Goal: Information Seeking & Learning: Compare options

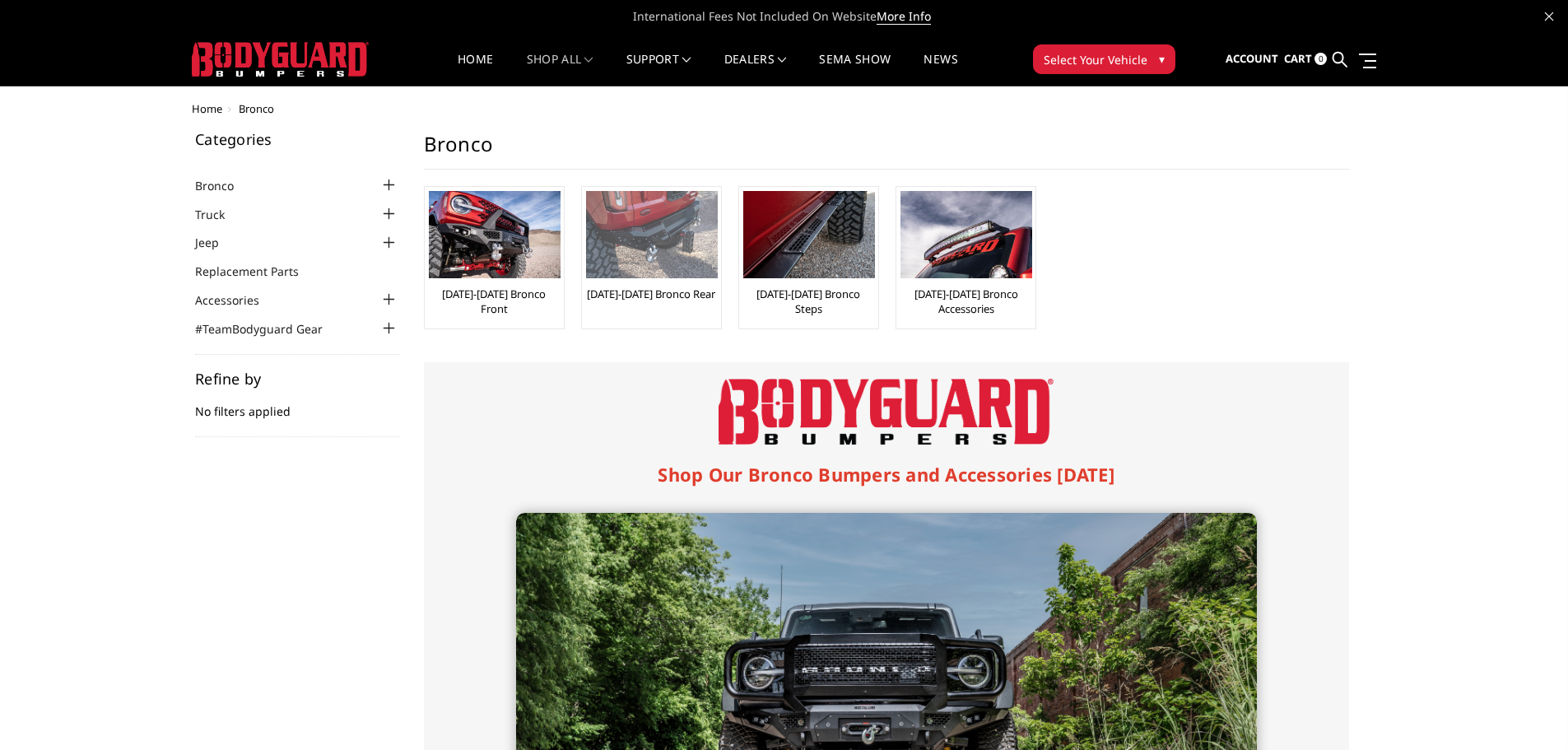
click at [682, 230] on img at bounding box center [652, 234] width 132 height 87
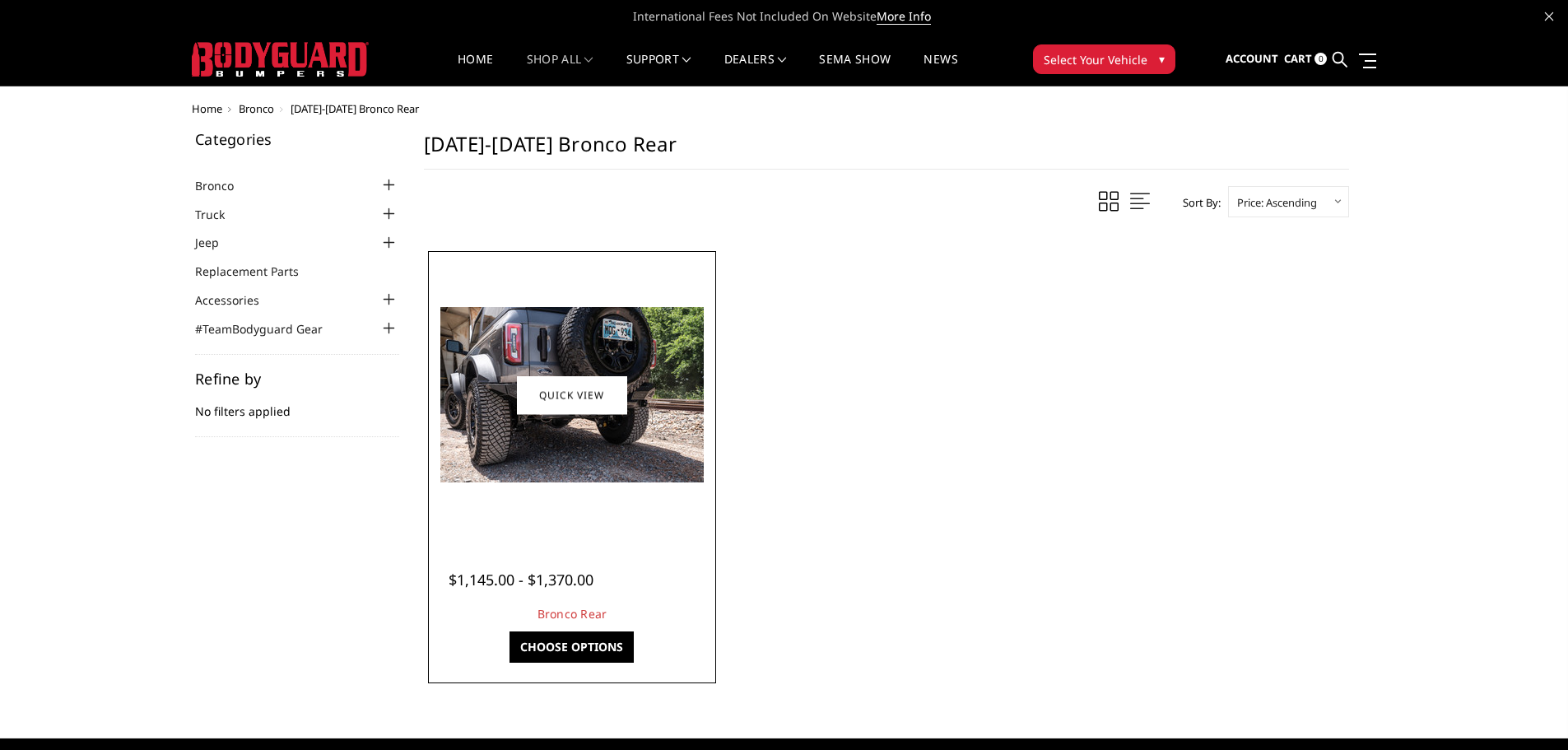
click at [538, 442] on img at bounding box center [572, 395] width 263 height 176
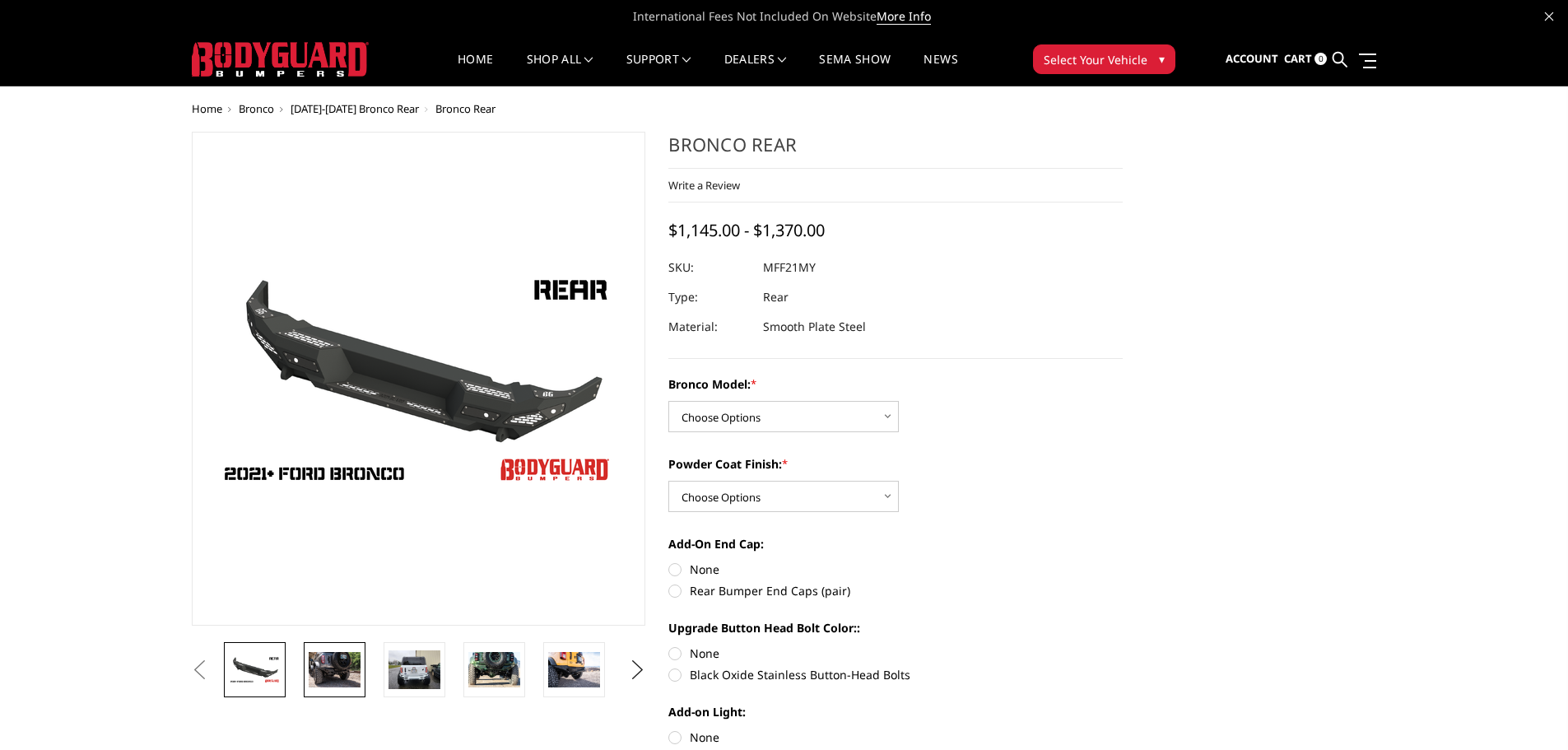
click at [330, 659] on img at bounding box center [334, 669] width 52 height 35
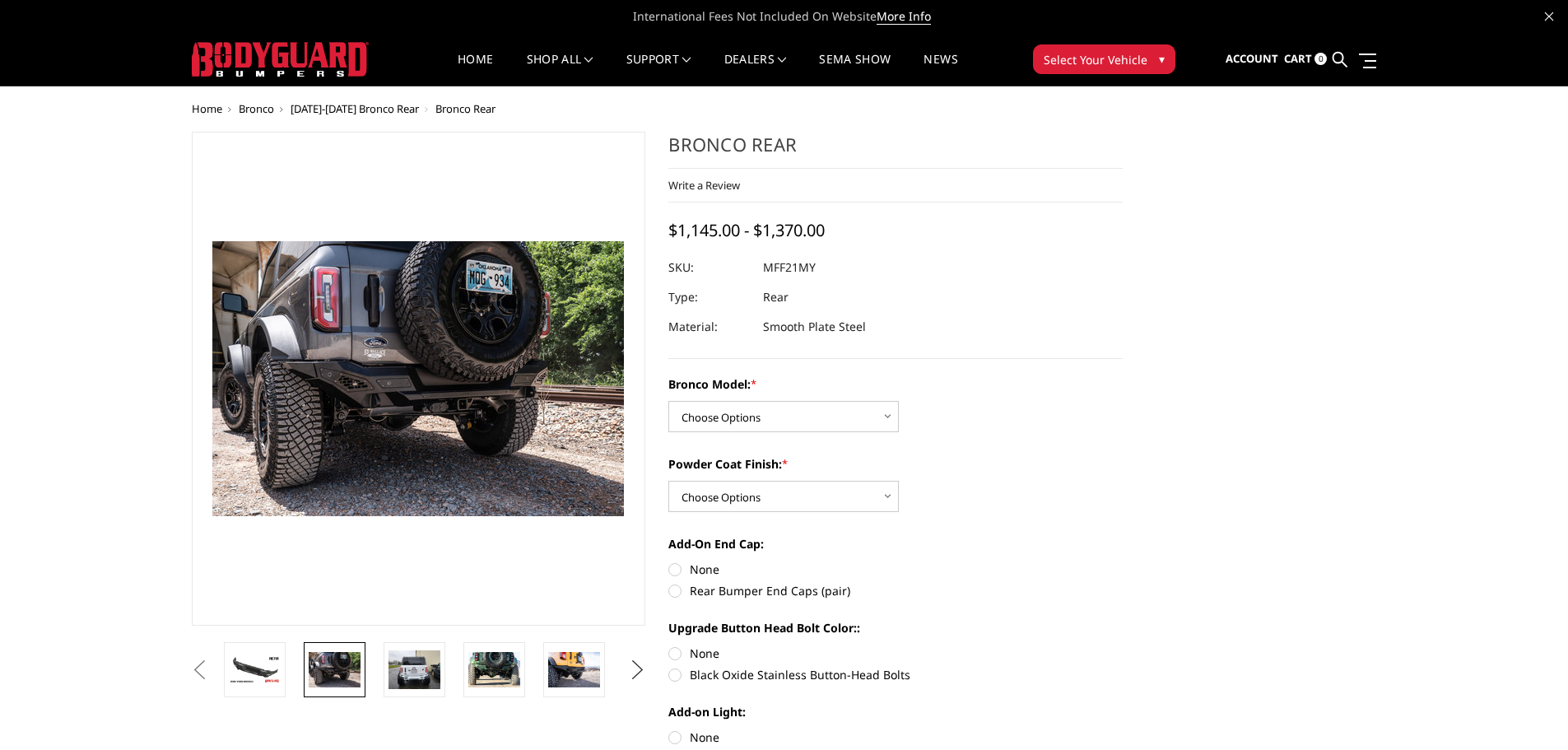
click at [633, 669] on button "Next" at bounding box center [637, 670] width 25 height 25
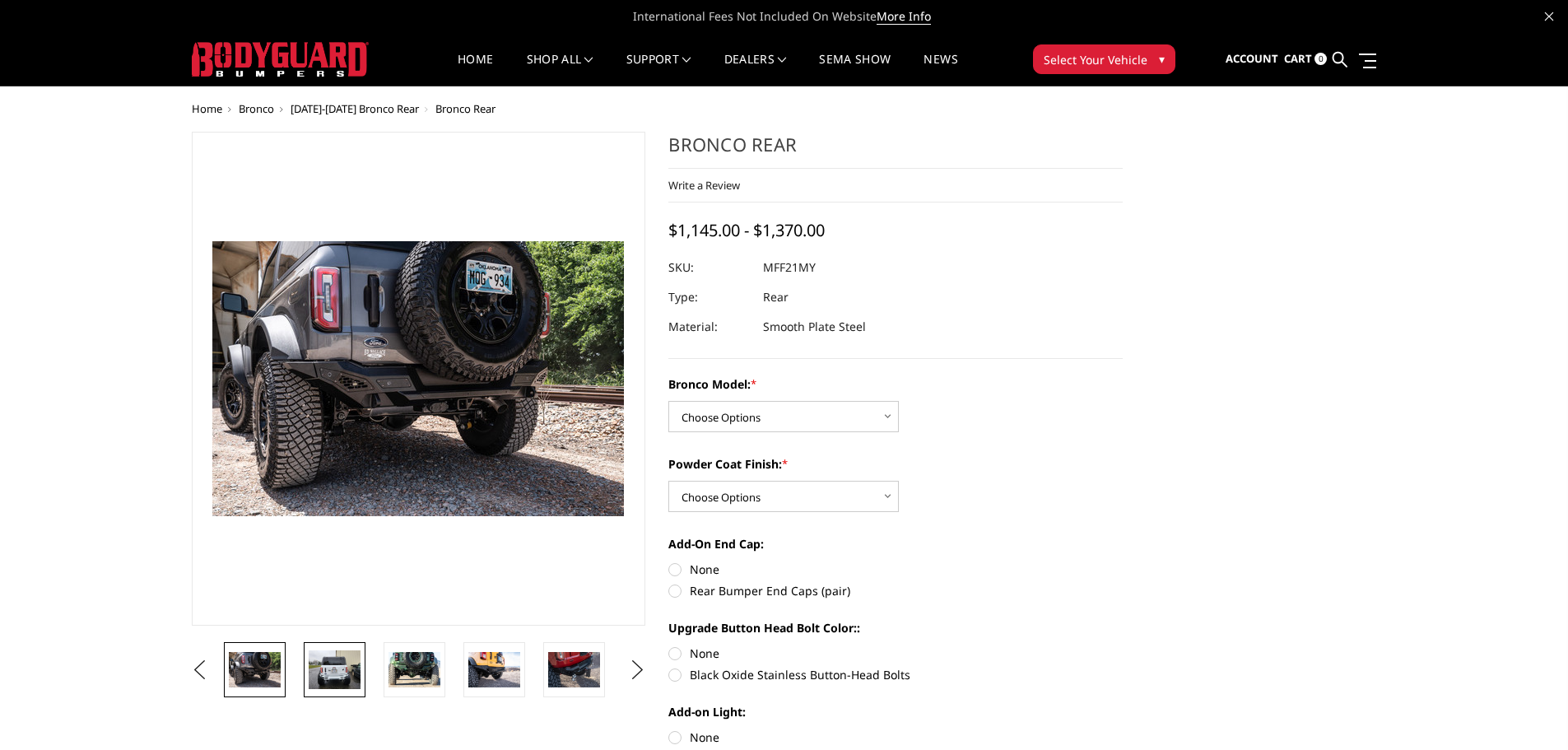
click at [330, 670] on img at bounding box center [334, 670] width 52 height 39
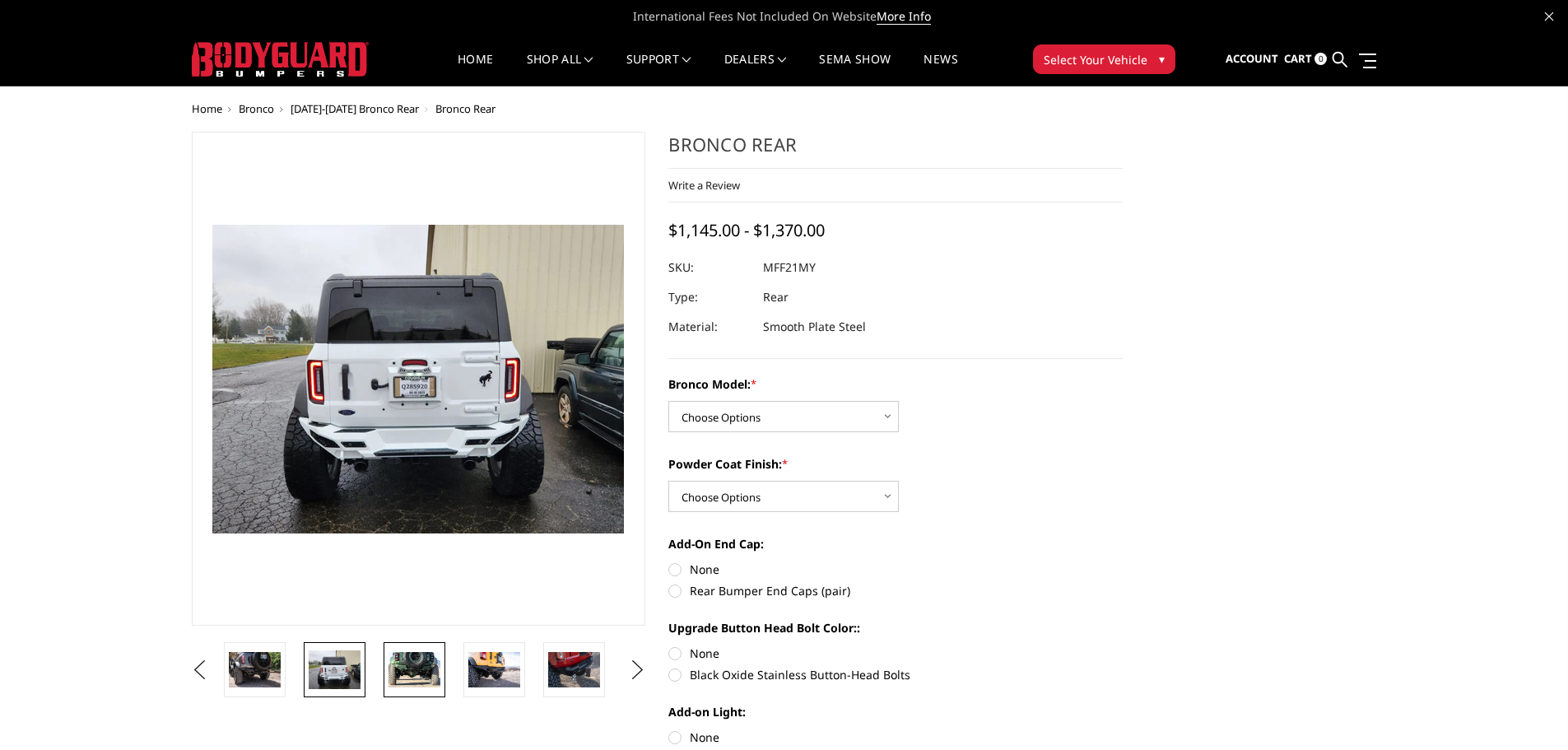
click at [404, 671] on img at bounding box center [414, 669] width 52 height 35
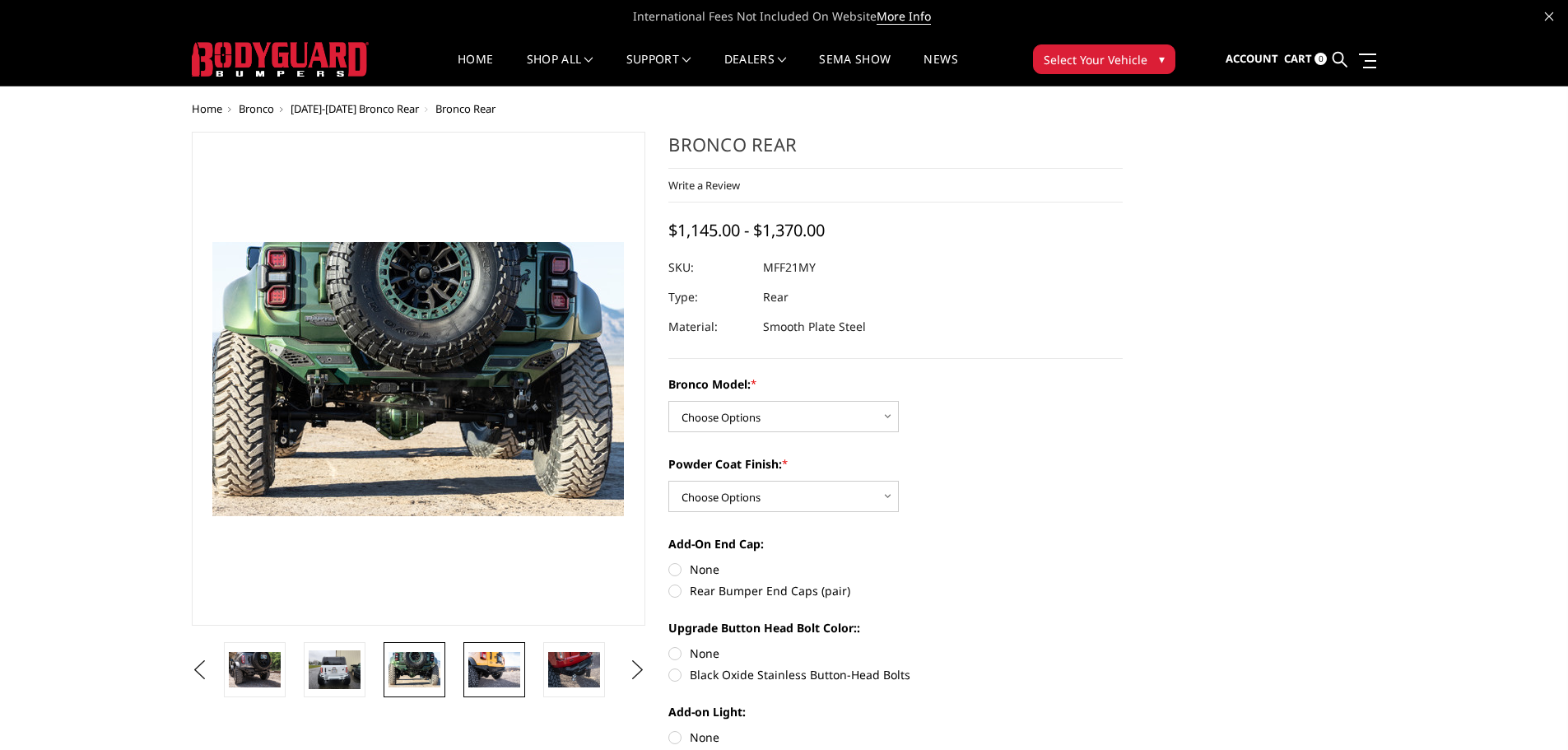
click at [479, 667] on img at bounding box center [494, 669] width 52 height 35
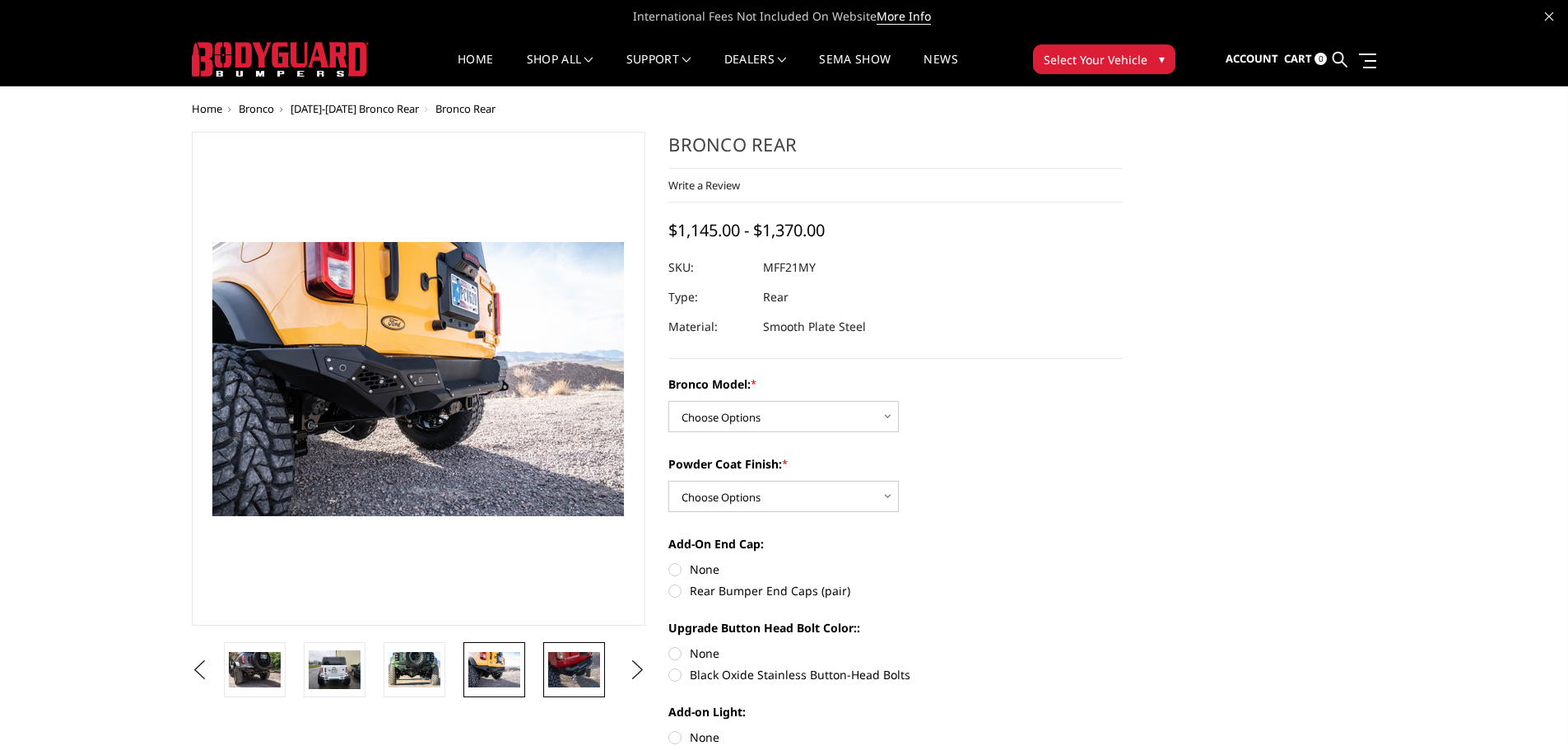
click at [578, 666] on img at bounding box center [574, 669] width 52 height 35
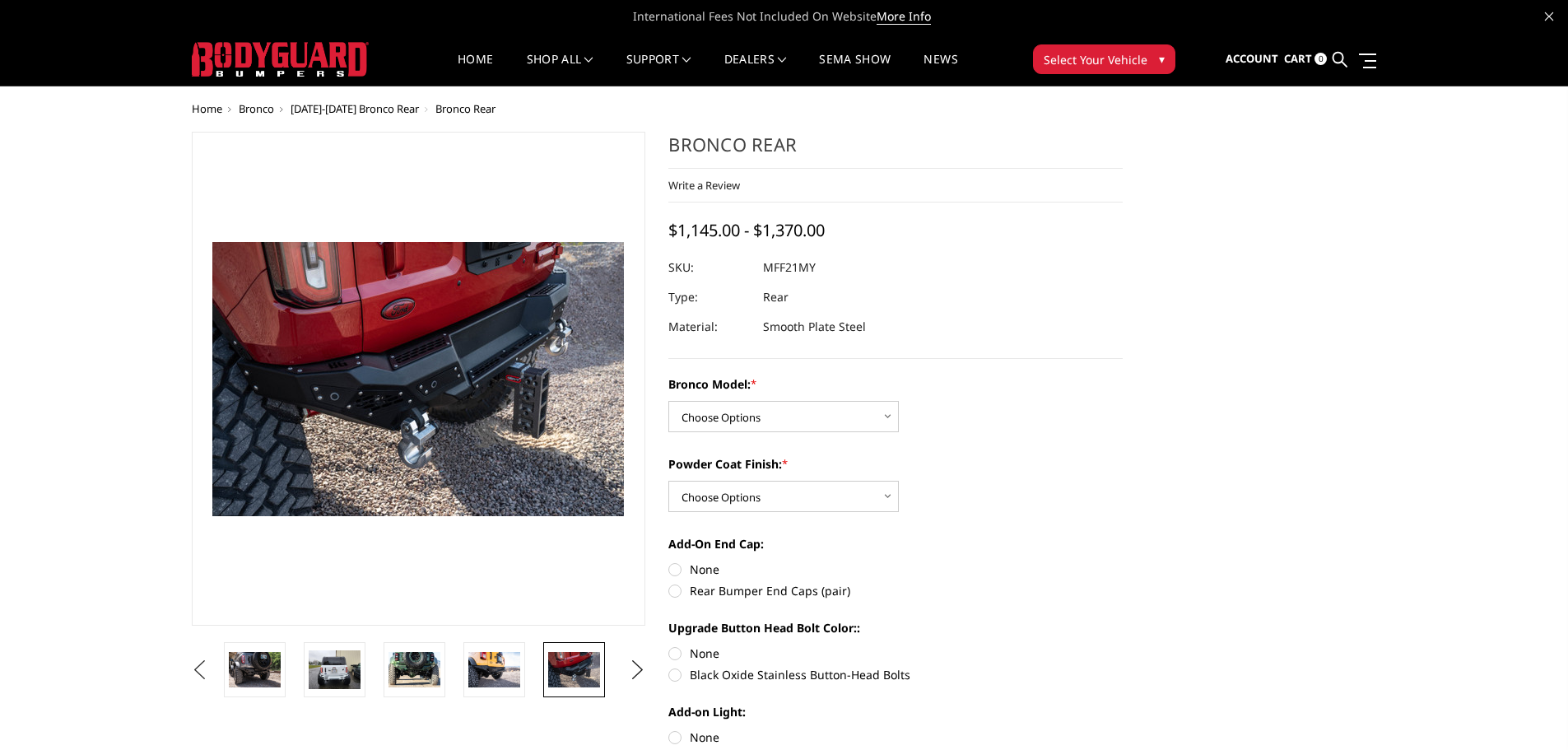
click at [213, 667] on button "Previous" at bounding box center [200, 670] width 25 height 25
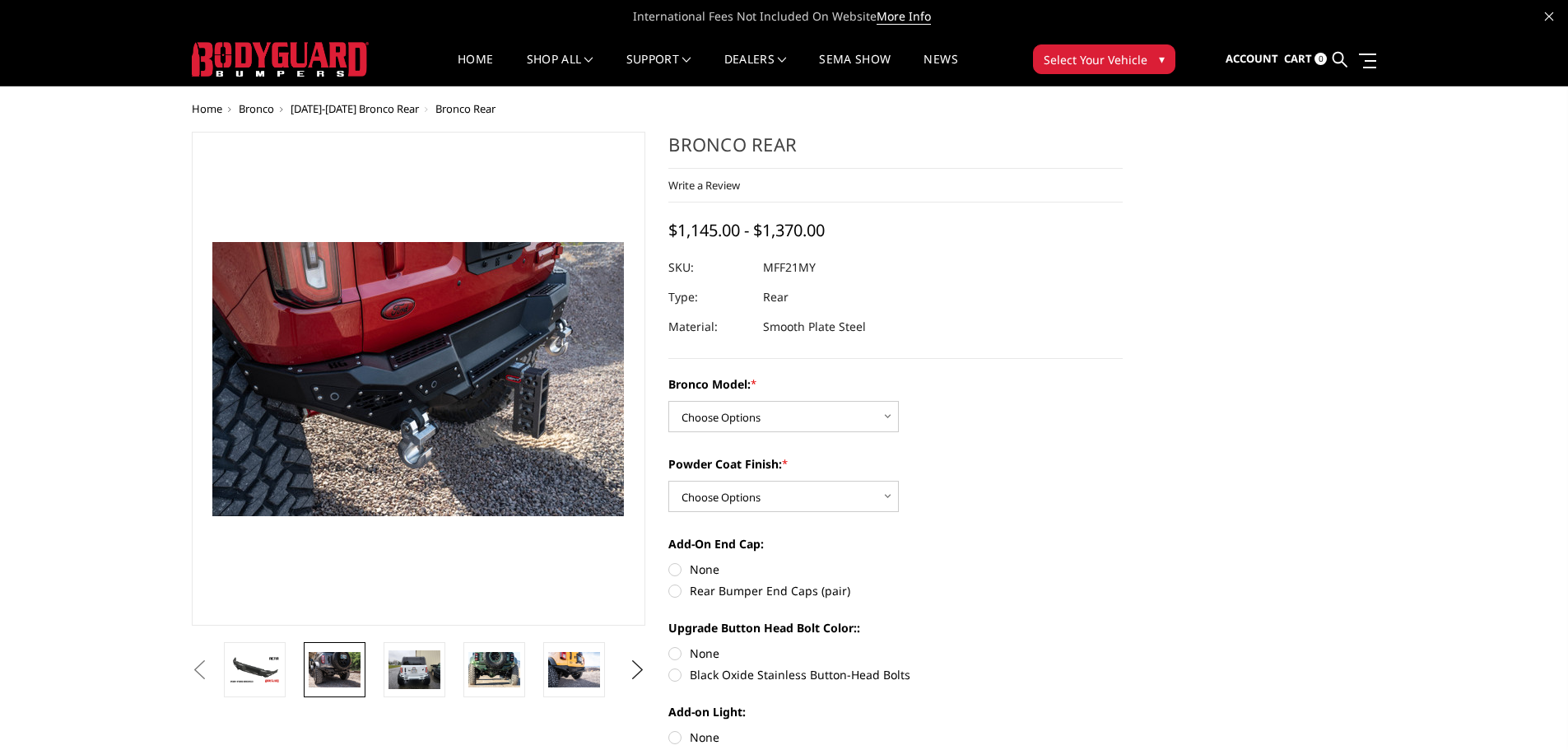
click at [336, 672] on img at bounding box center [334, 669] width 52 height 35
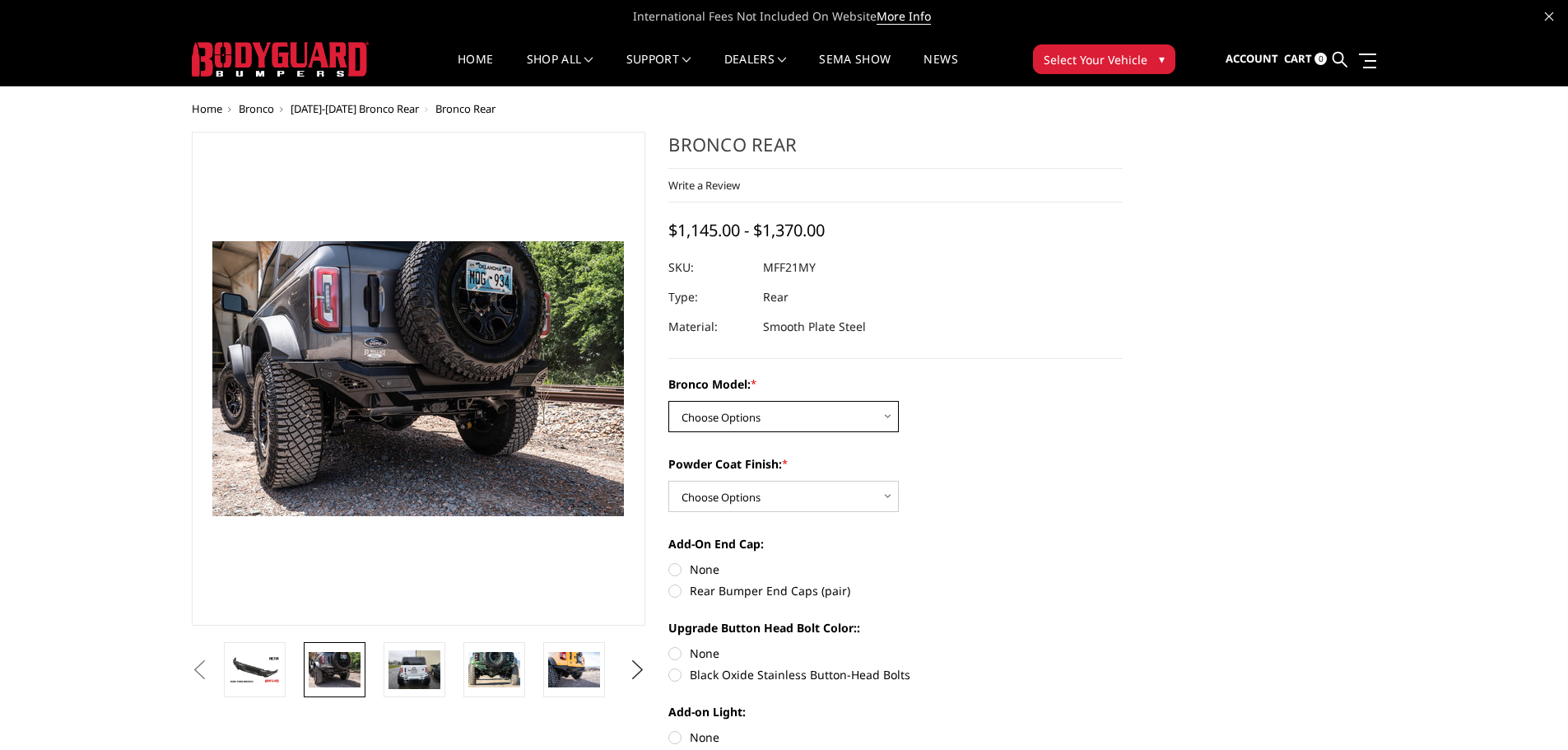
click at [875, 422] on select "Choose Options Base/Badlands/Wildtrak/etc. Raptor" at bounding box center [784, 416] width 231 height 31
select select "4024"
click at [669, 401] on select "Choose Options Base/Badlands/Wildtrak/etc. Raptor" at bounding box center [784, 416] width 231 height 31
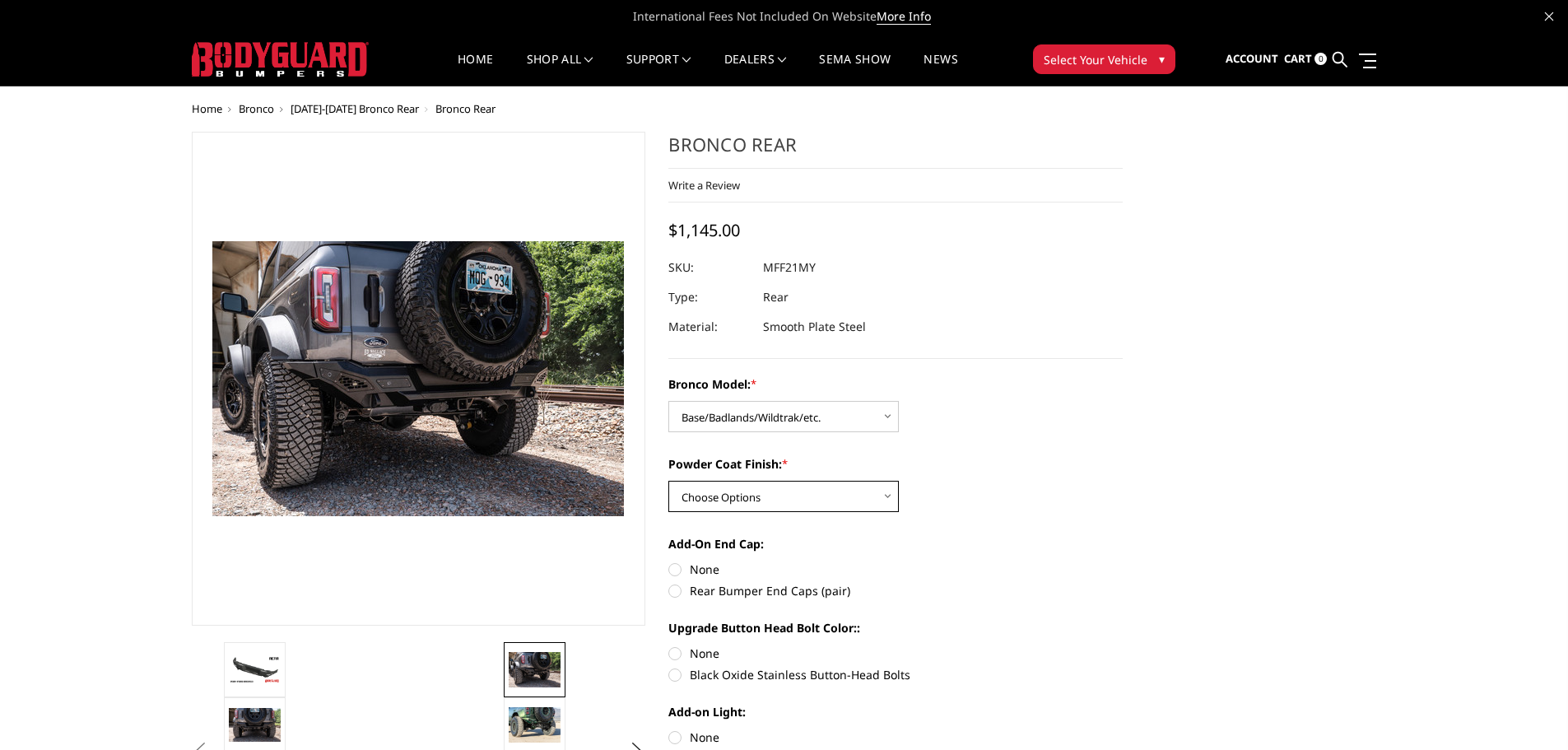
click at [877, 497] on select "Choose Options Bare Metal Textured Black Powder Coat" at bounding box center [784, 496] width 231 height 31
select select "4026"
click at [669, 481] on select "Choose Options Bare Metal Textured Black Powder Coat" at bounding box center [784, 496] width 231 height 31
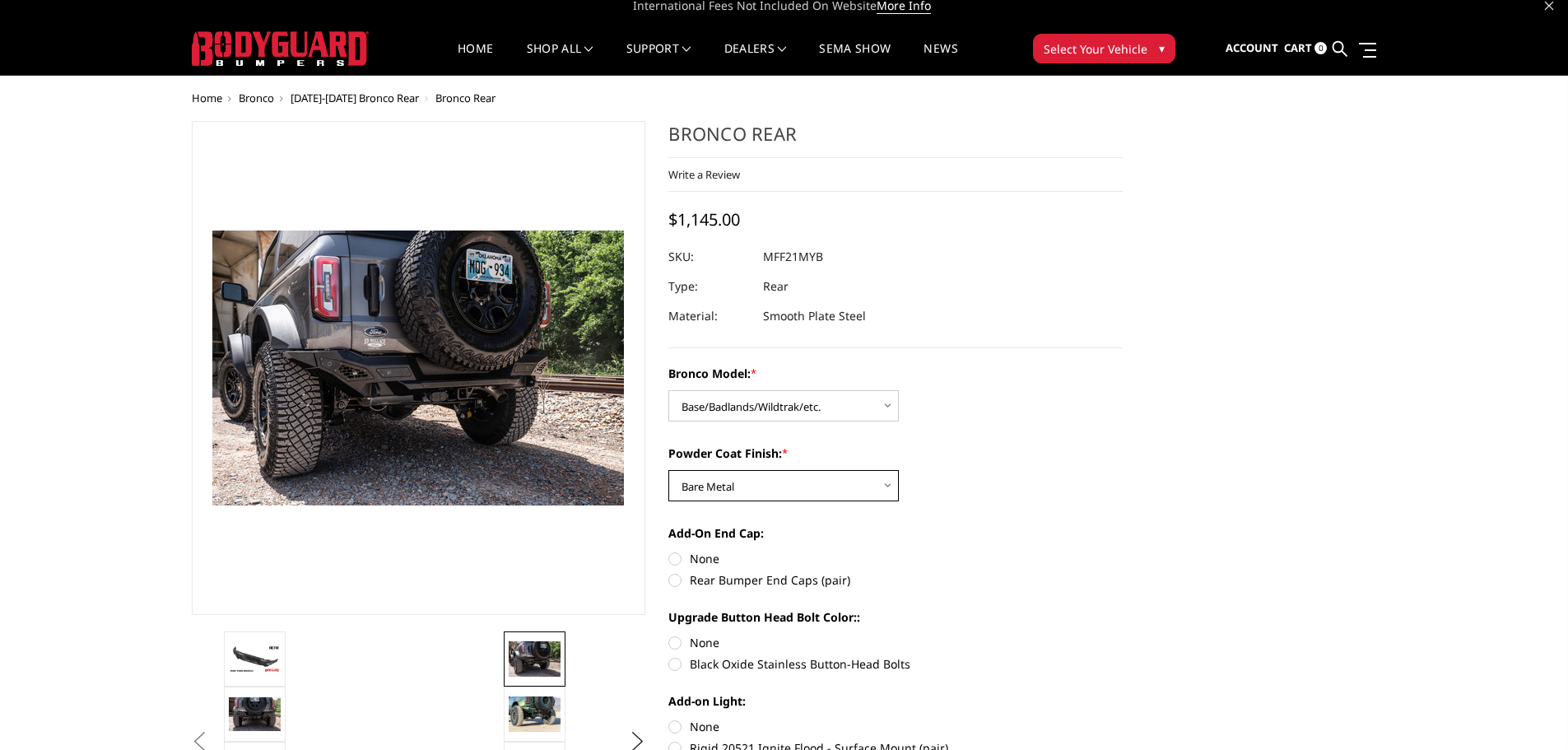
scroll to position [82, 0]
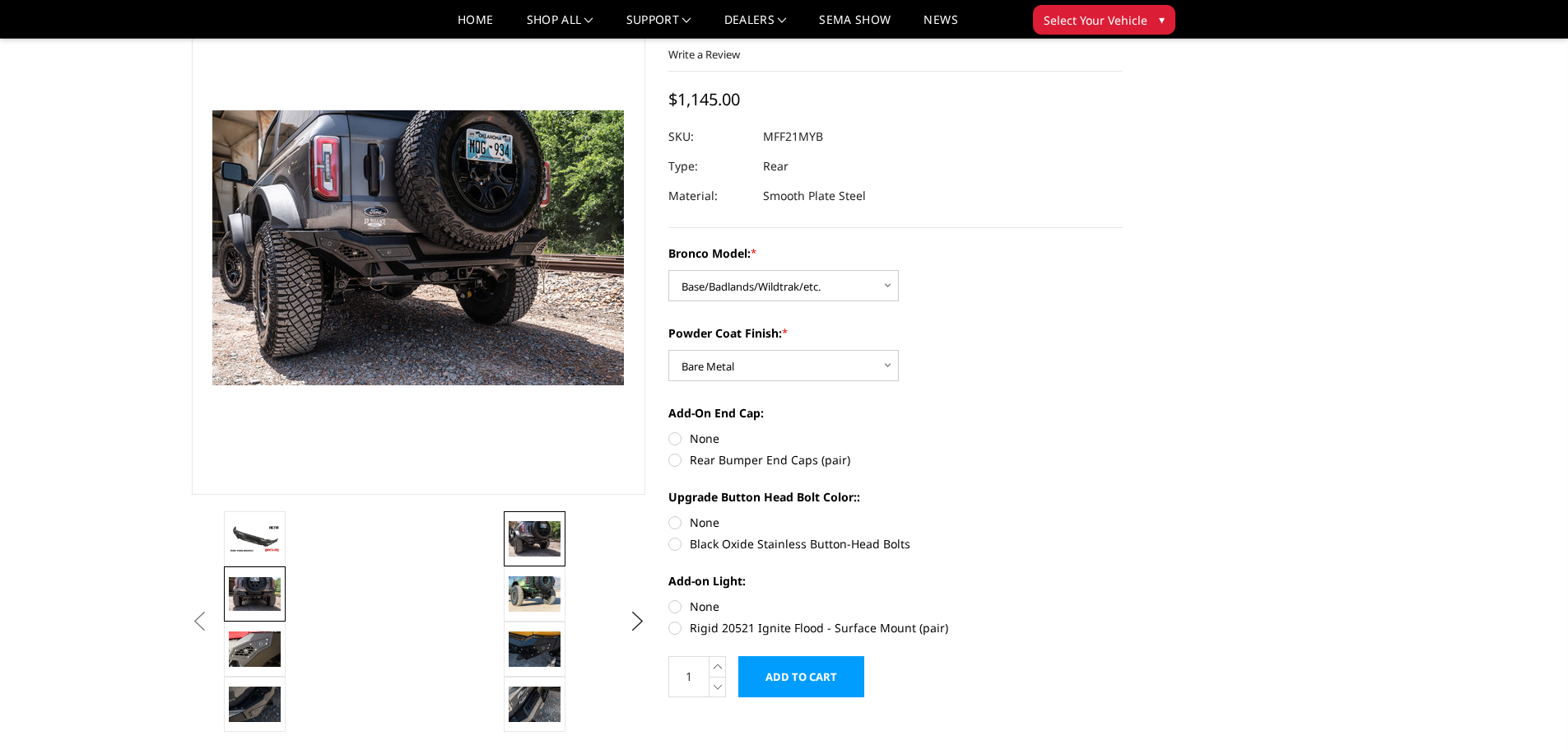
click at [252, 589] on img at bounding box center [255, 594] width 52 height 34
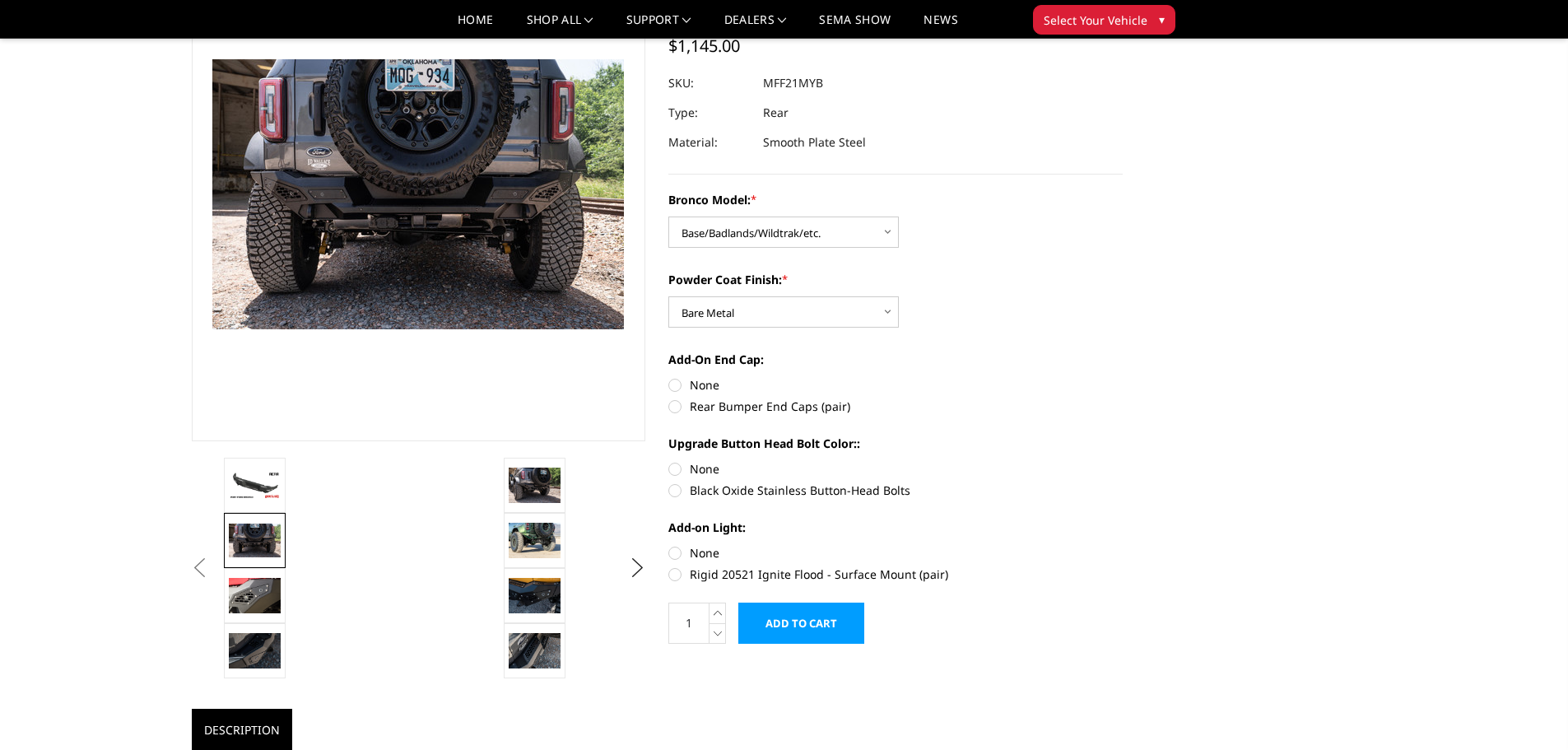
scroll to position [165, 0]
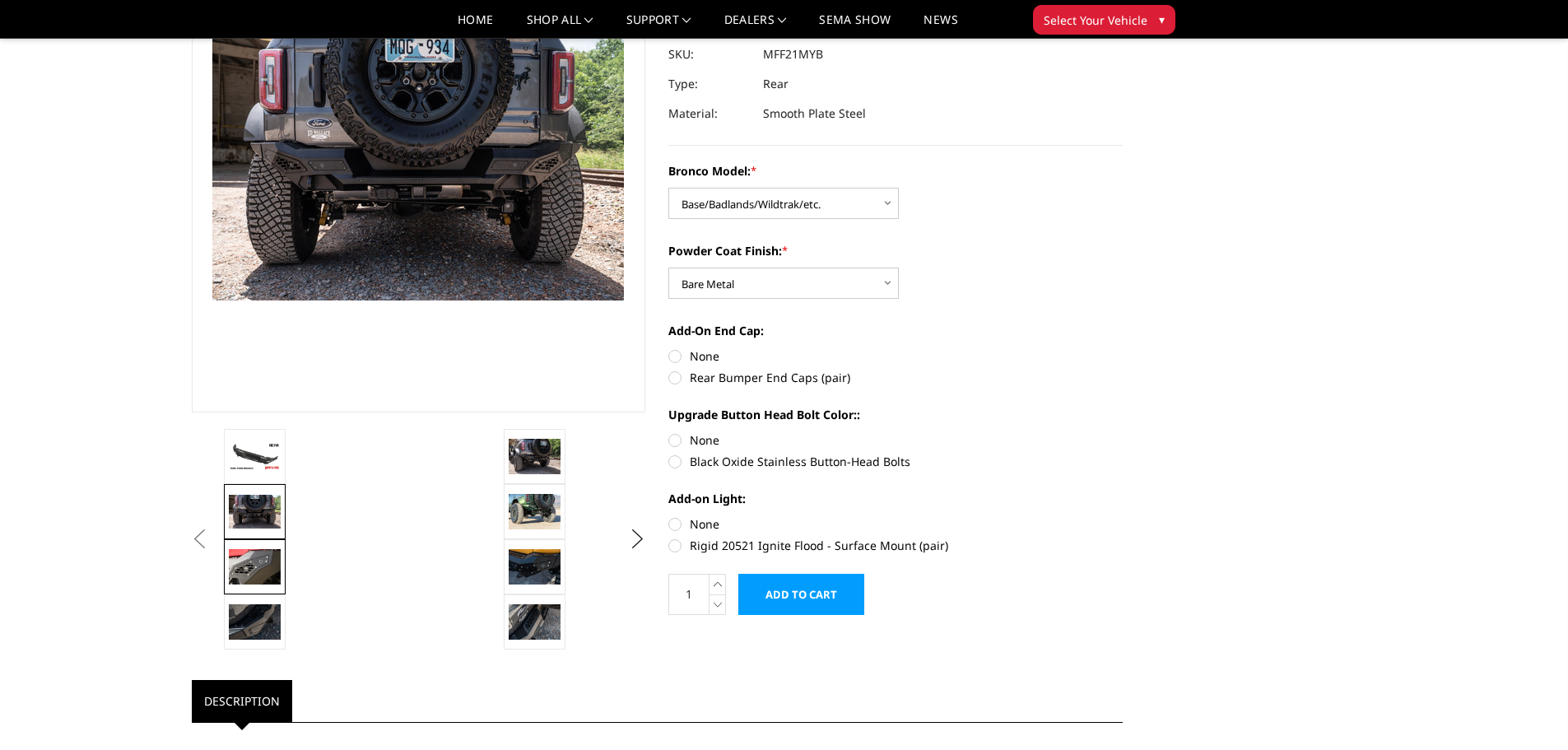
click at [252, 568] on img at bounding box center [255, 566] width 52 height 35
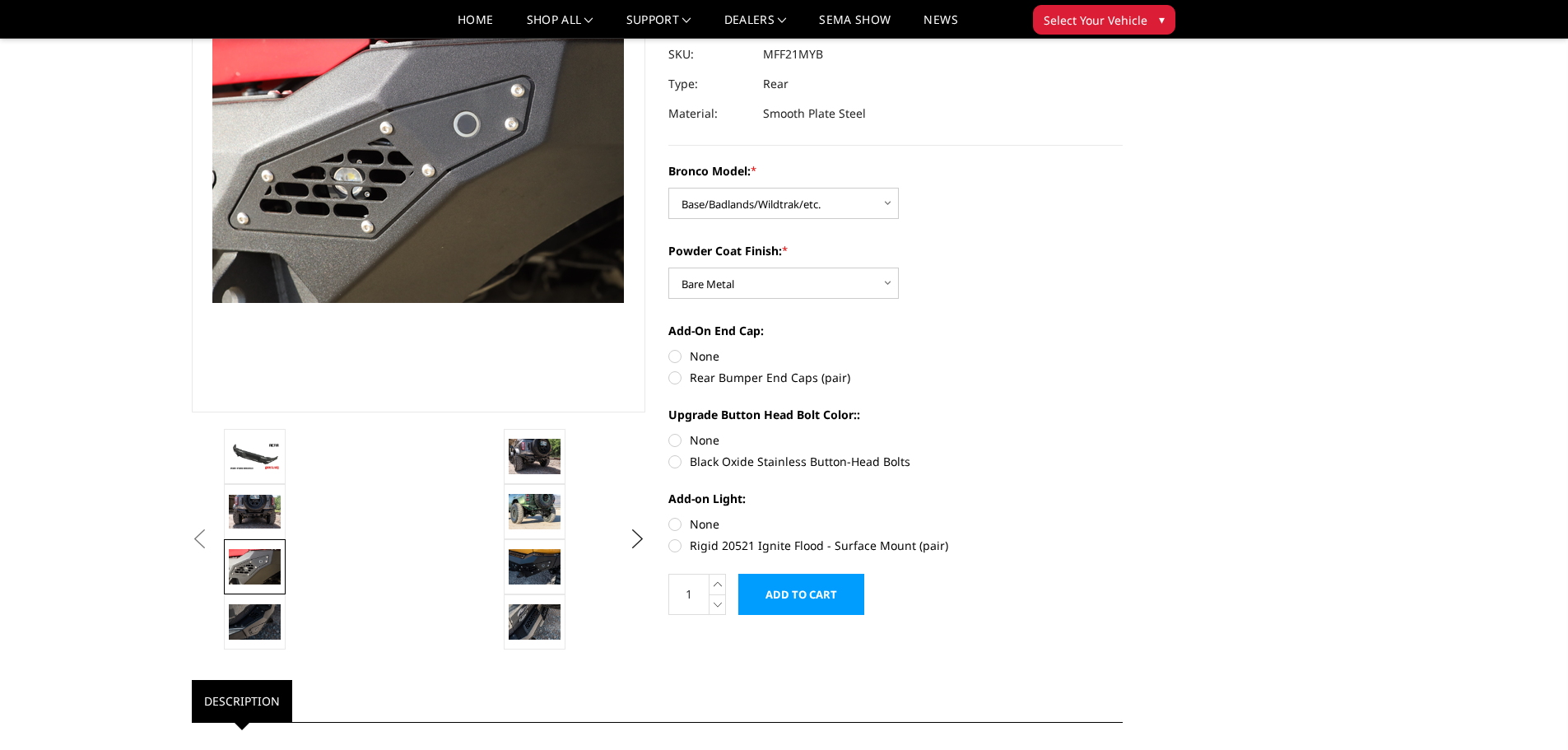
scroll to position [163, 0]
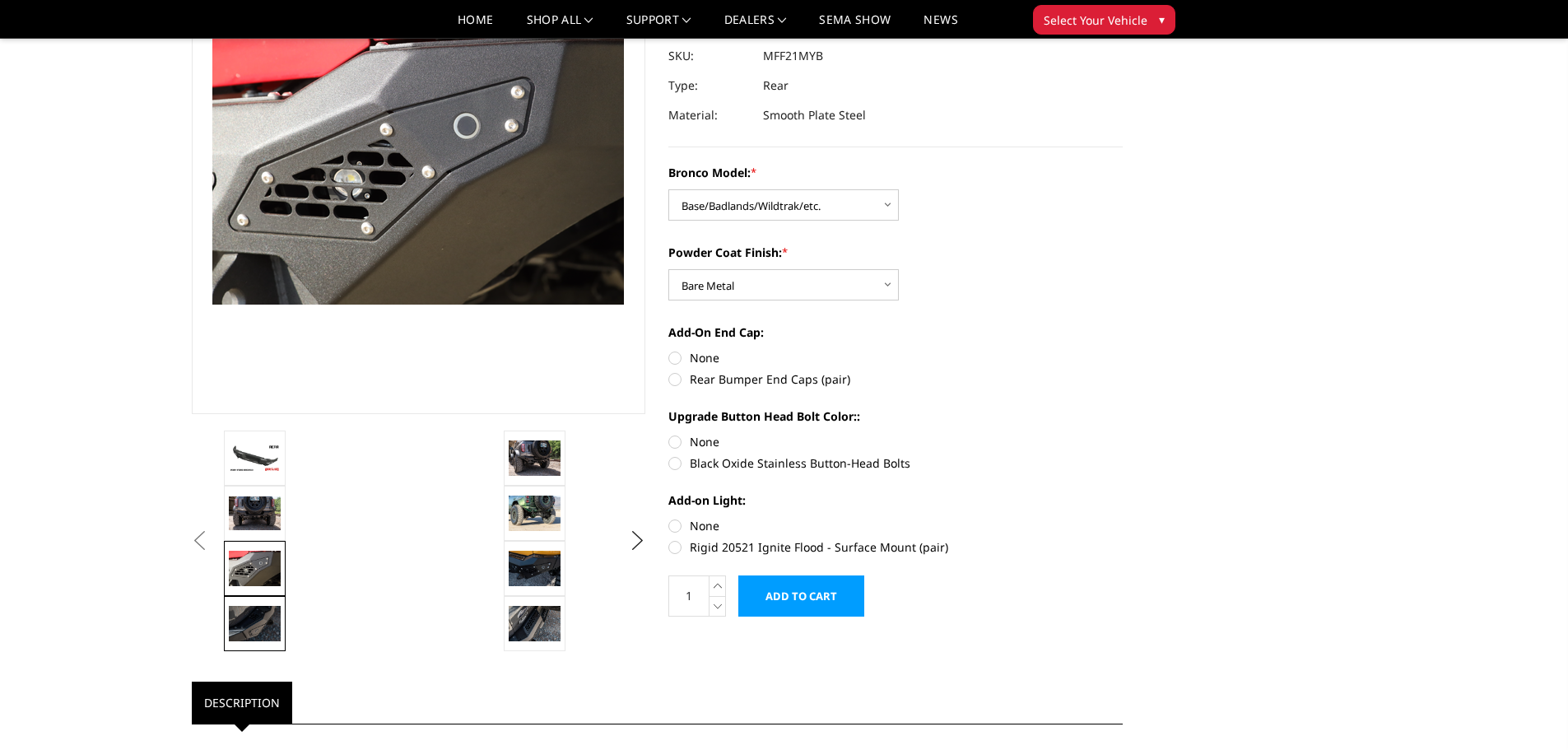
click at [252, 621] on img at bounding box center [255, 623] width 52 height 35
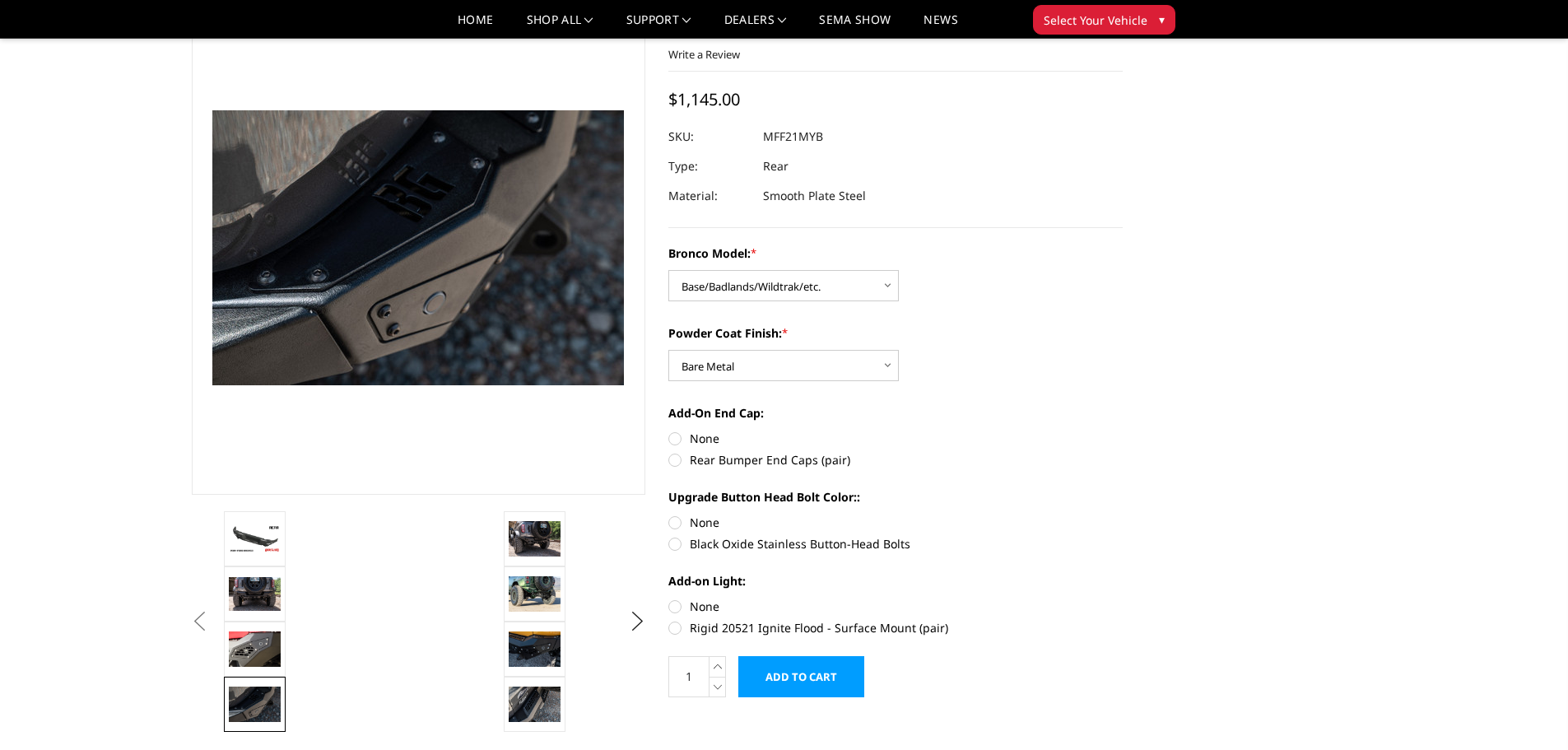
scroll to position [165, 0]
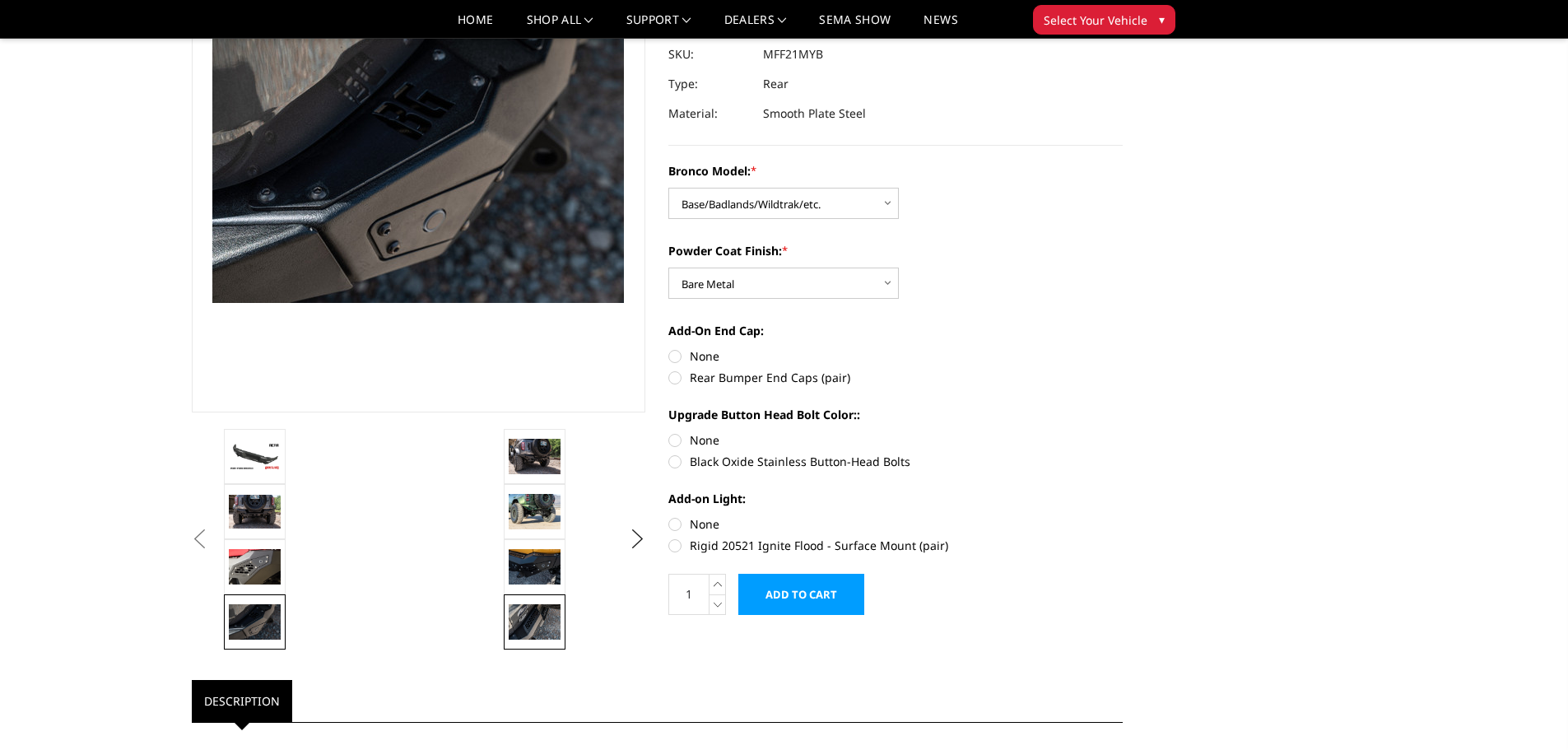
click at [518, 608] on img at bounding box center [535, 621] width 52 height 35
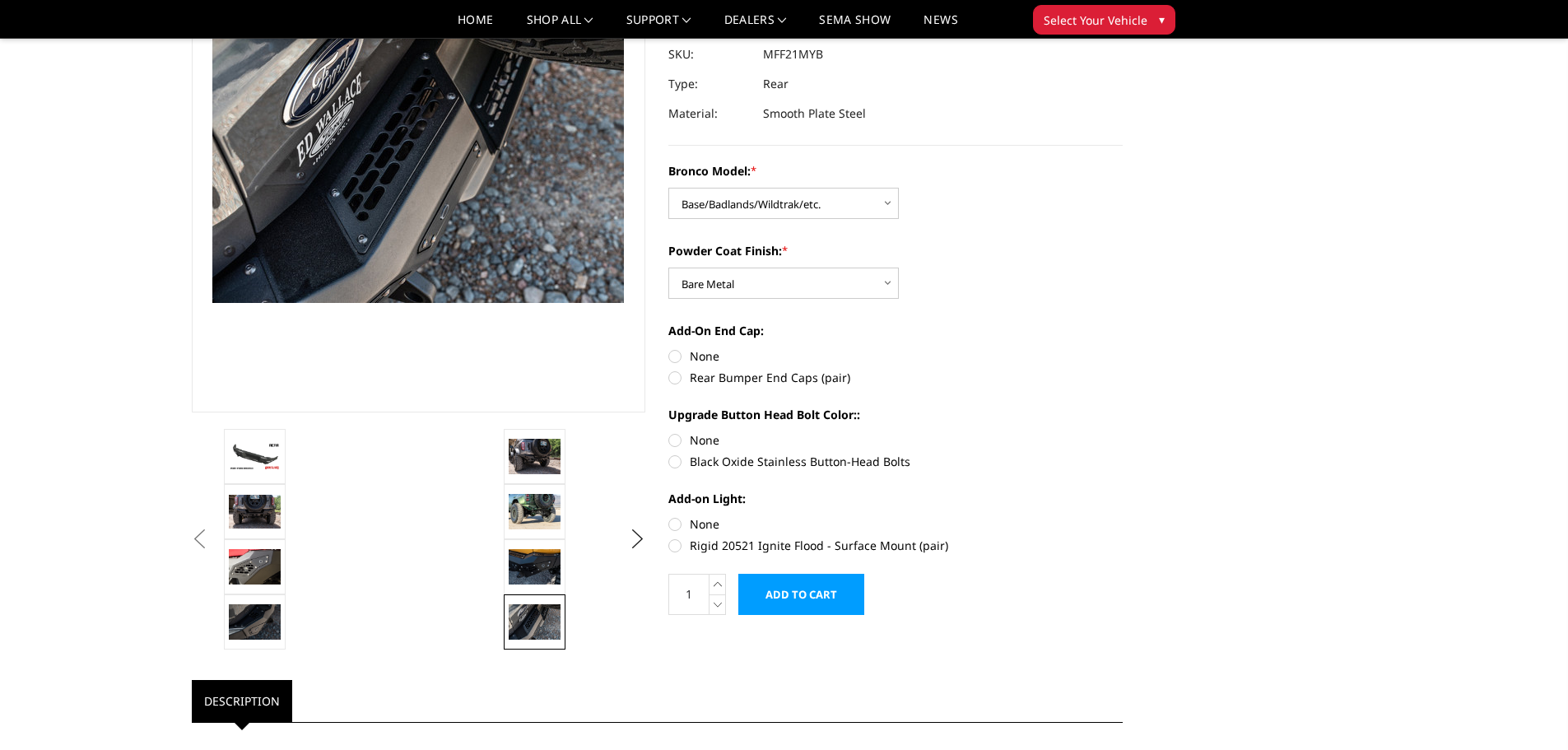
click at [676, 376] on label "Rear Bumper End Caps (pair)" at bounding box center [895, 376] width 454 height 17
click at [1123, 349] on input "Rear Bumper End Caps (pair)" at bounding box center [1123, 348] width 1 height 1
radio input "true"
click at [675, 444] on label "None" at bounding box center [895, 439] width 454 height 17
click at [670, 432] on input "None" at bounding box center [669, 431] width 1 height 1
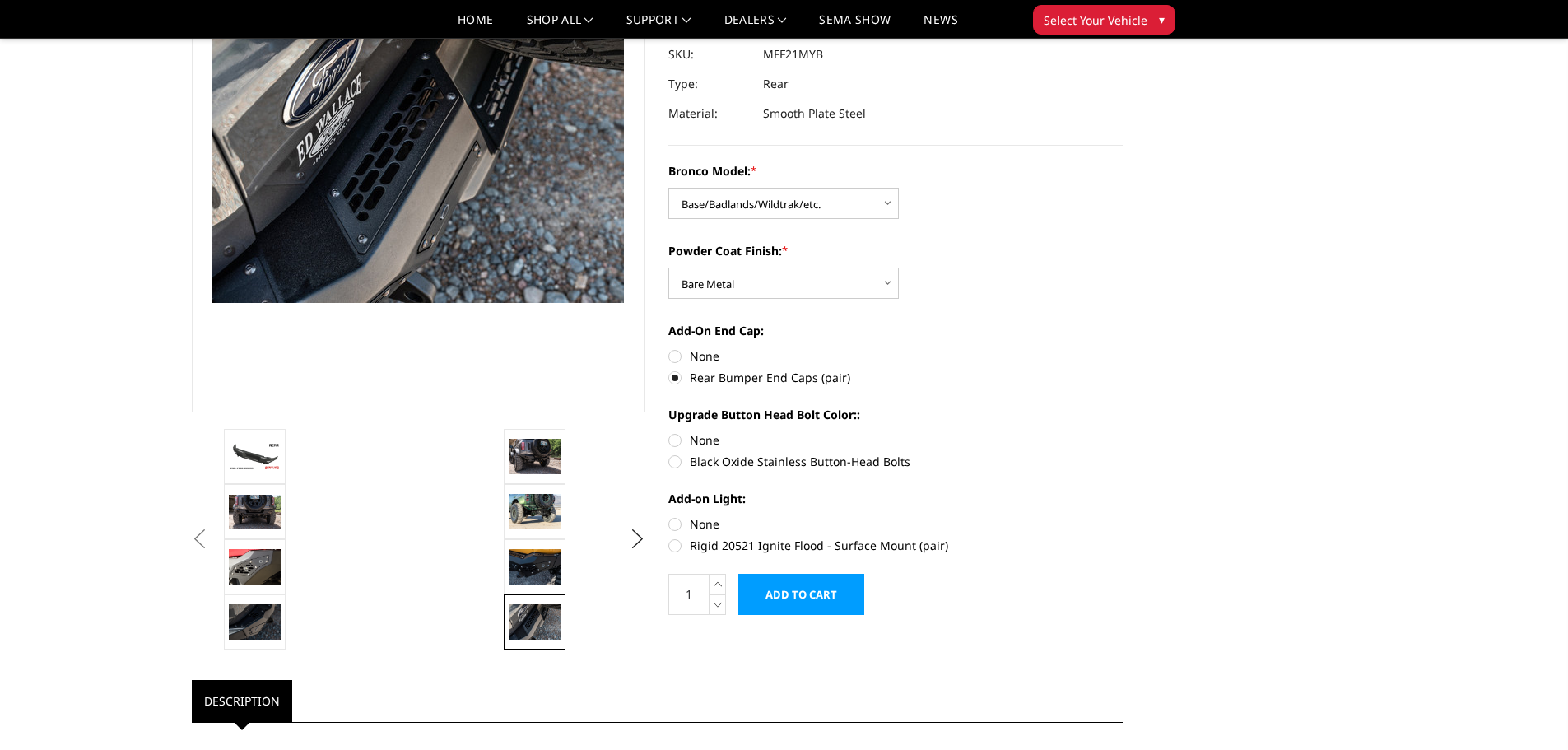
radio input "true"
click at [673, 521] on label "None" at bounding box center [895, 523] width 454 height 17
click at [670, 516] on input "None" at bounding box center [669, 515] width 1 height 1
radio input "true"
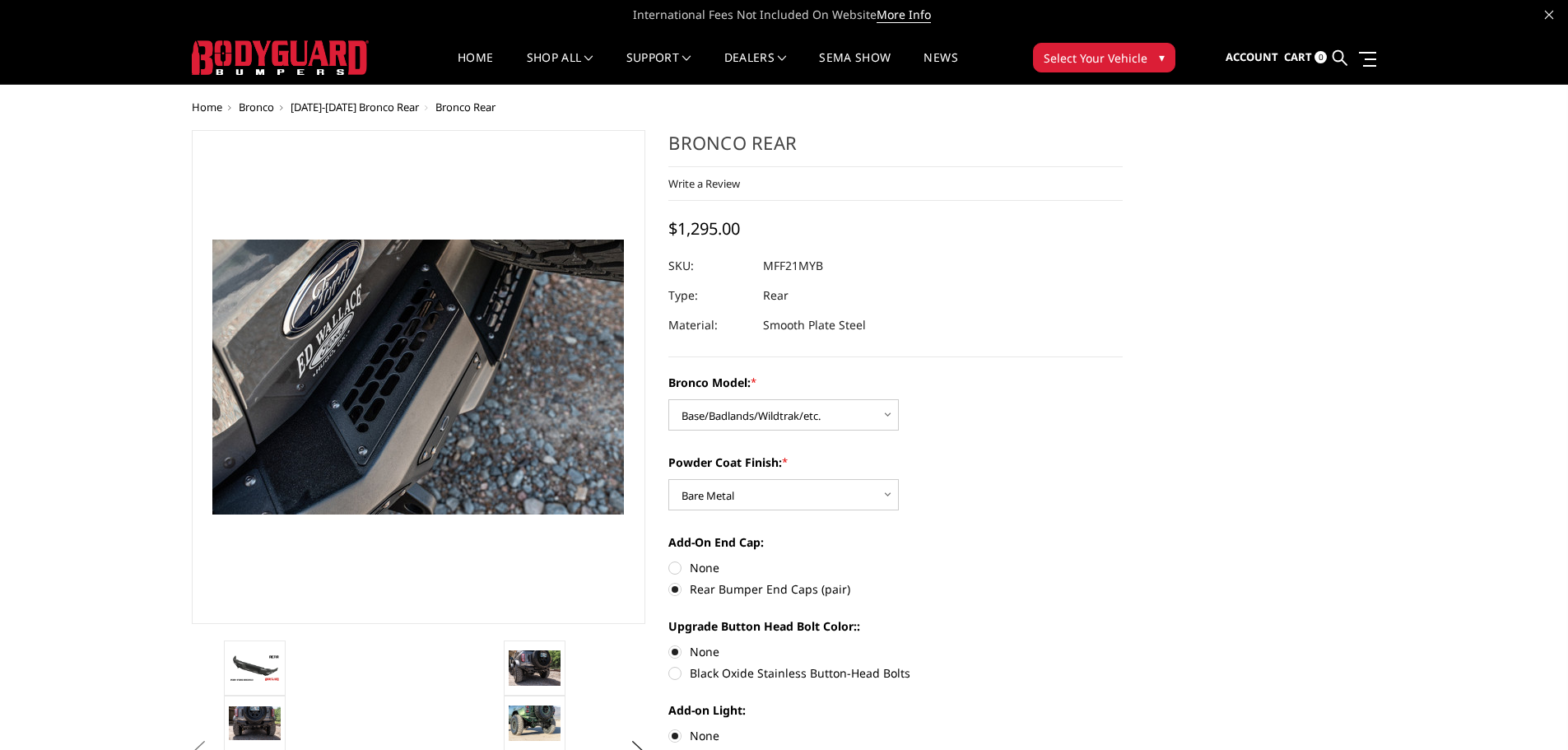
scroll to position [0, 0]
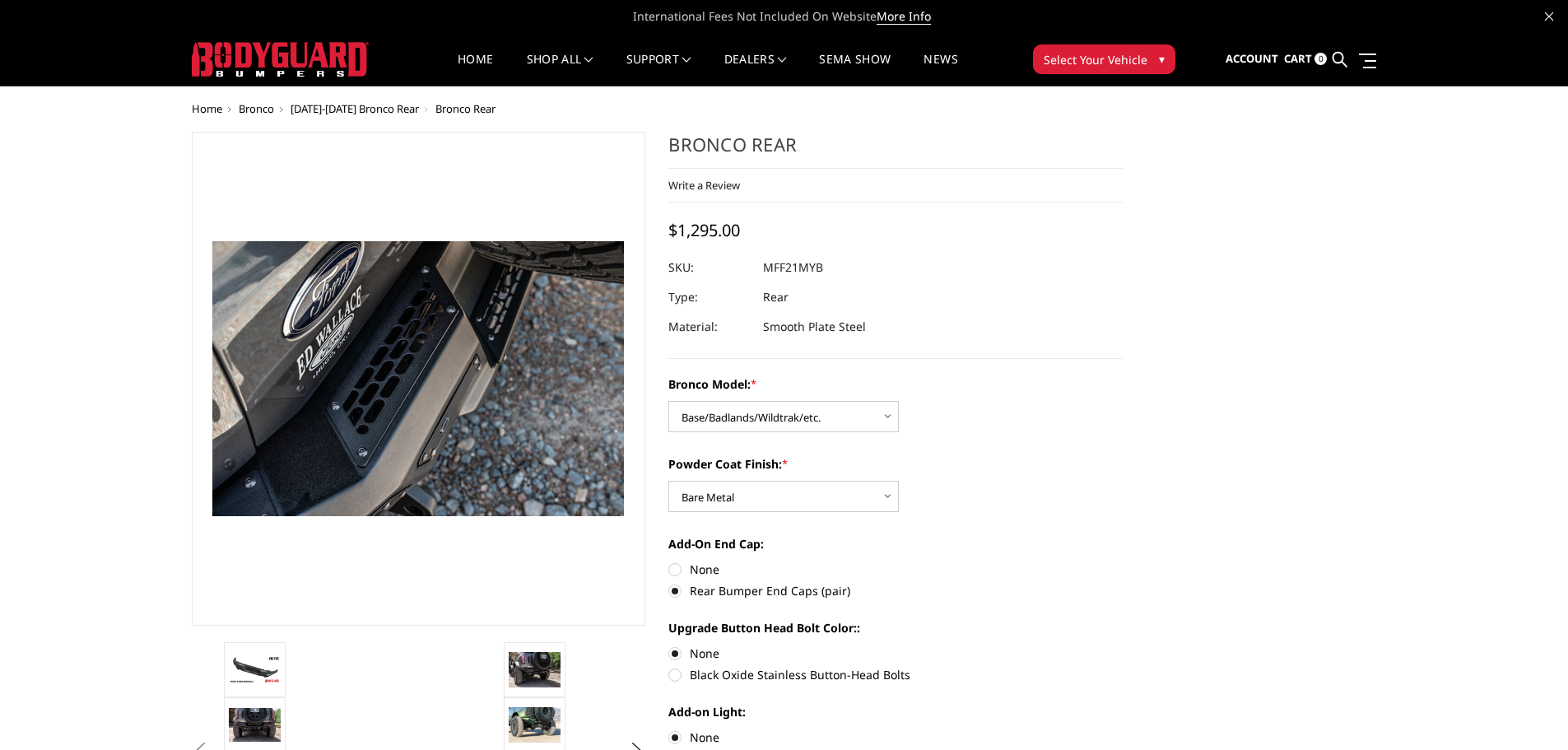
click at [674, 568] on label "None" at bounding box center [895, 569] width 454 height 17
click at [670, 561] on input "None" at bounding box center [669, 561] width 1 height 1
radio input "true"
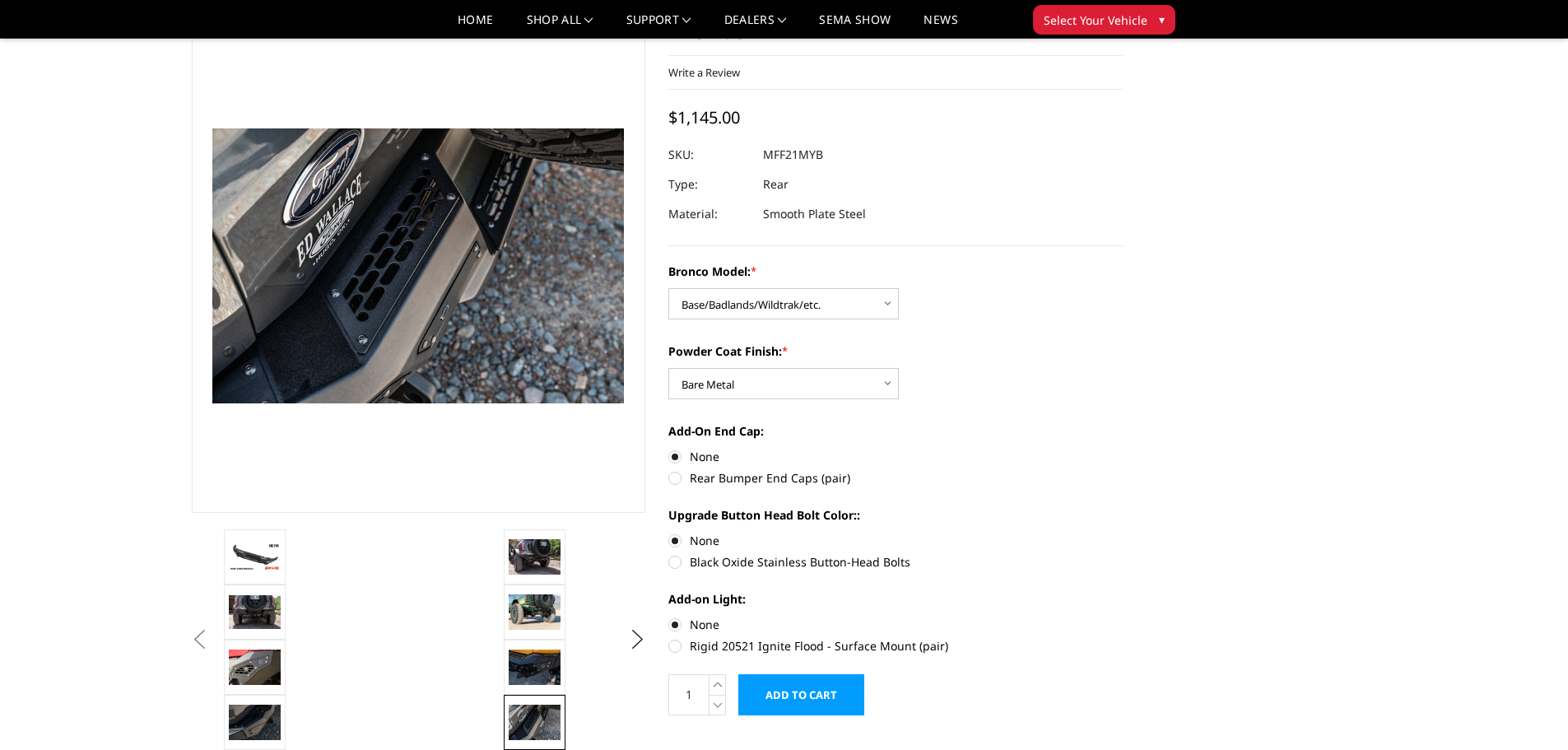
scroll to position [165, 0]
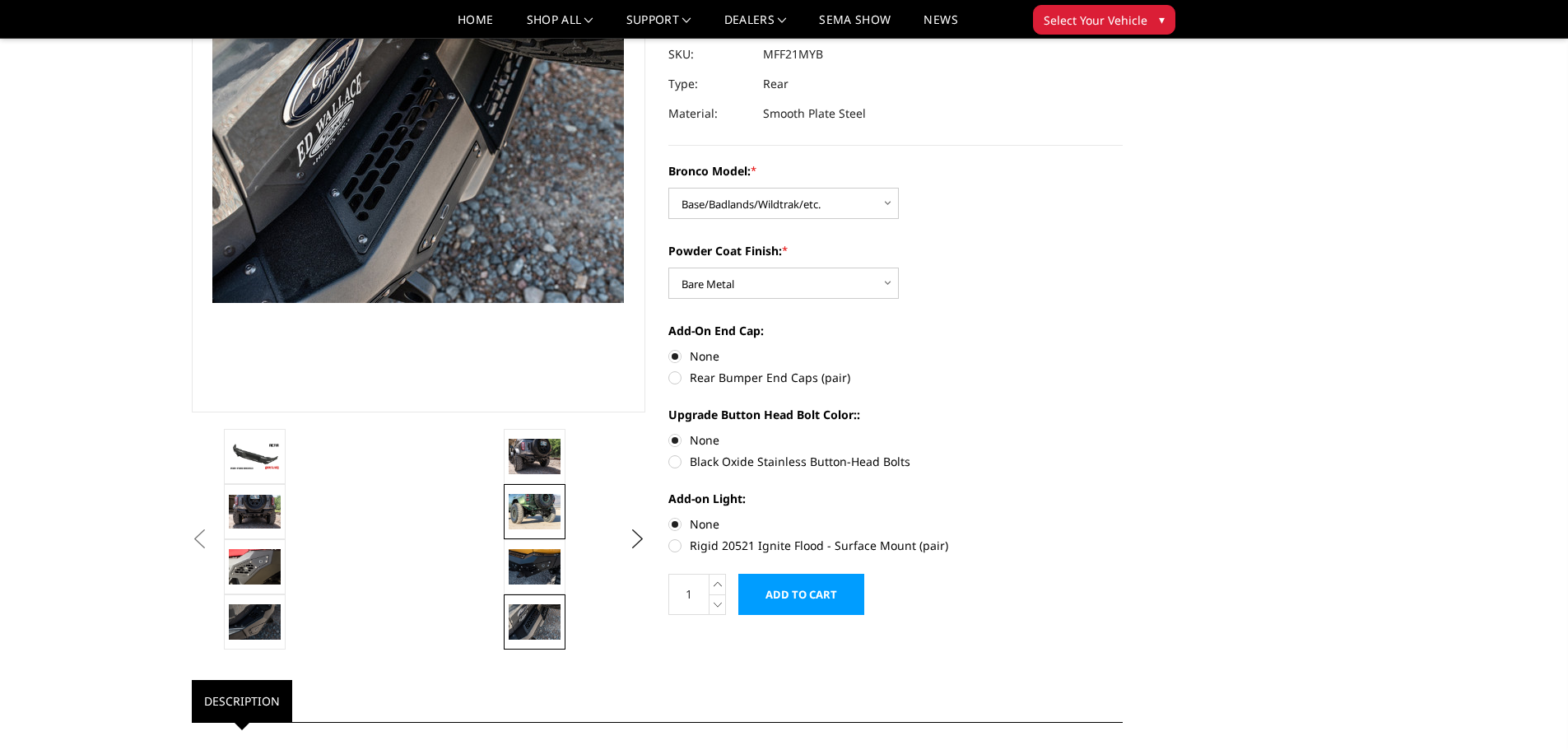
click at [539, 505] on img at bounding box center [535, 511] width 52 height 35
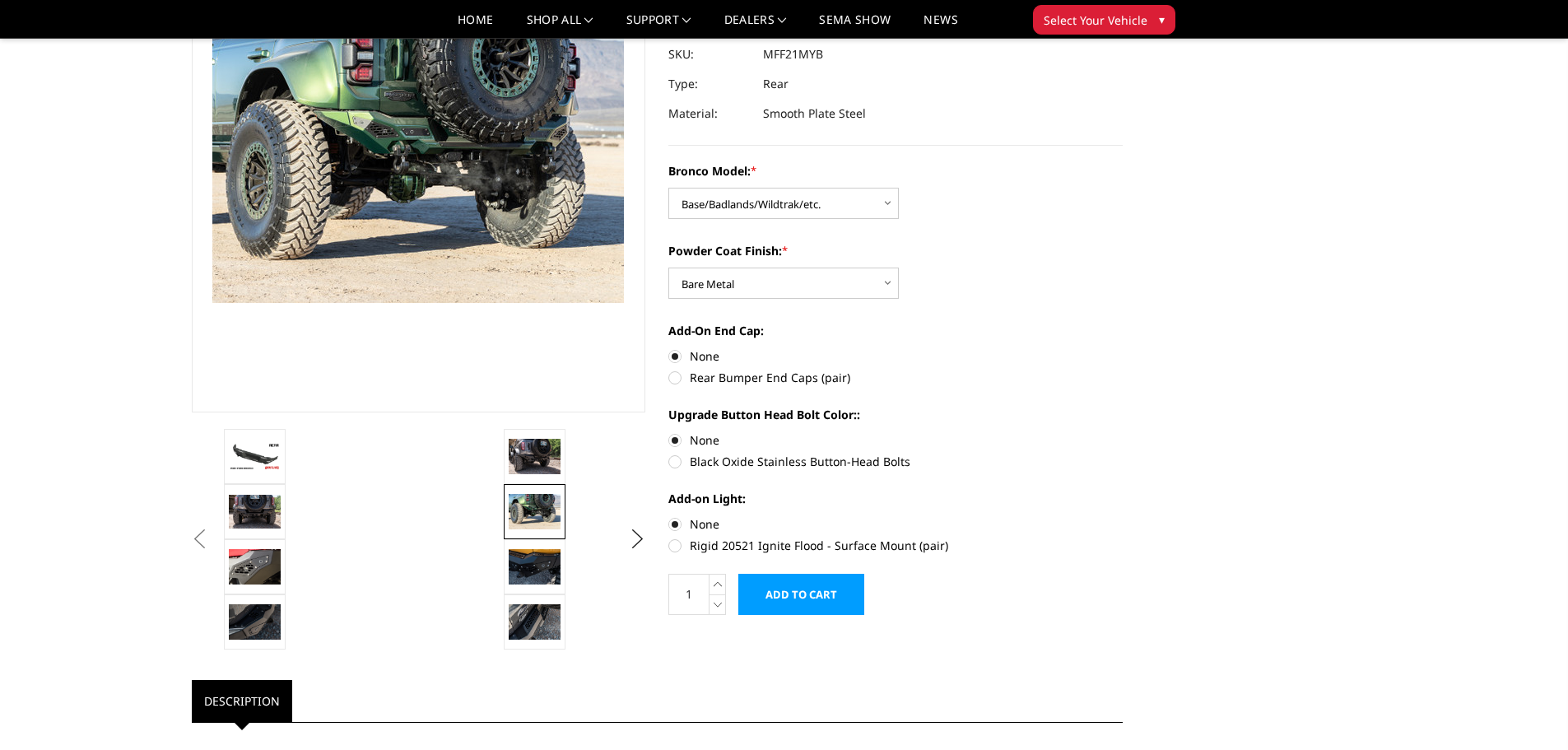
scroll to position [166, 0]
click at [269, 514] on img at bounding box center [255, 511] width 52 height 34
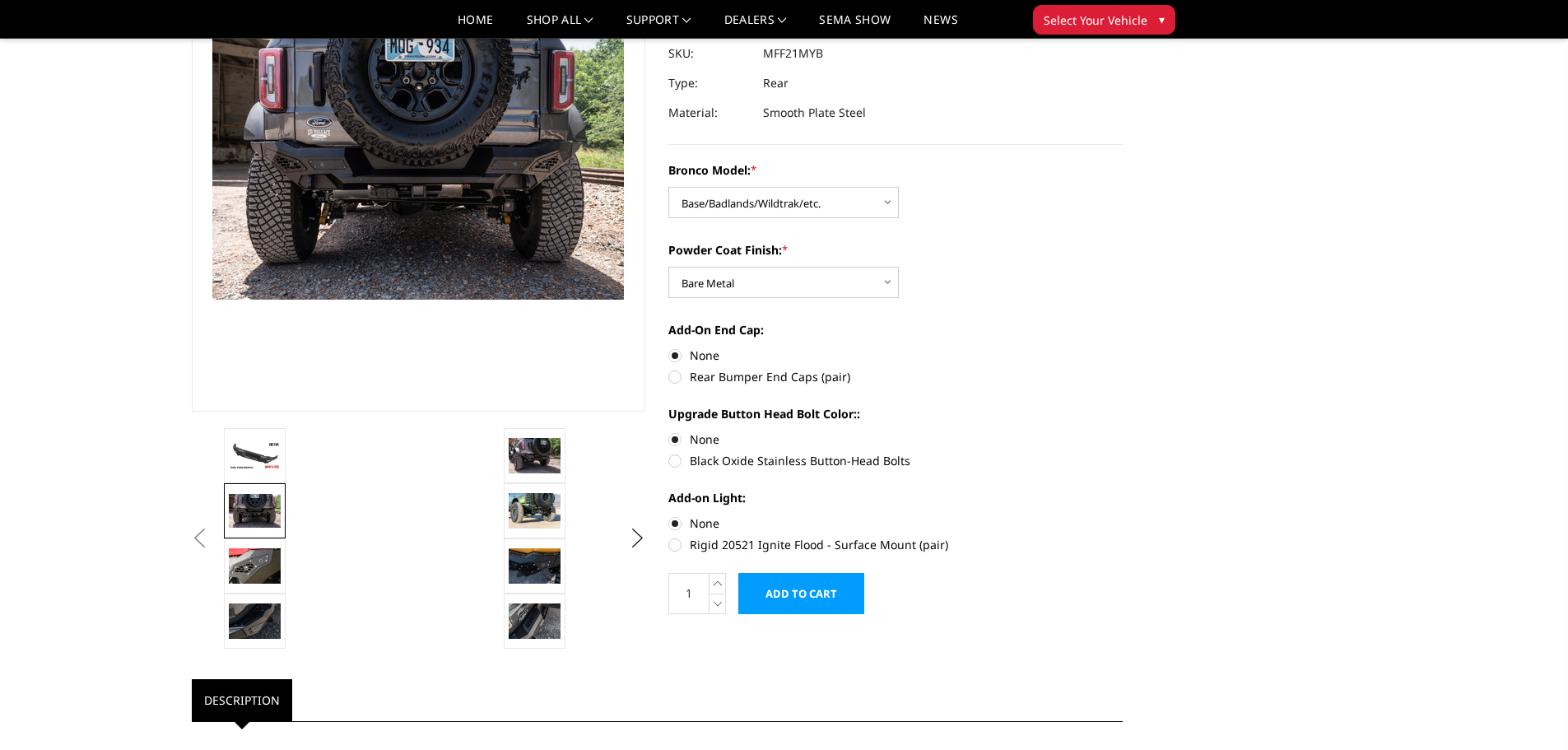
click at [679, 378] on label "Rear Bumper End Caps (pair)" at bounding box center [895, 376] width 454 height 17
click at [1123, 348] on input "Rear Bumper End Caps (pair)" at bounding box center [1123, 347] width 1 height 1
radio input "true"
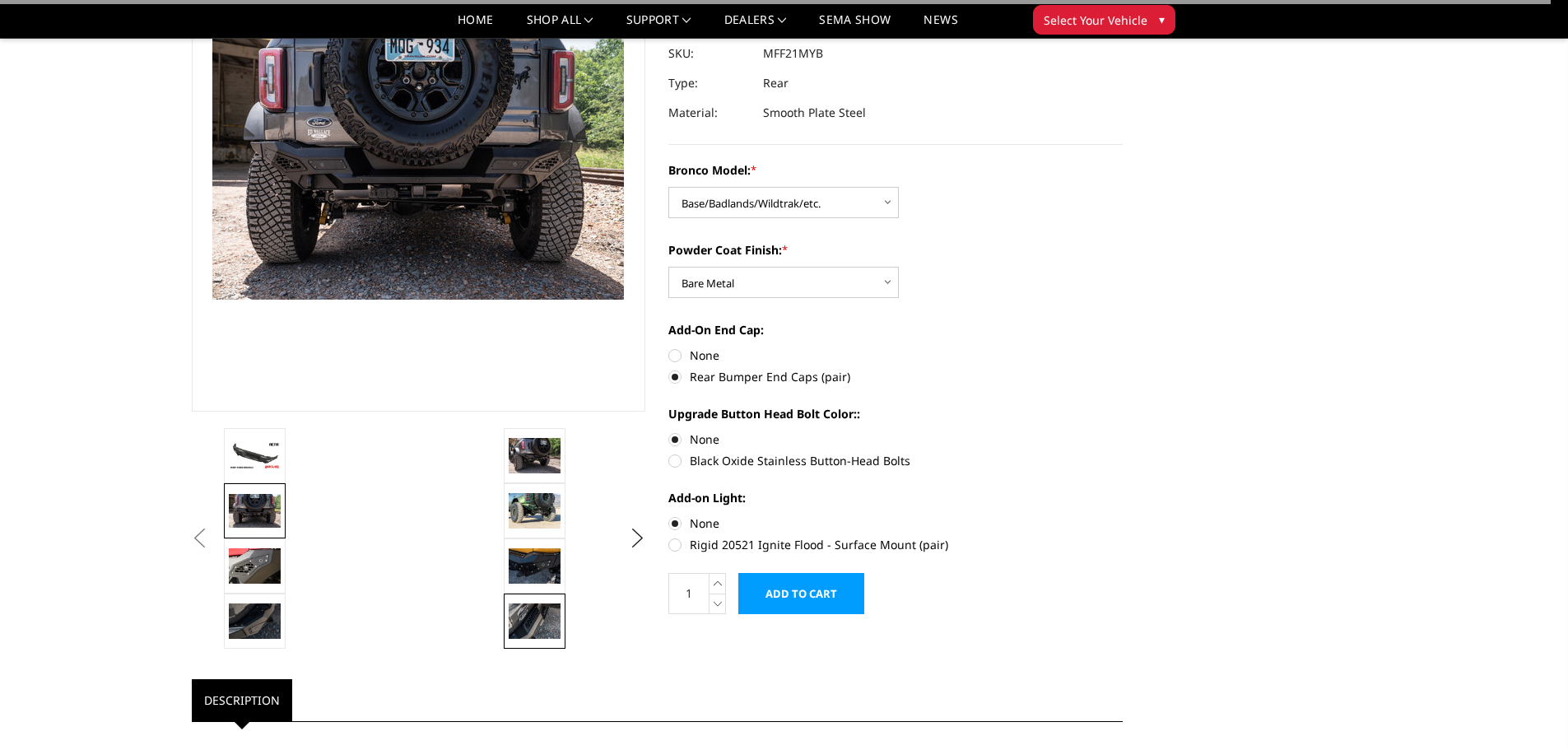
click at [545, 613] on img at bounding box center [535, 621] width 52 height 35
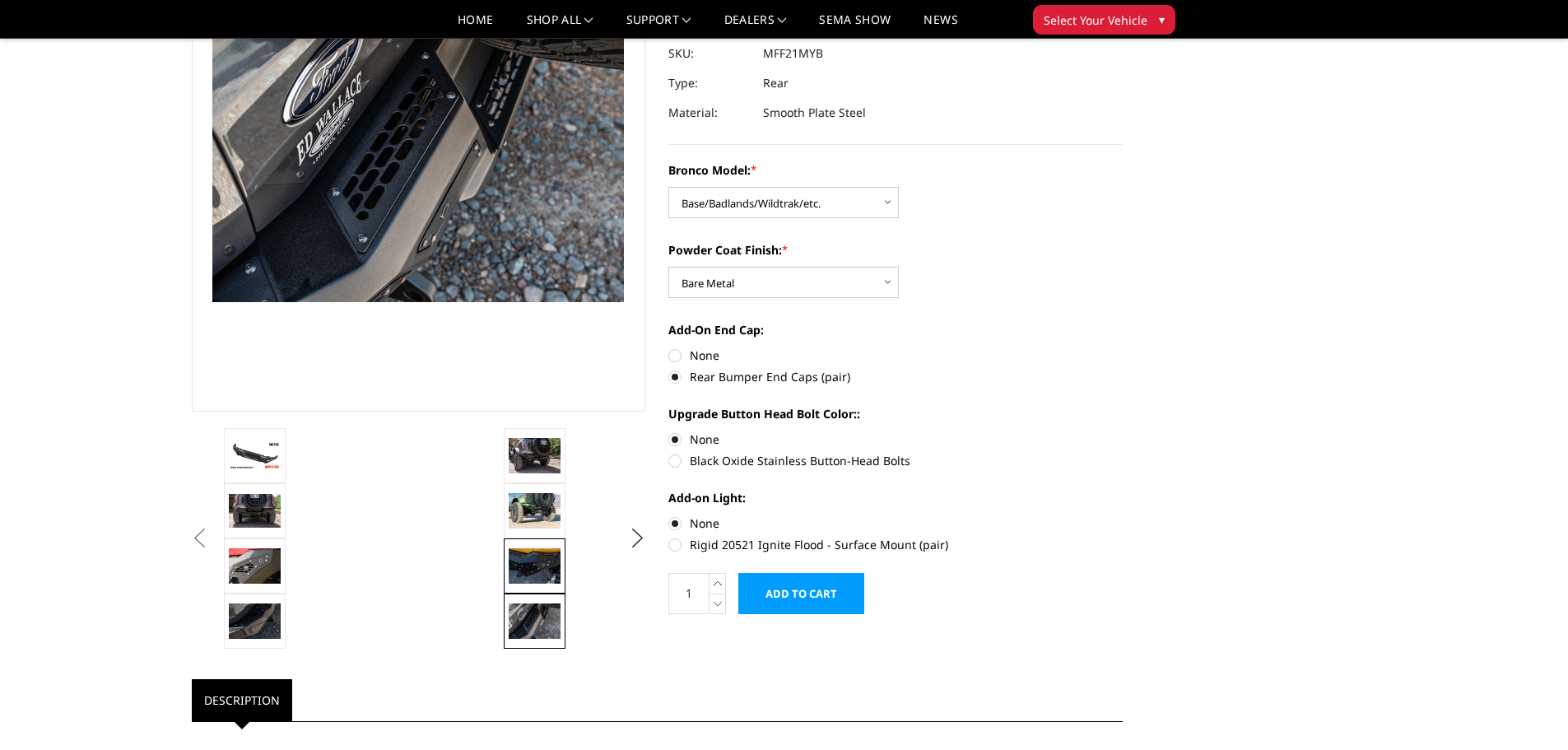
click at [540, 571] on img at bounding box center [535, 565] width 52 height 35
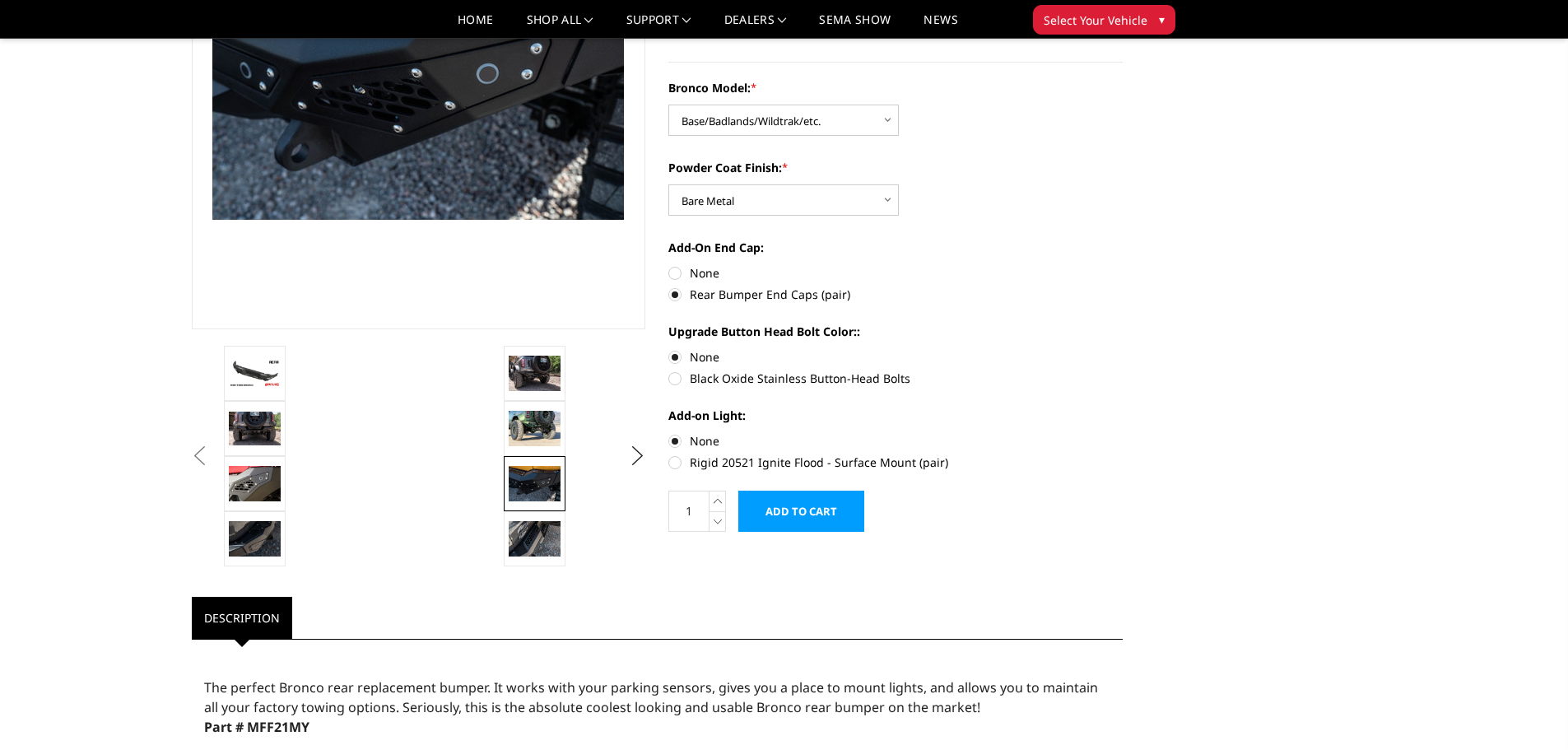
scroll to position [249, 0]
click at [258, 545] on img at bounding box center [255, 537] width 52 height 35
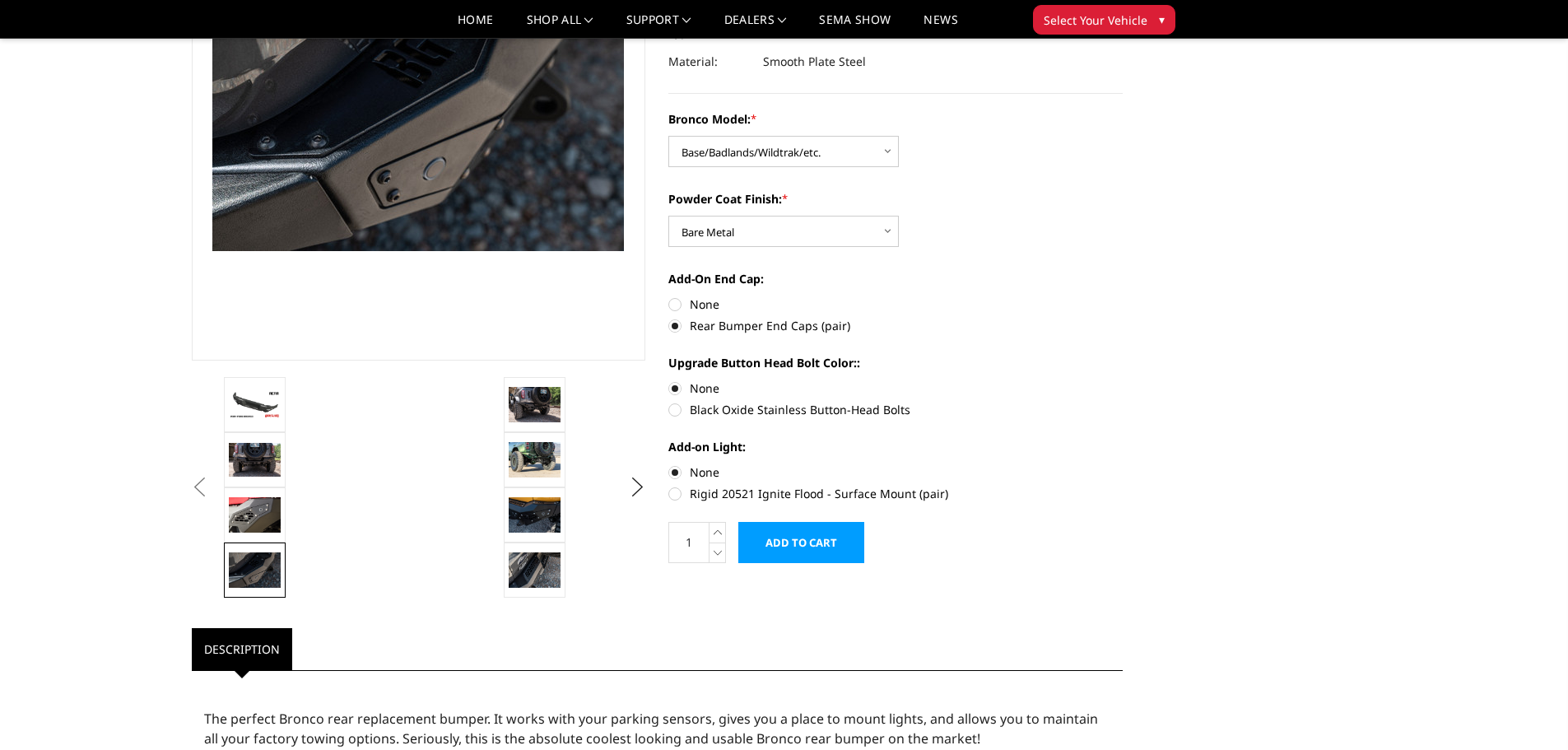
scroll to position [166, 0]
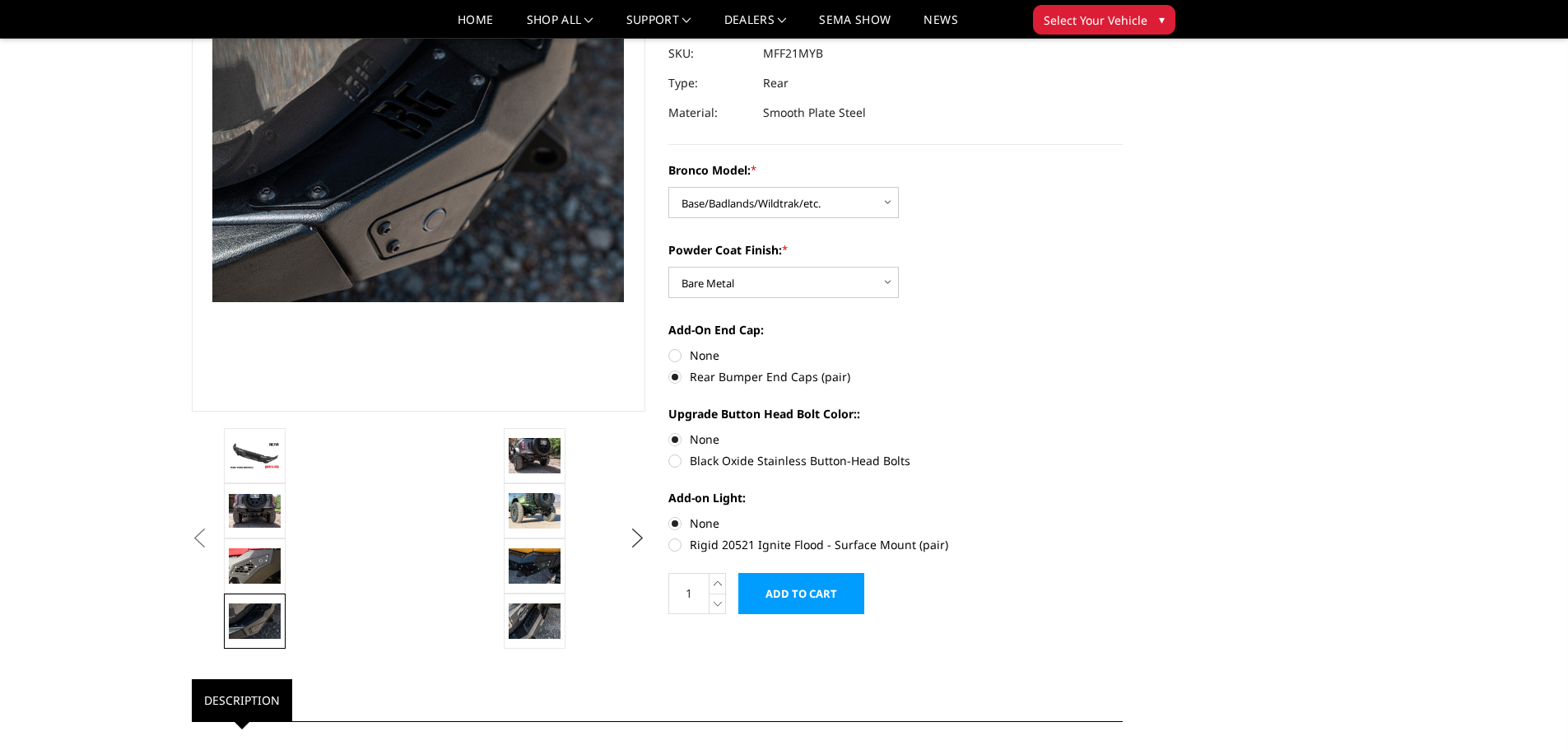
click at [638, 537] on button "Next" at bounding box center [637, 538] width 25 height 25
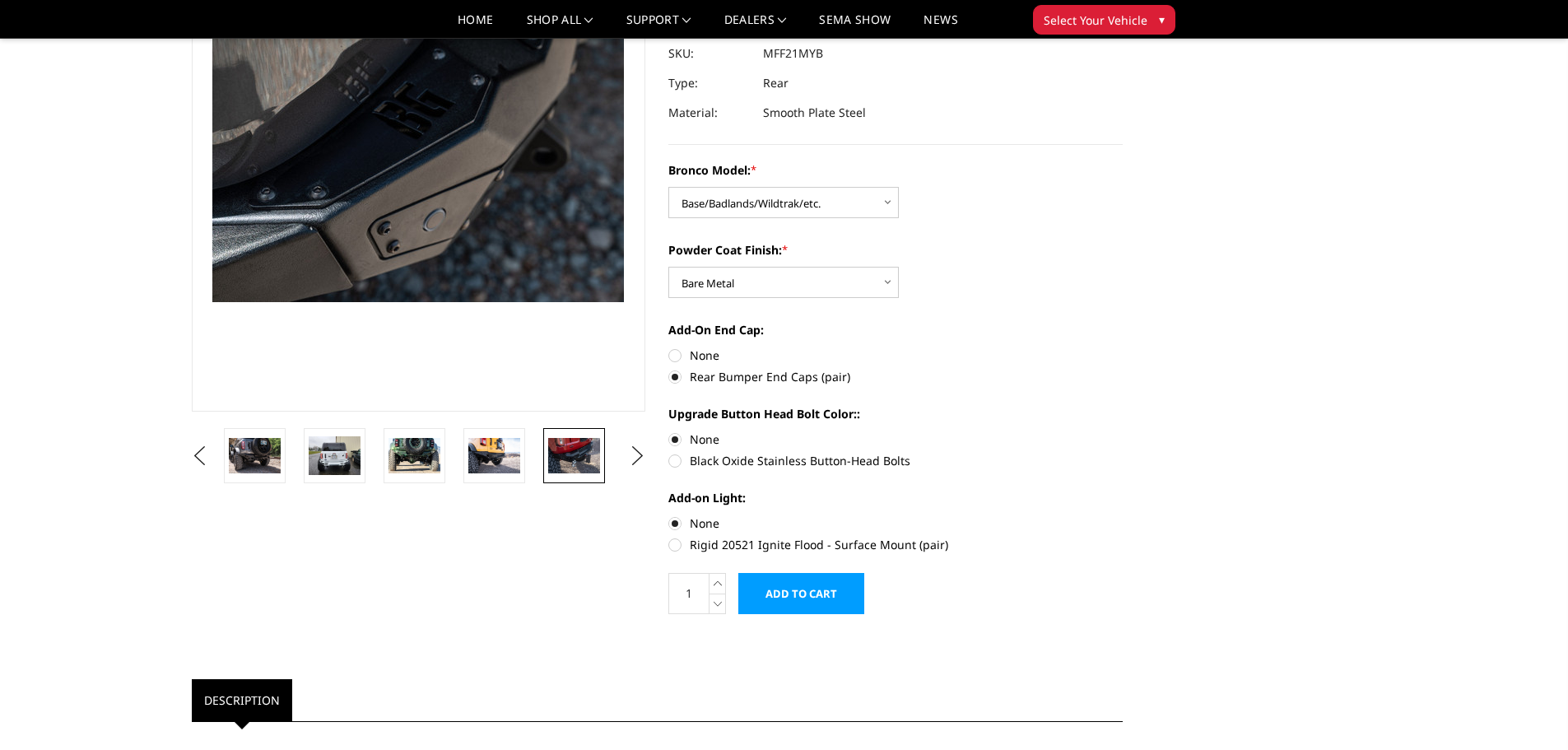
click at [575, 449] on img at bounding box center [574, 455] width 52 height 35
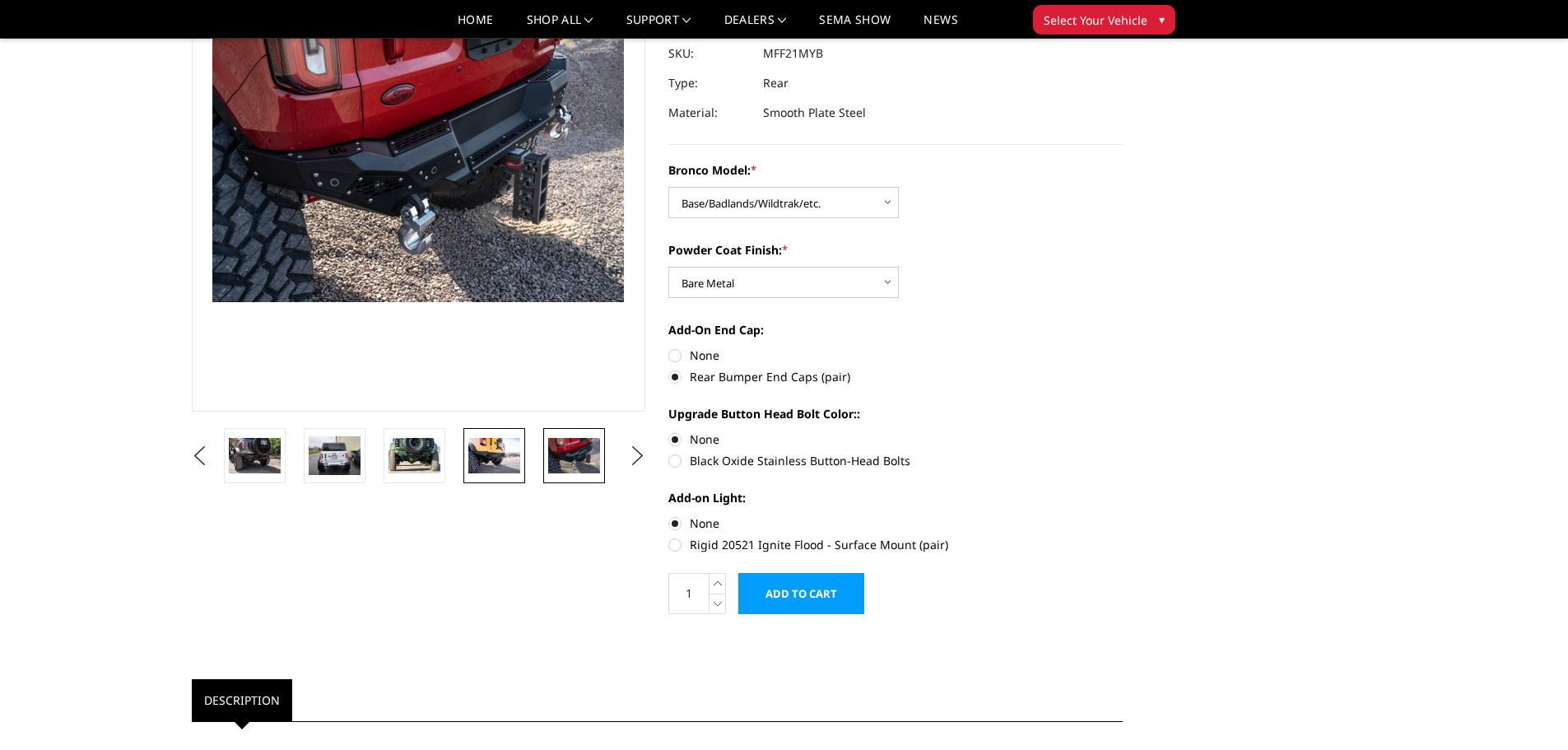
click at [488, 450] on img at bounding box center [494, 455] width 52 height 35
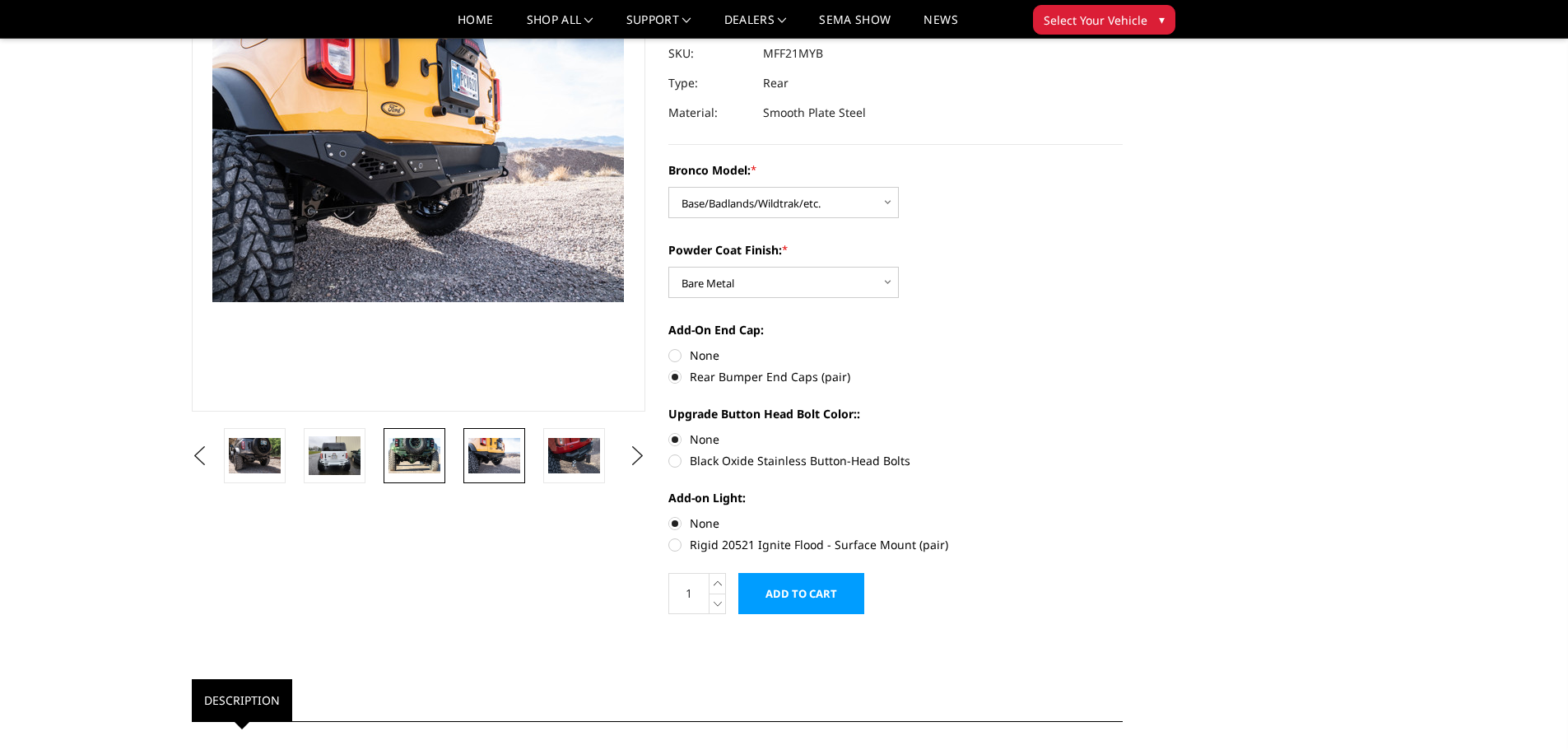
click at [415, 447] on img at bounding box center [414, 455] width 52 height 35
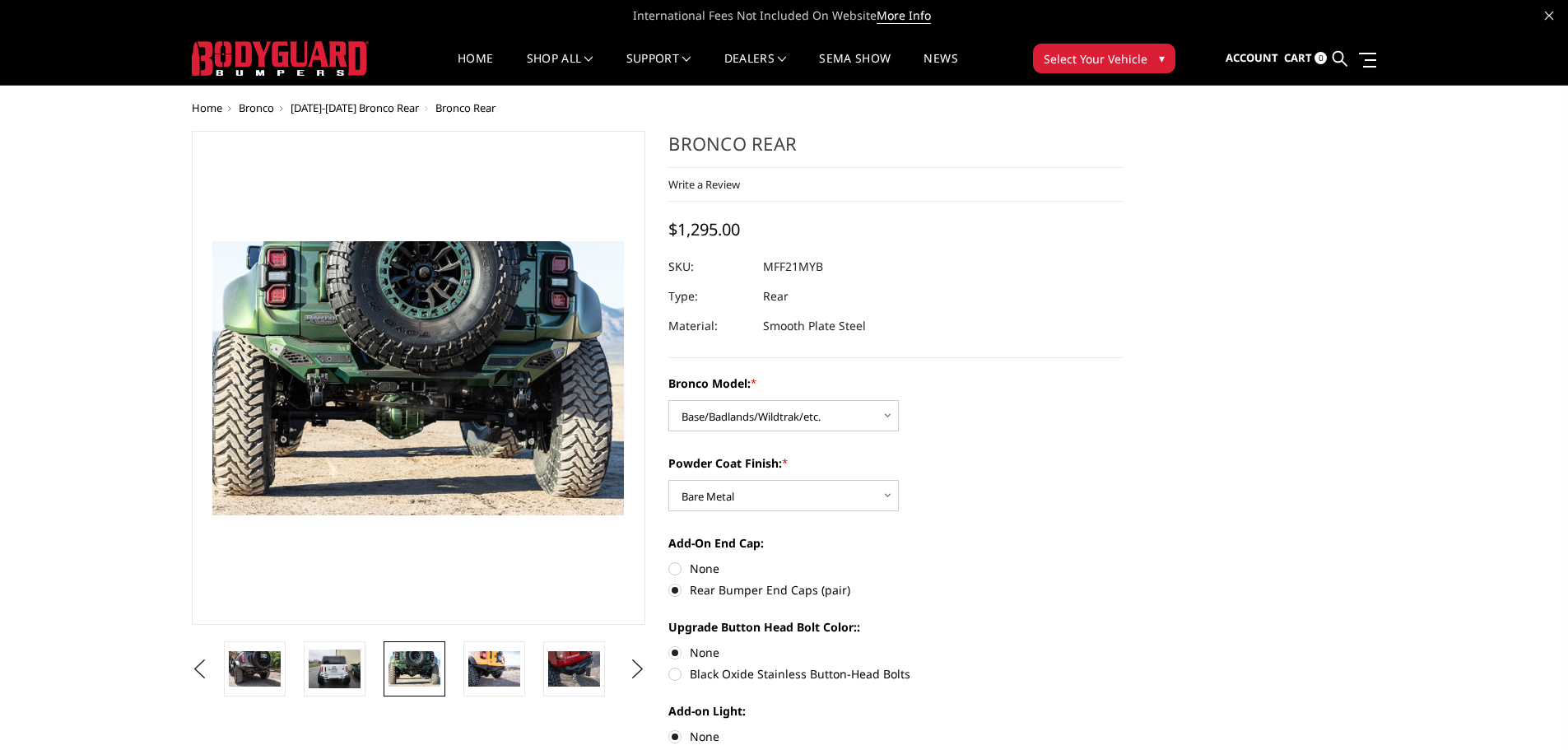
scroll to position [0, 0]
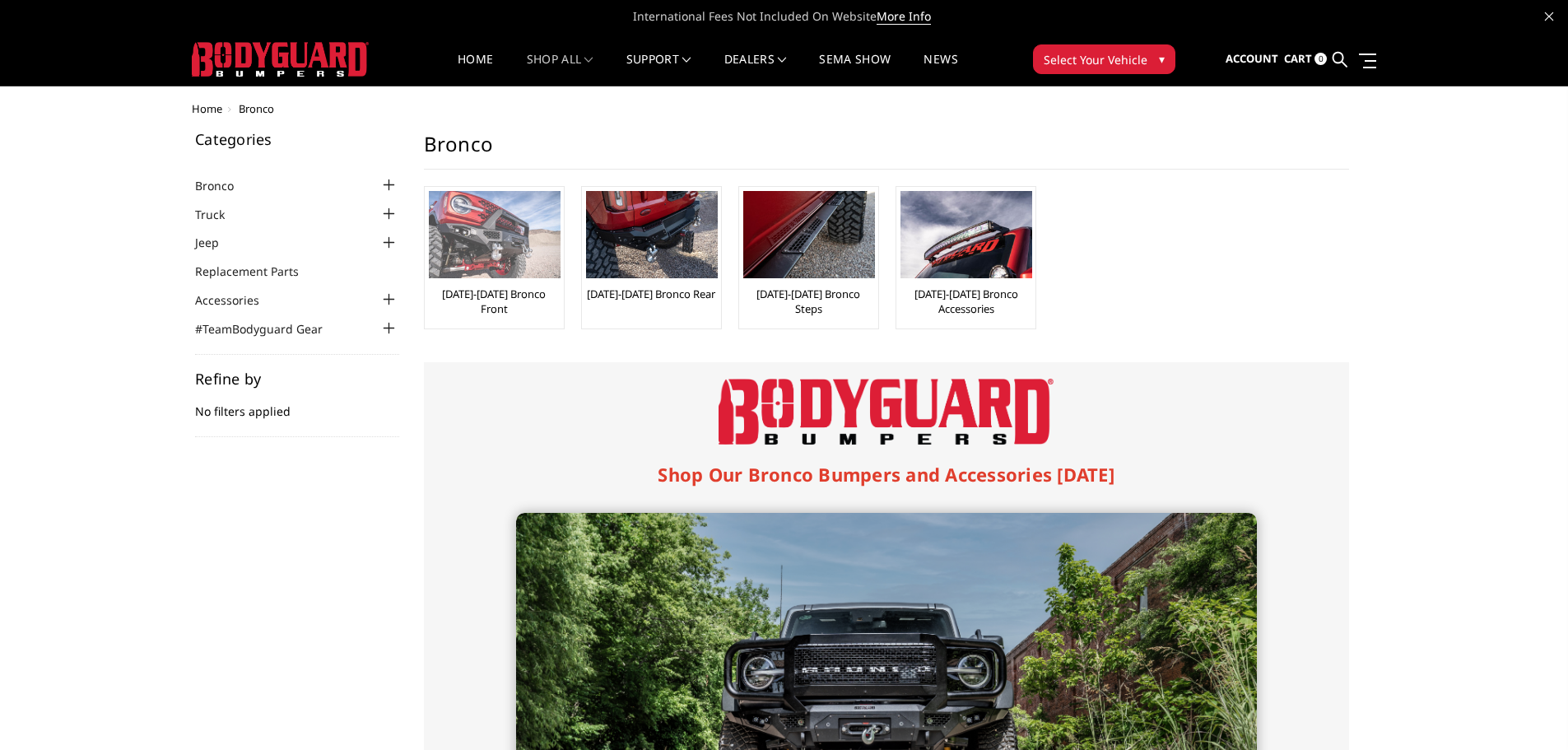
click at [516, 236] on img at bounding box center [495, 234] width 132 height 87
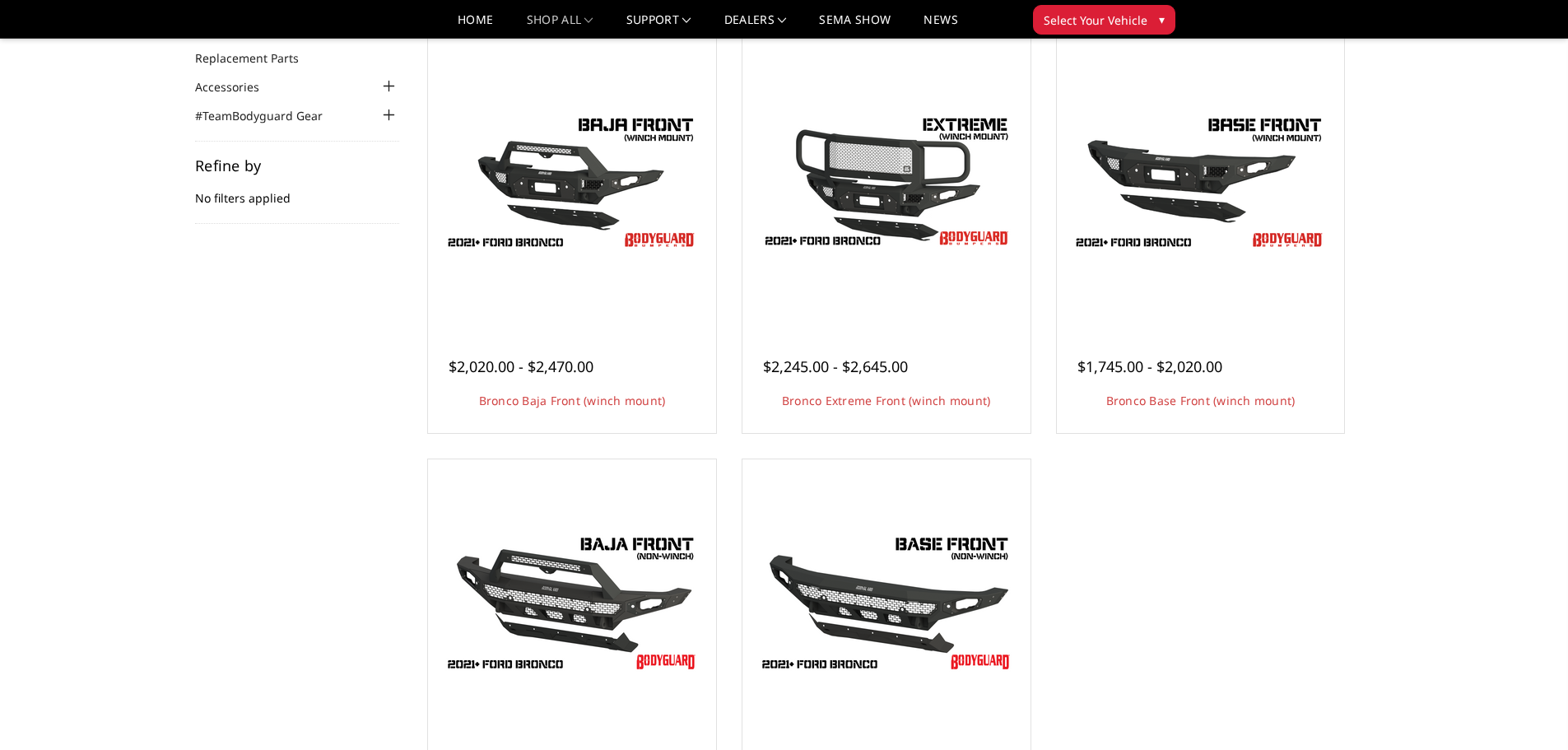
scroll to position [82, 0]
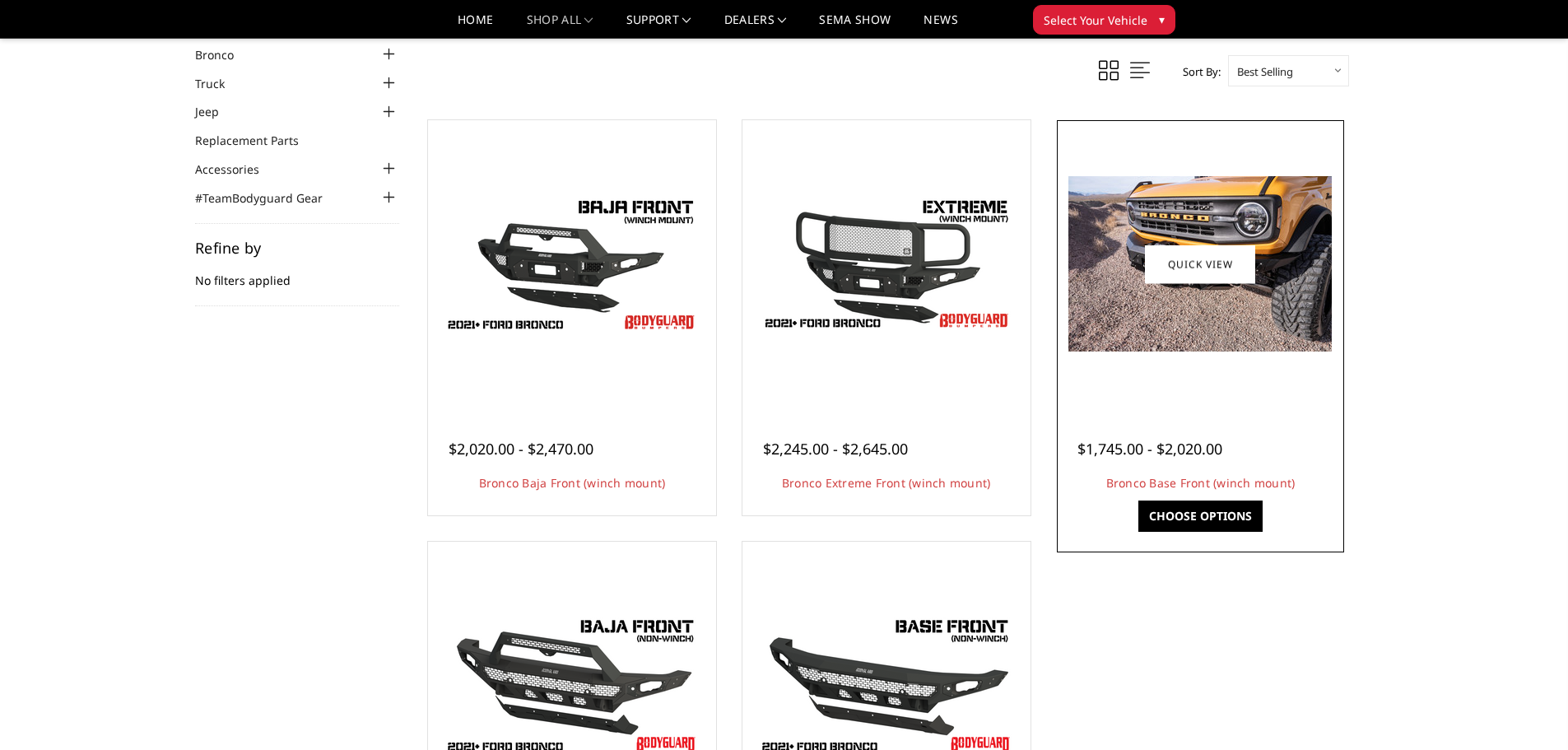
click at [1263, 374] on div at bounding box center [1201, 265] width 279 height 280
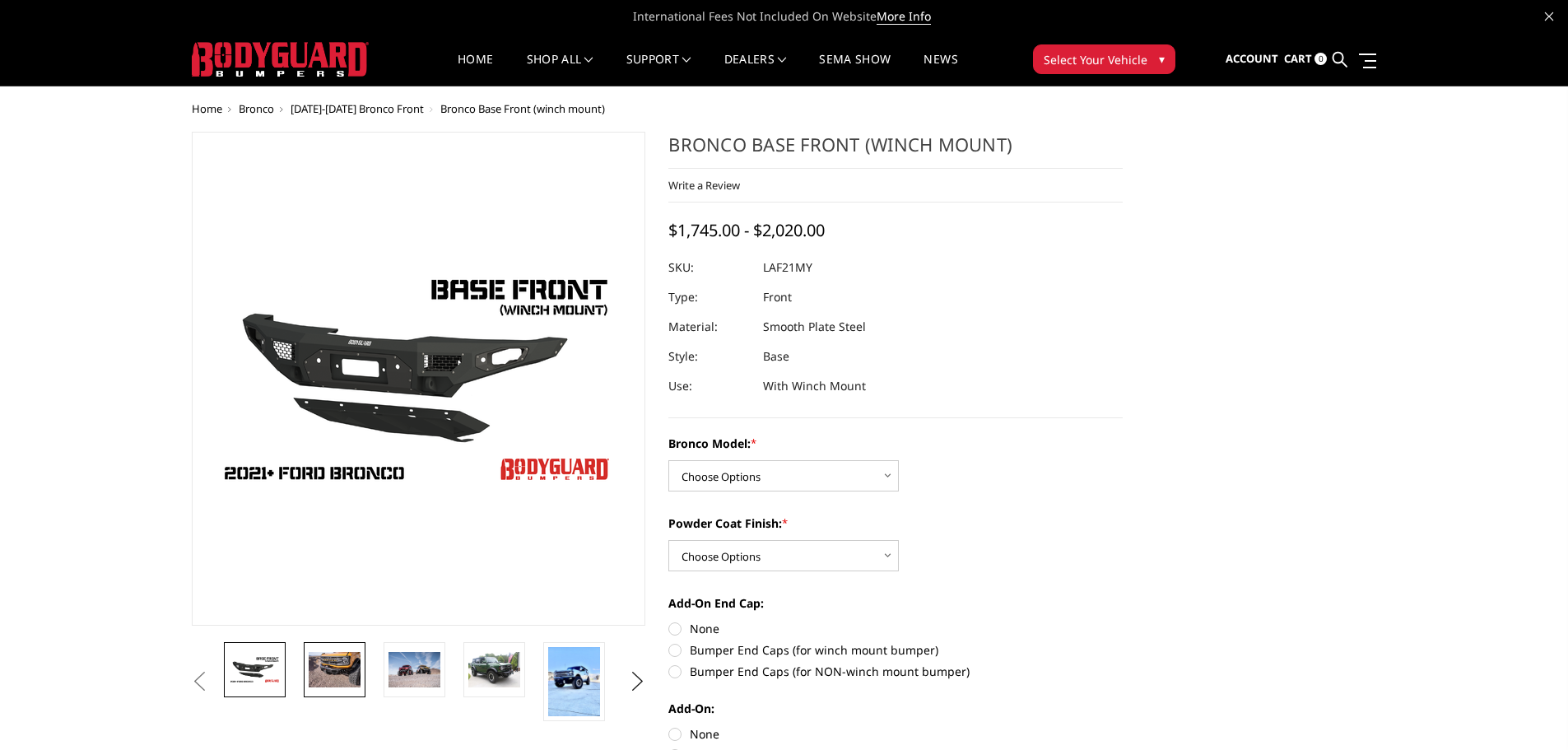
click at [342, 684] on img at bounding box center [334, 669] width 52 height 35
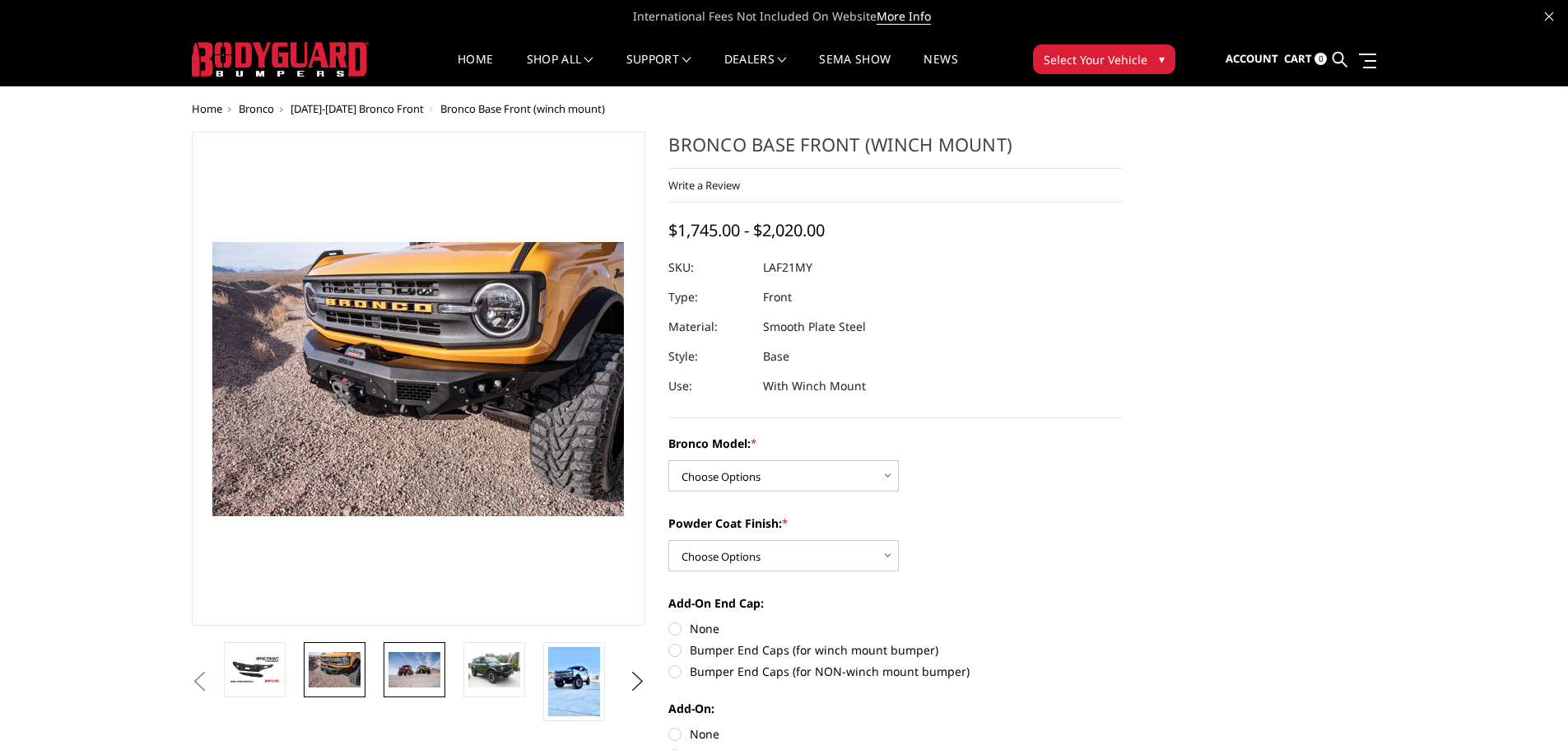
click at [419, 666] on img at bounding box center [414, 669] width 52 height 35
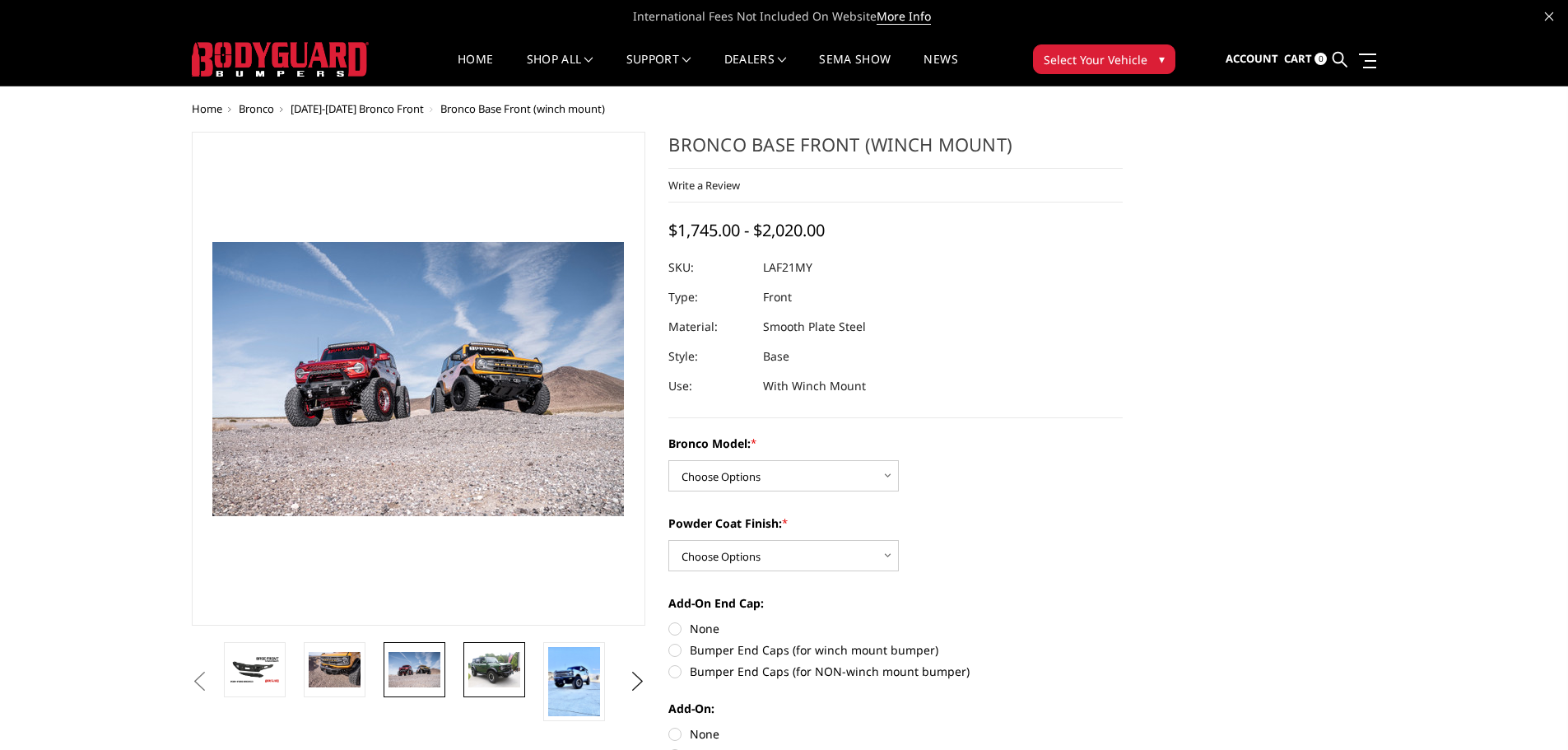
click at [500, 670] on img at bounding box center [494, 669] width 52 height 35
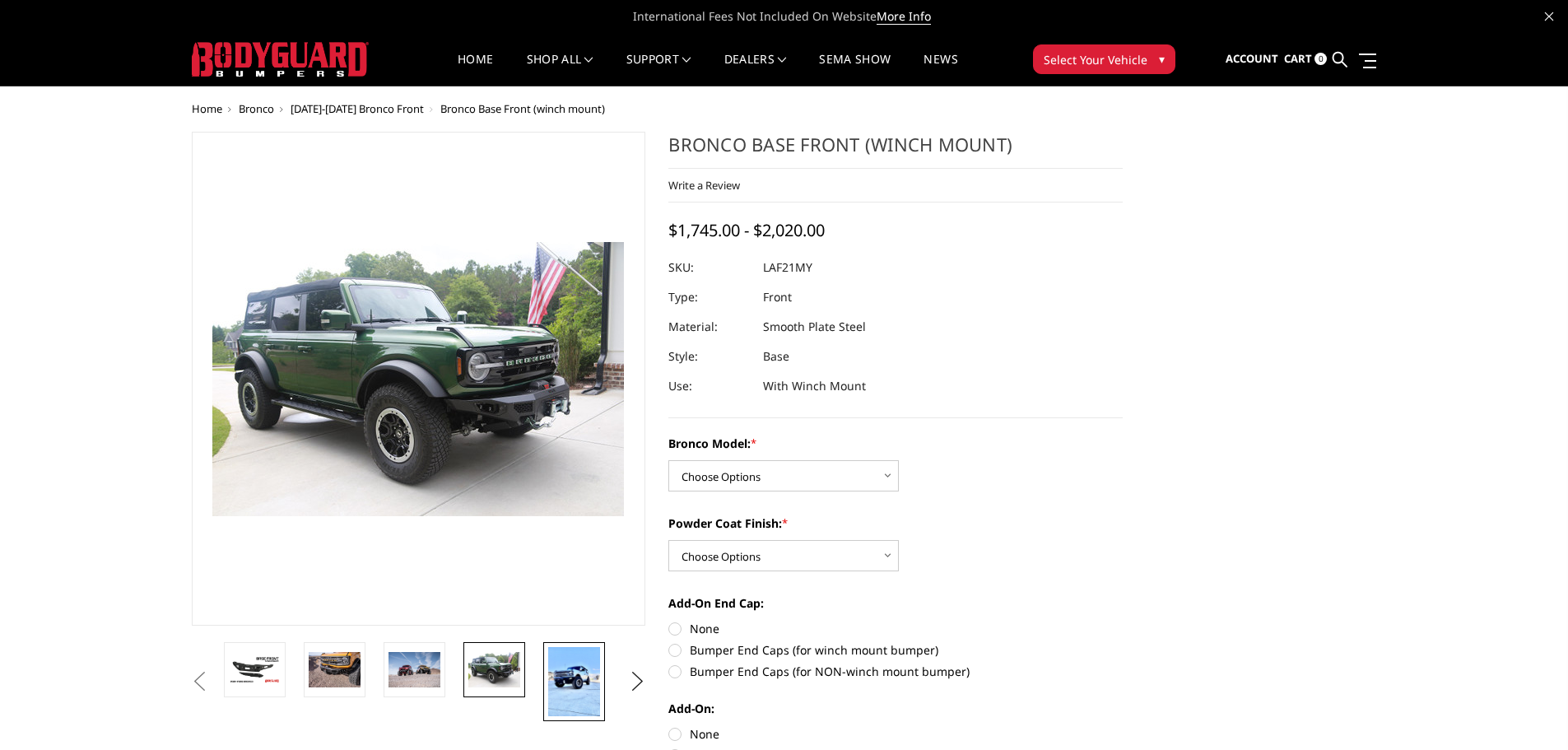
click at [572, 680] on img at bounding box center [574, 681] width 52 height 69
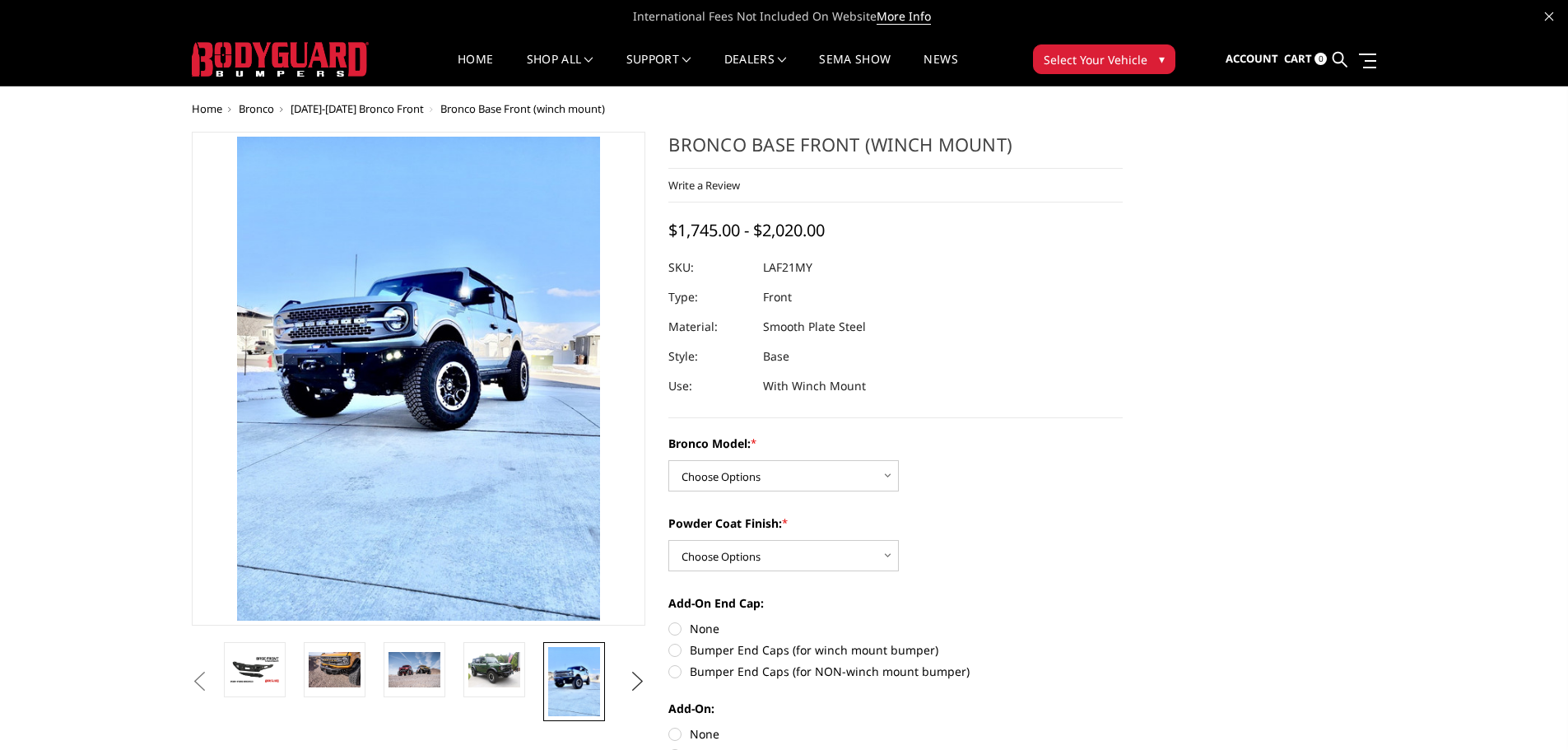
click at [640, 679] on button "Next" at bounding box center [637, 682] width 25 height 25
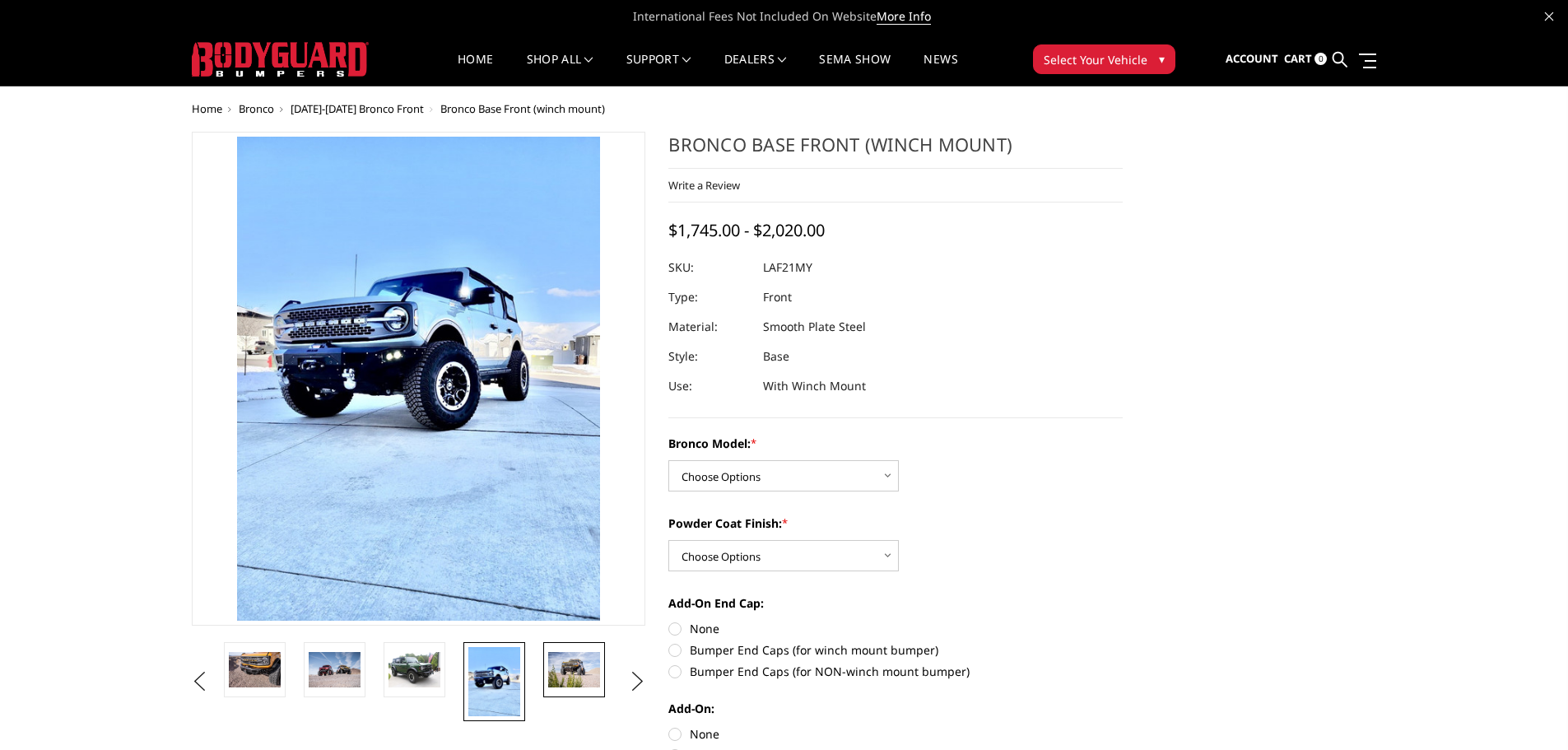
click at [547, 673] on link at bounding box center [574, 669] width 62 height 55
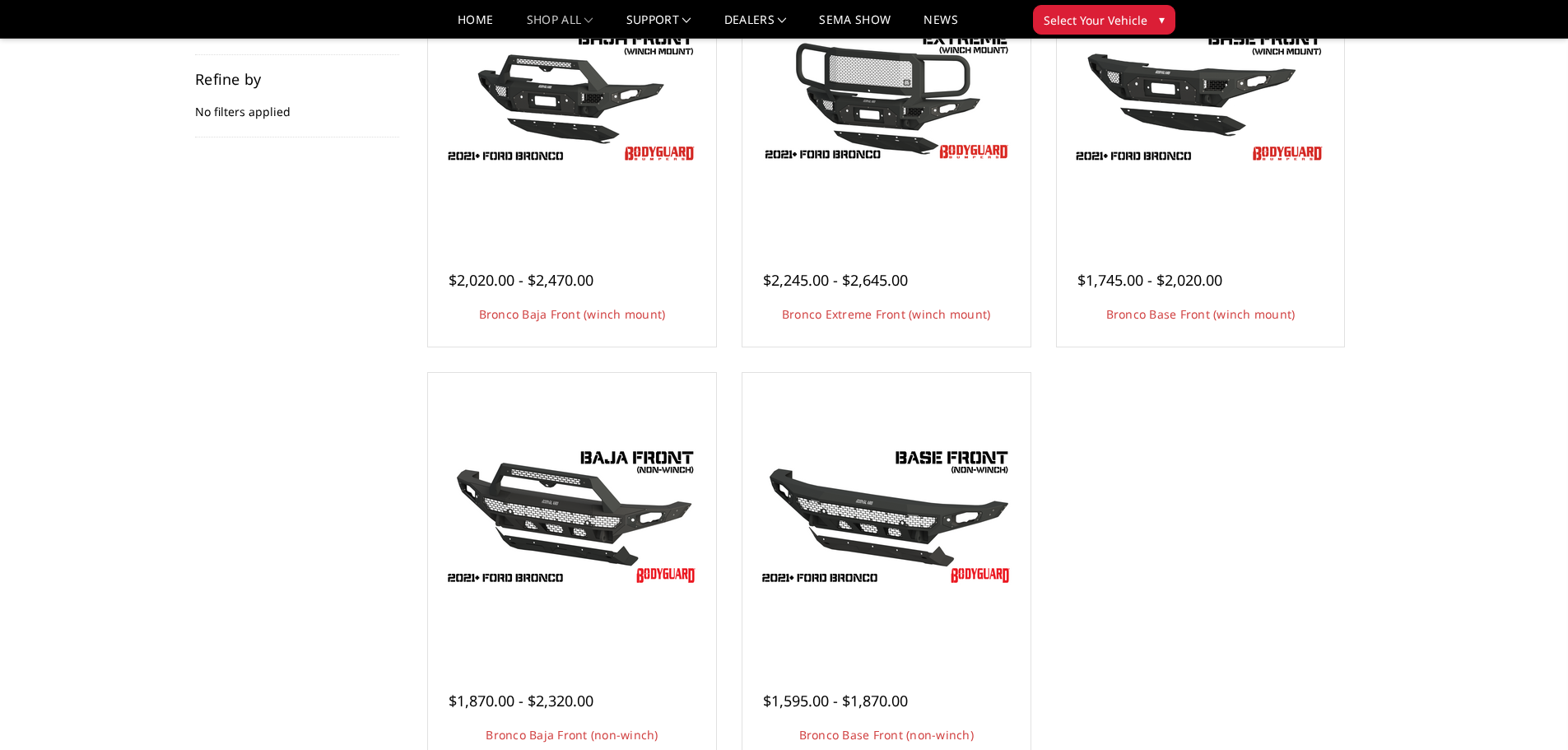
scroll to position [330, 0]
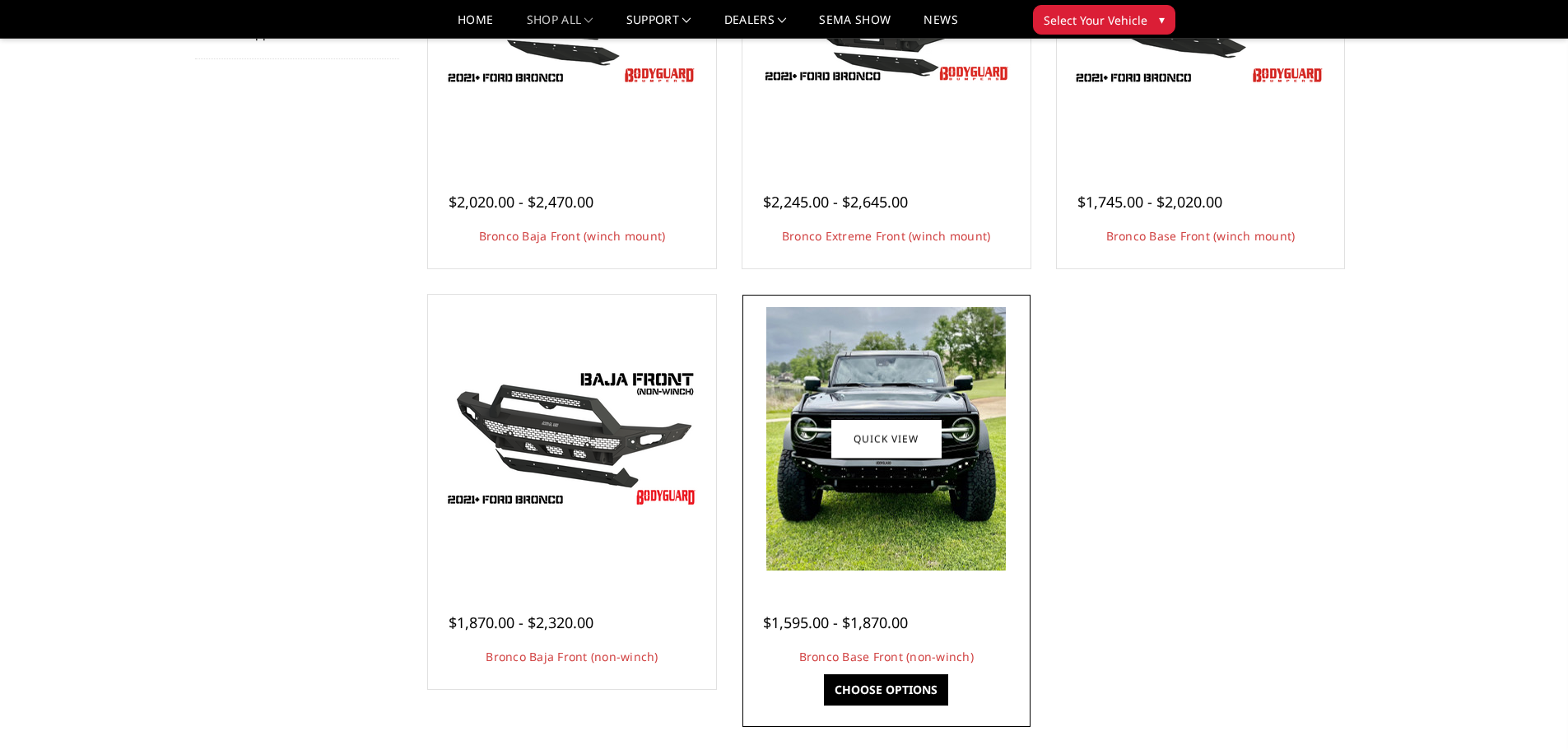
click at [942, 491] on img at bounding box center [886, 439] width 240 height 264
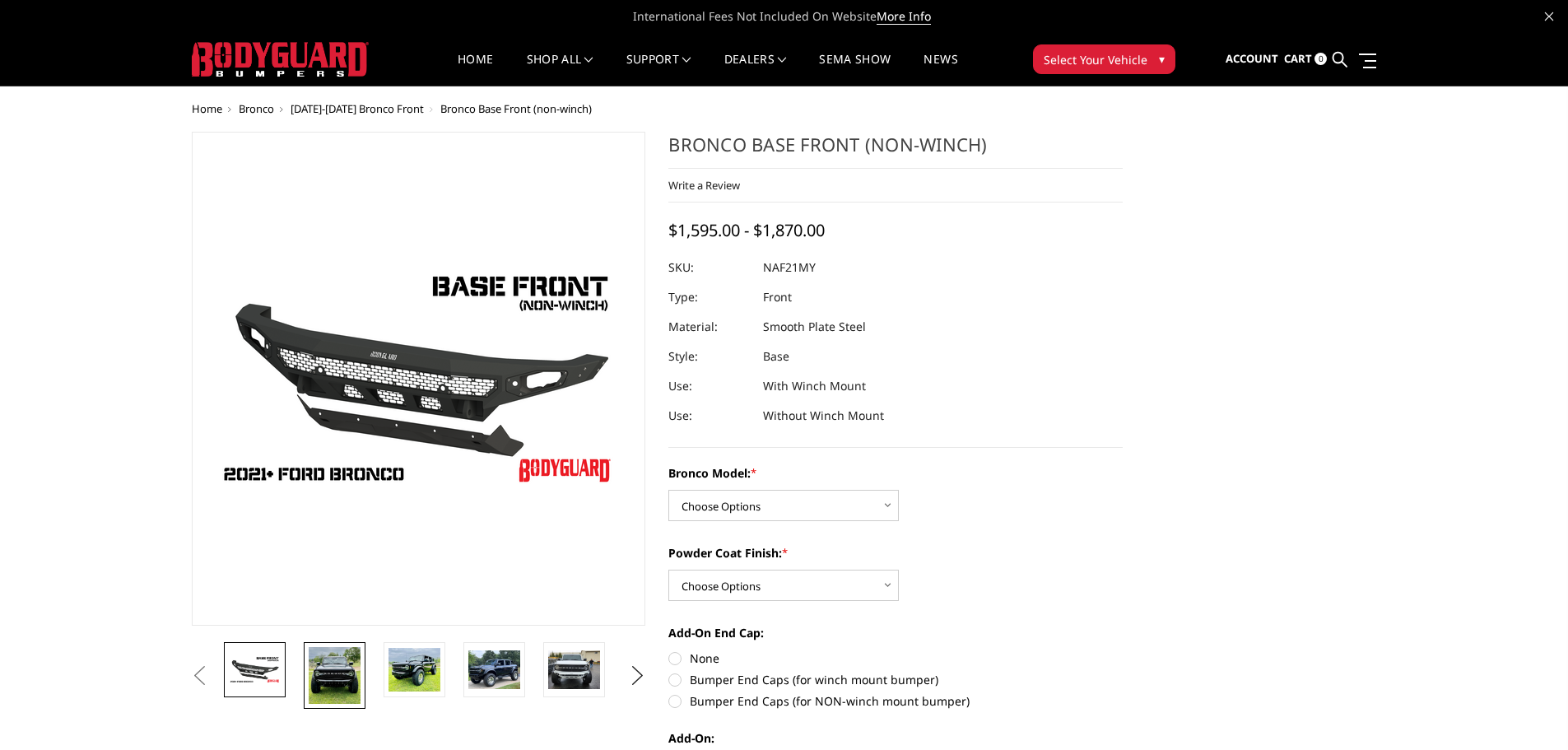
click at [339, 674] on img at bounding box center [334, 675] width 52 height 57
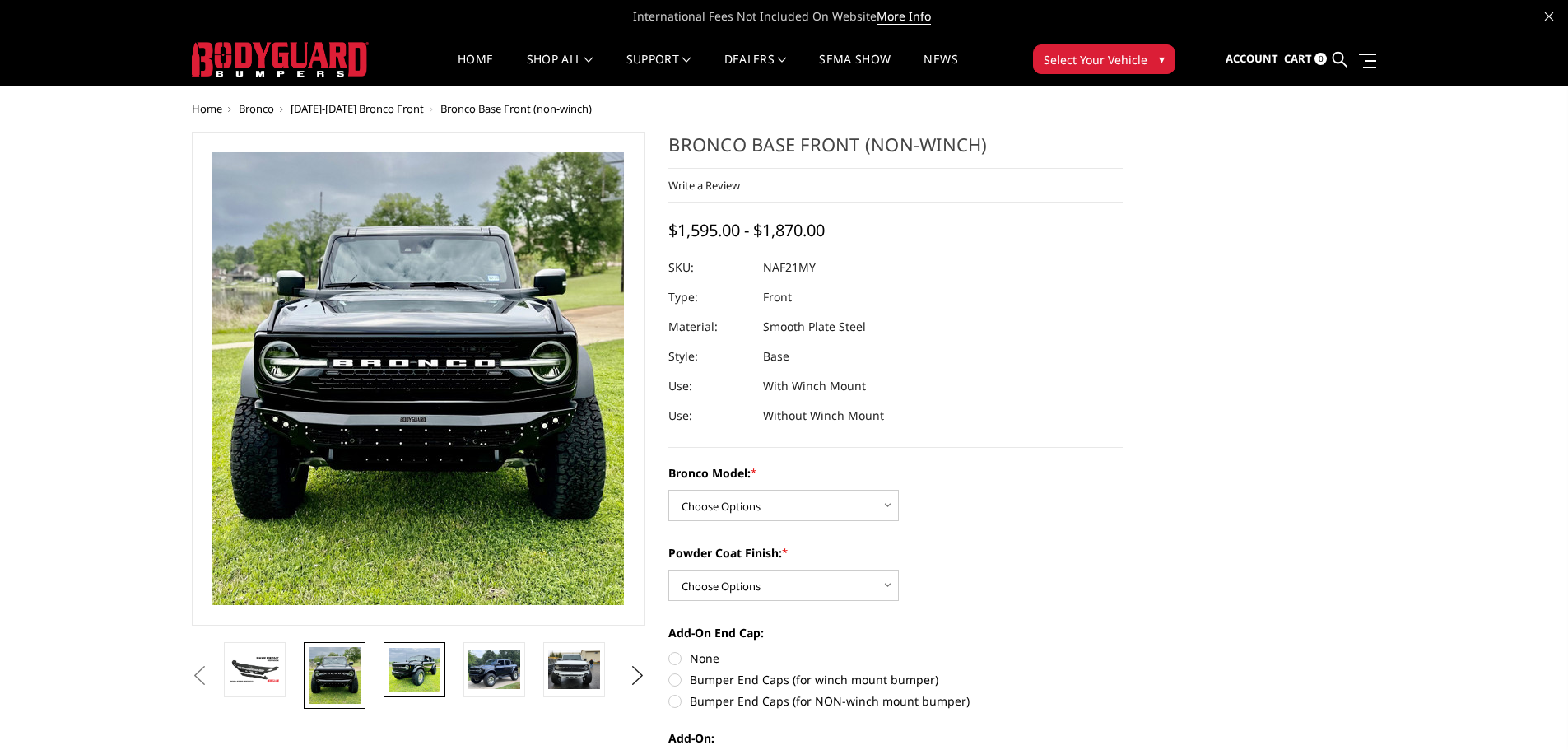
click at [421, 670] on img at bounding box center [414, 670] width 52 height 45
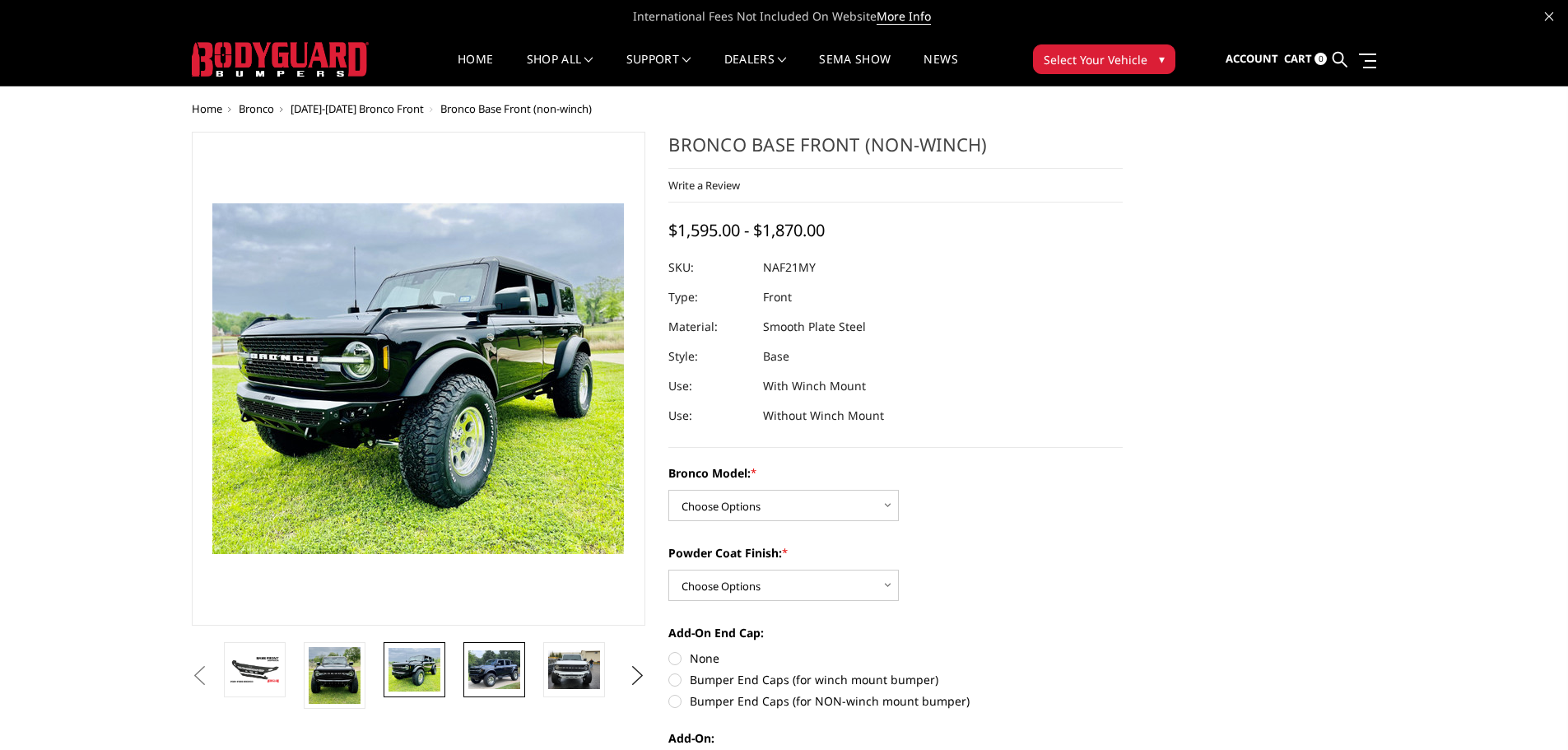
click at [491, 674] on img at bounding box center [494, 670] width 52 height 39
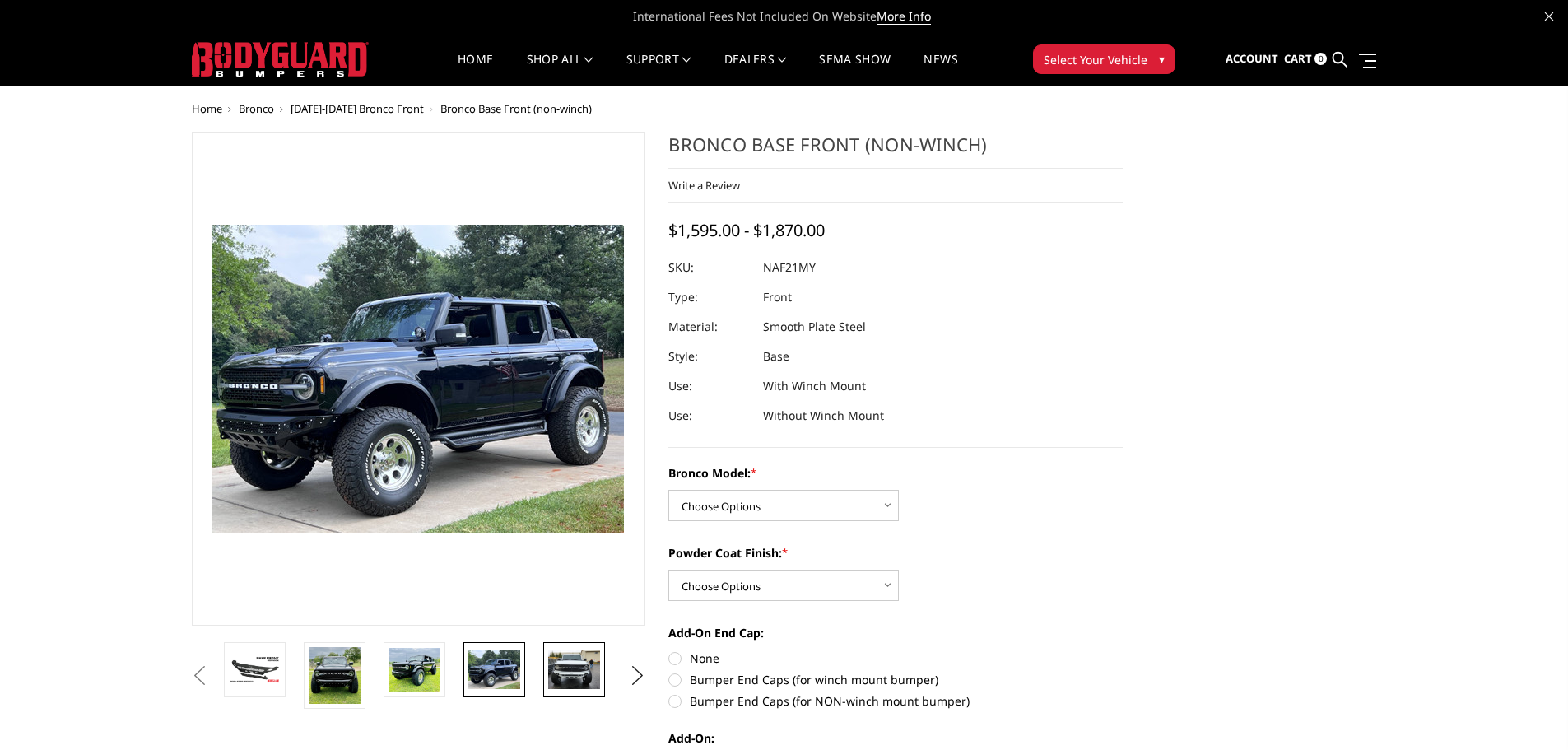
click at [585, 676] on img at bounding box center [574, 670] width 52 height 39
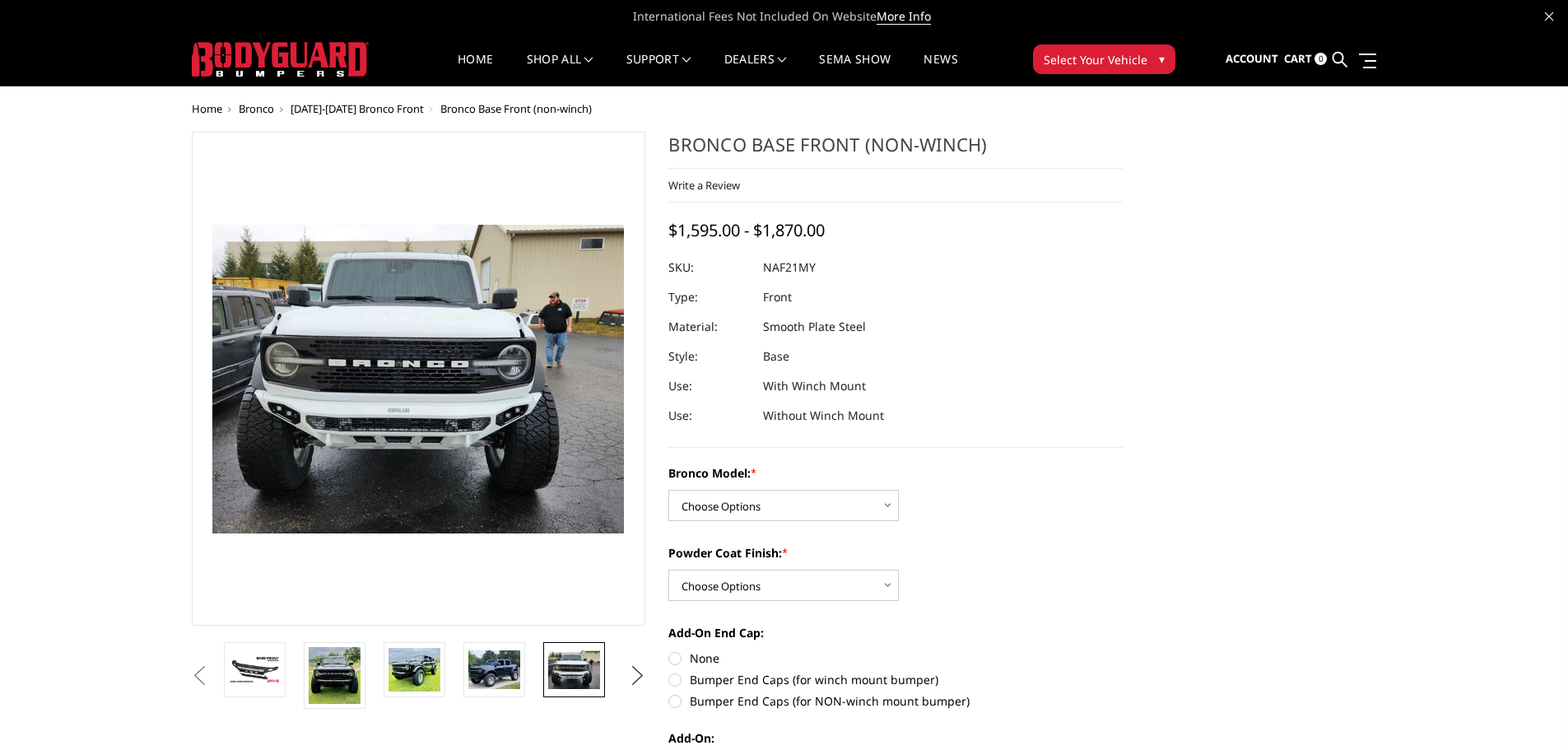
click at [631, 674] on button "Next" at bounding box center [637, 676] width 25 height 25
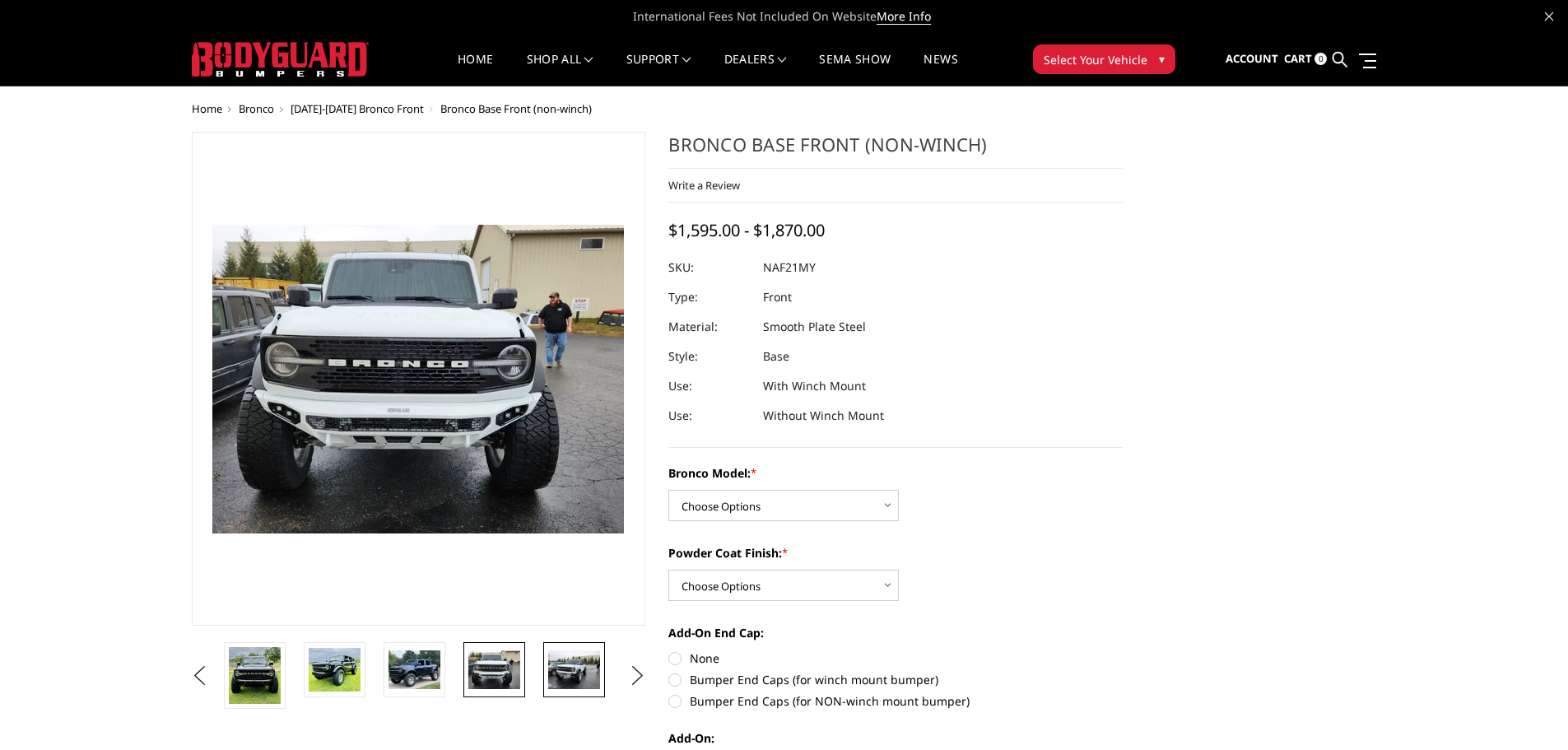
click at [560, 675] on img at bounding box center [574, 670] width 52 height 39
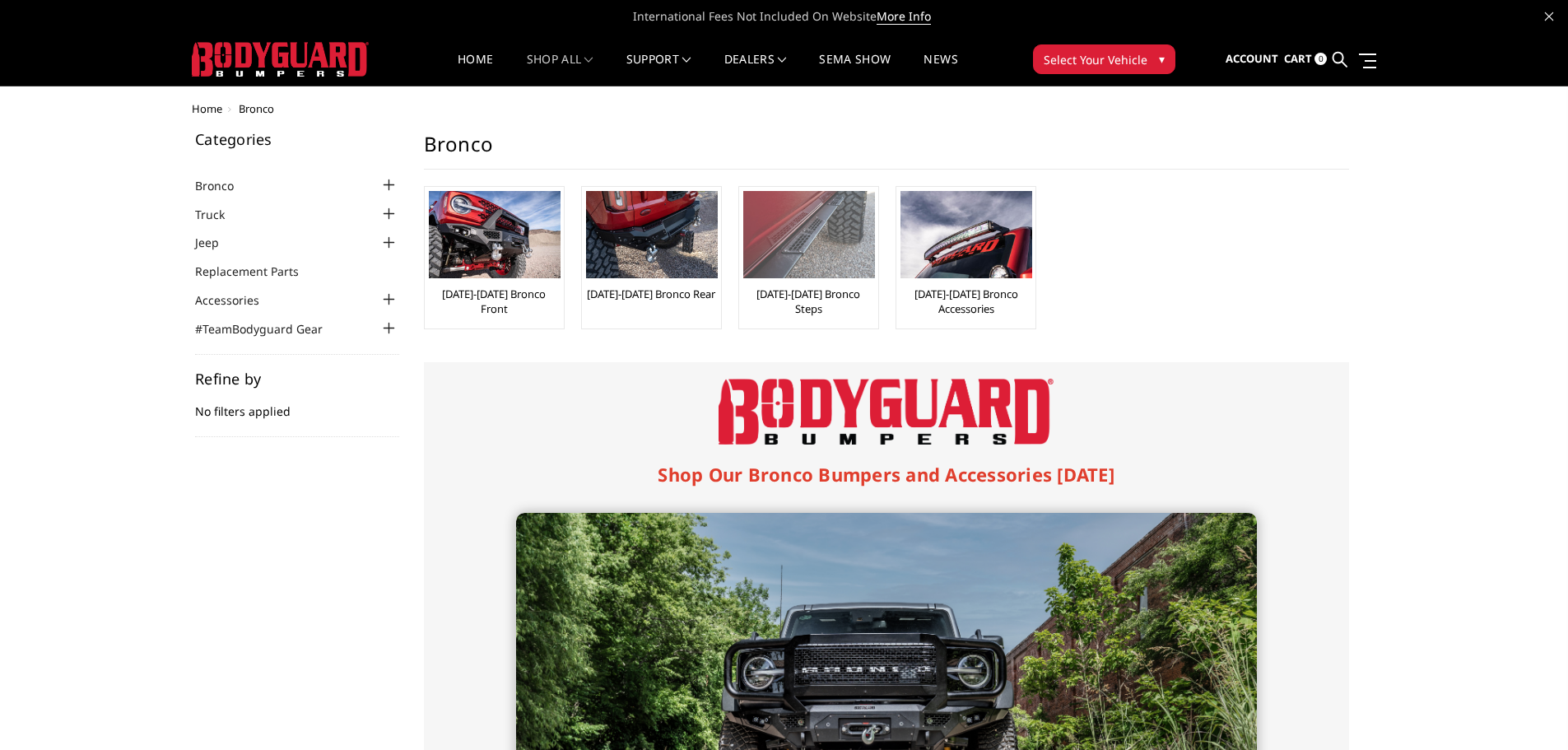
click at [806, 252] on img at bounding box center [809, 234] width 132 height 87
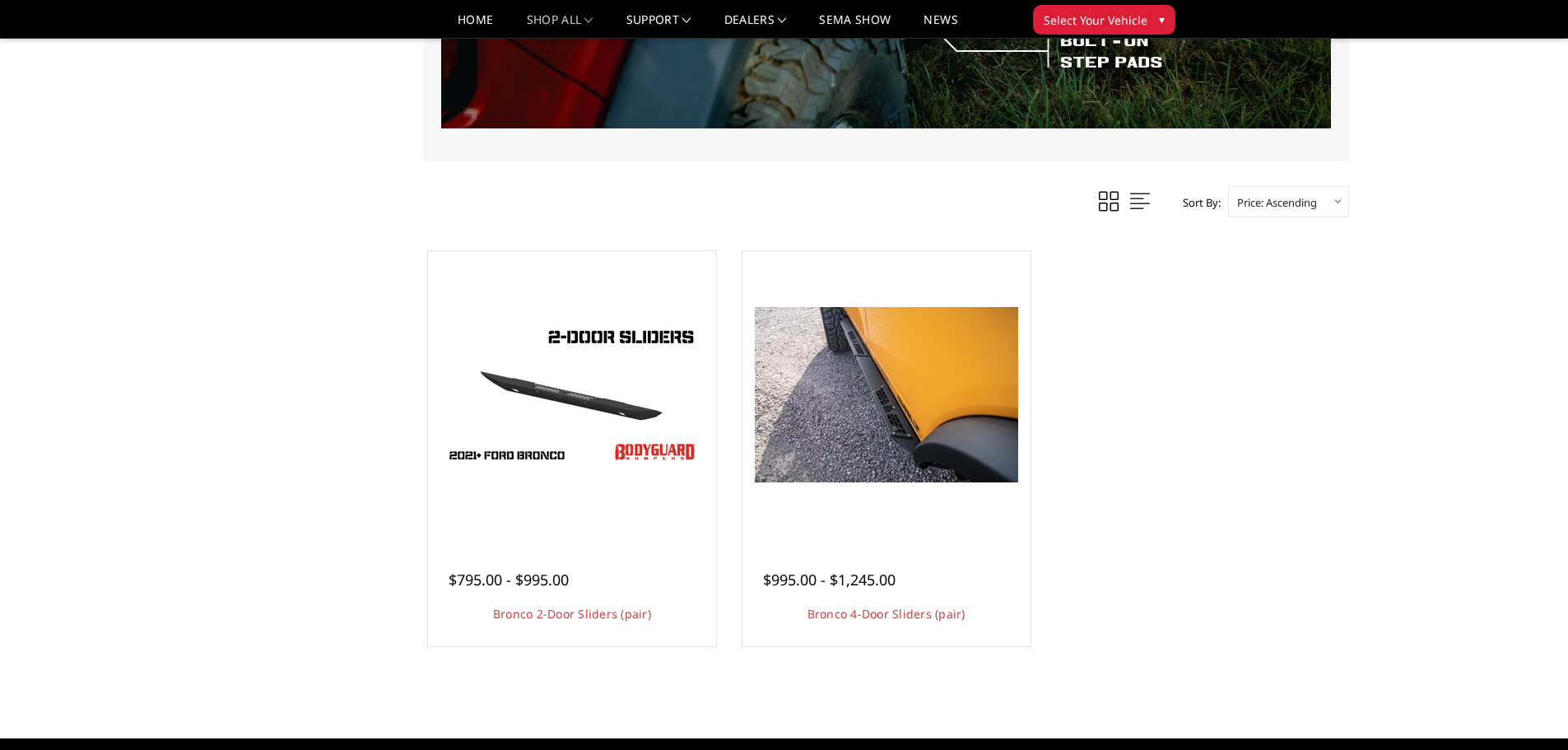
scroll to position [659, 0]
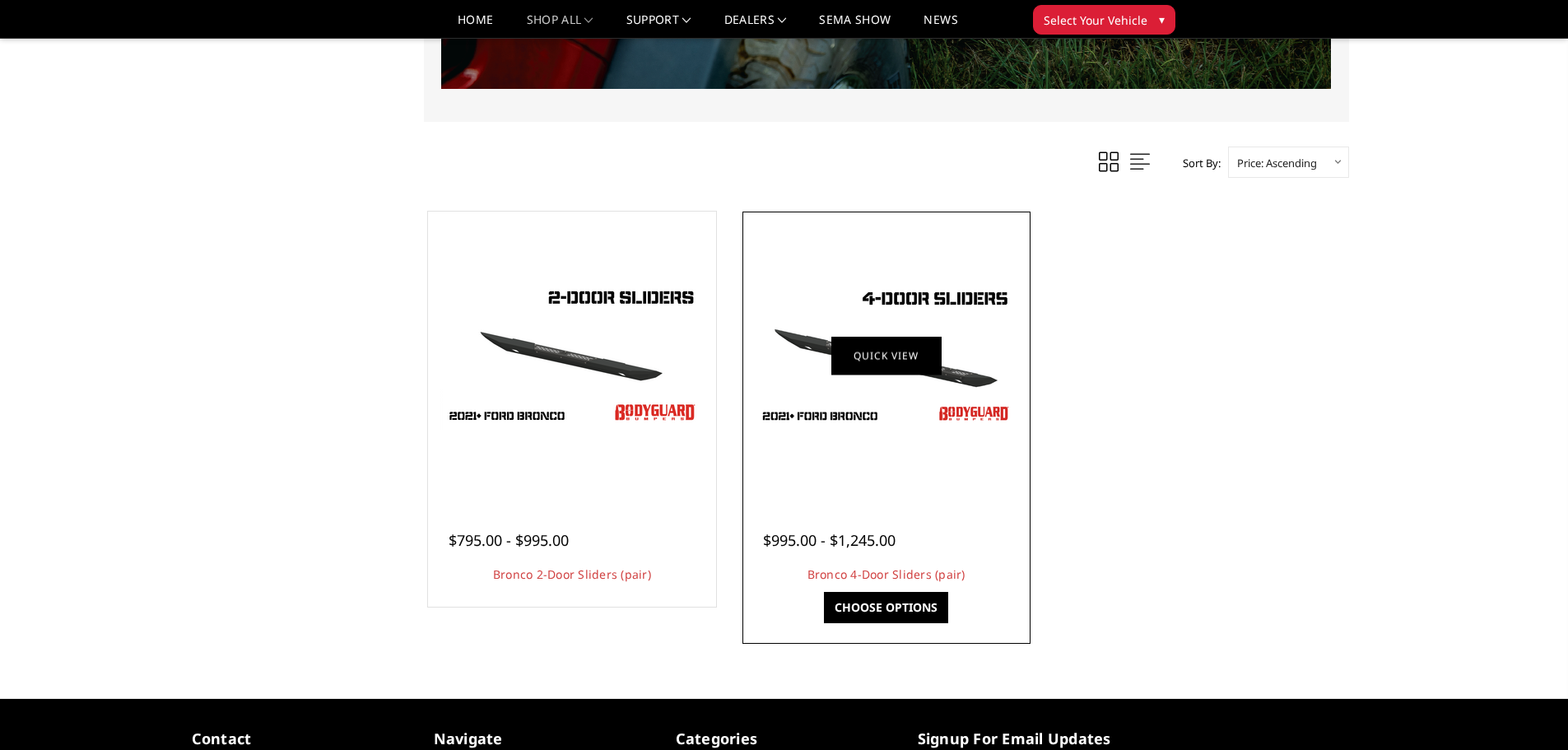
click at [907, 359] on link "Quick view" at bounding box center [886, 356] width 111 height 39
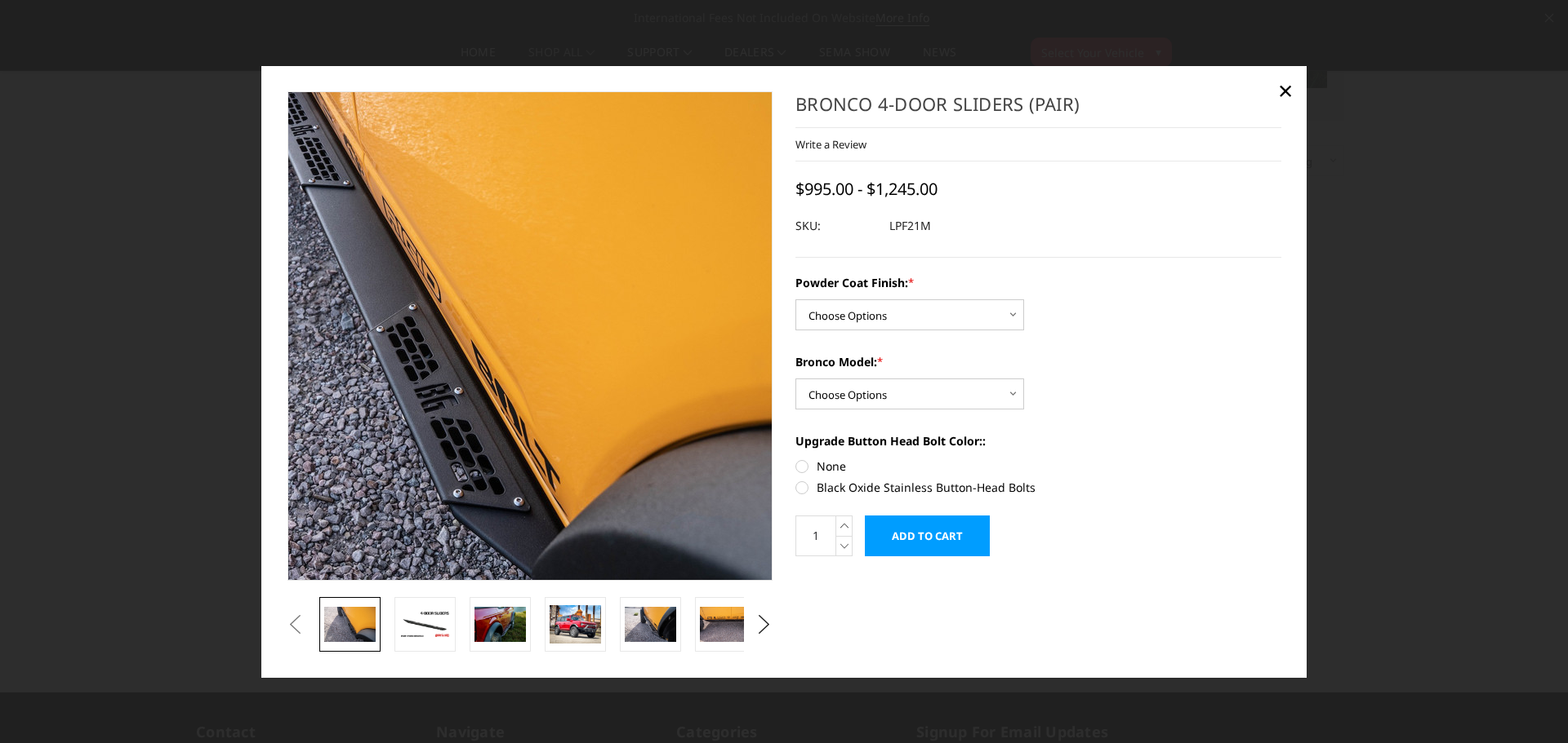
drag, startPoint x: 737, startPoint y: 325, endPoint x: 619, endPoint y: 326, distance: 118.0
click at [619, 326] on img at bounding box center [428, 341] width 1045 height 697
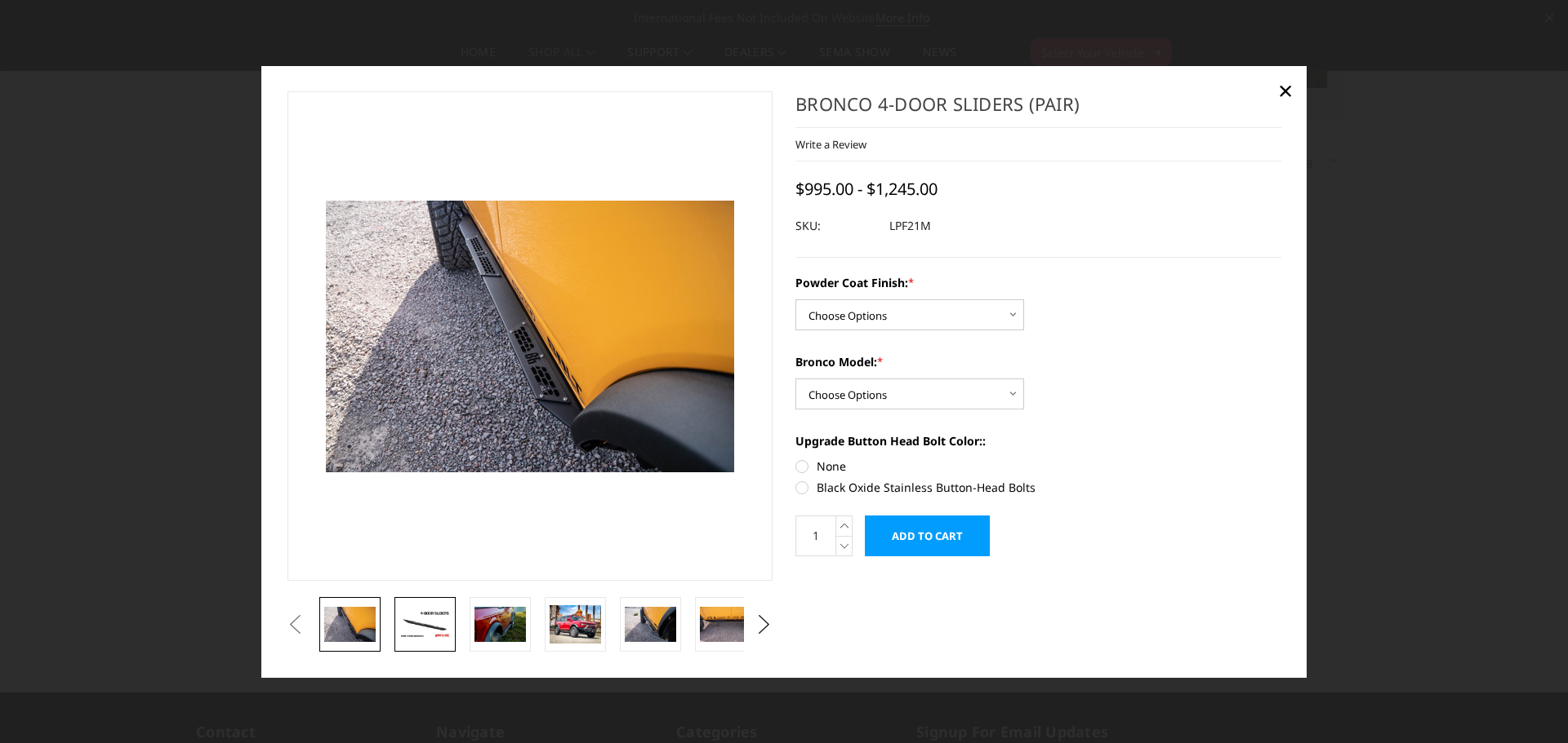
click at [434, 626] on img at bounding box center [425, 624] width 51 height 29
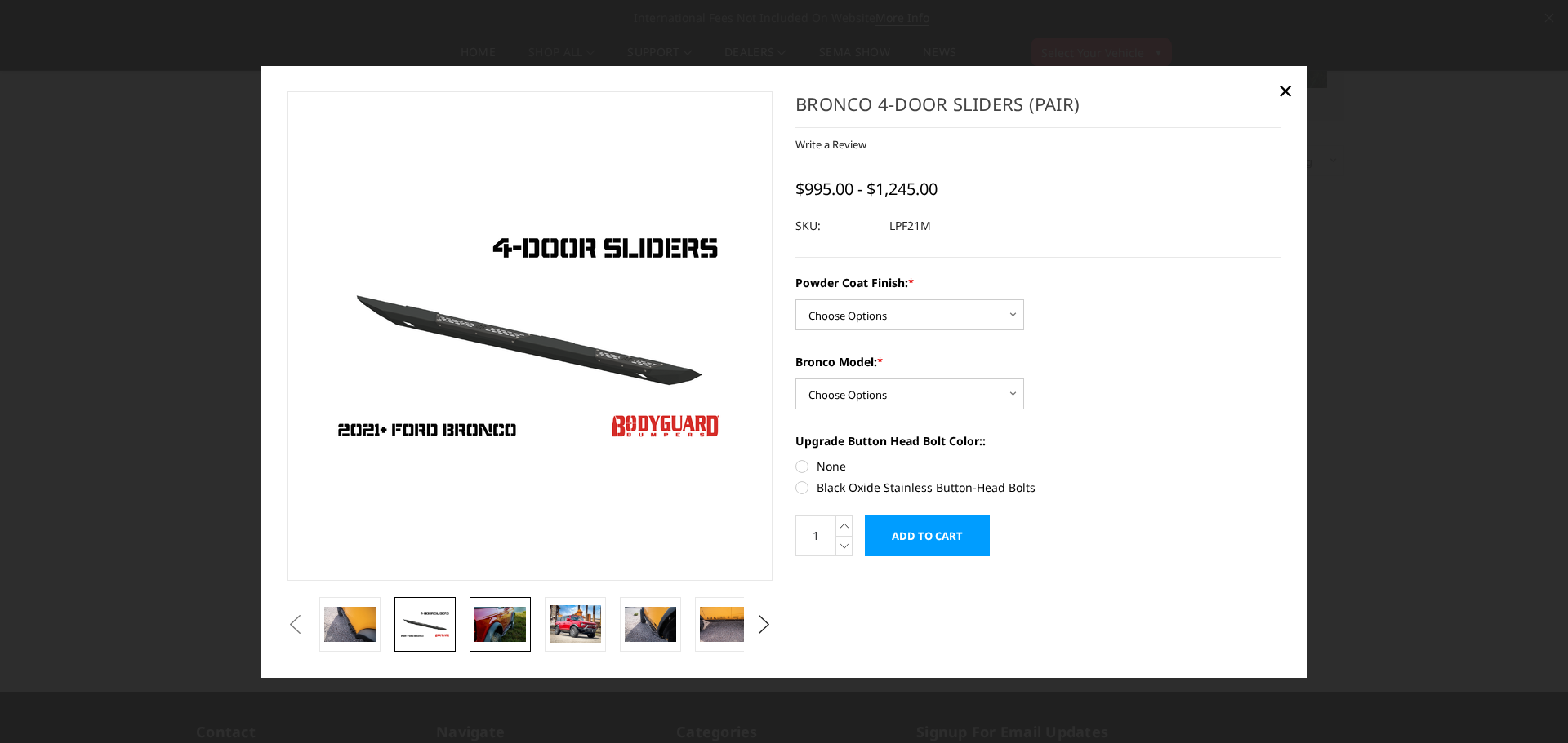
click at [482, 626] on img at bounding box center [500, 624] width 51 height 35
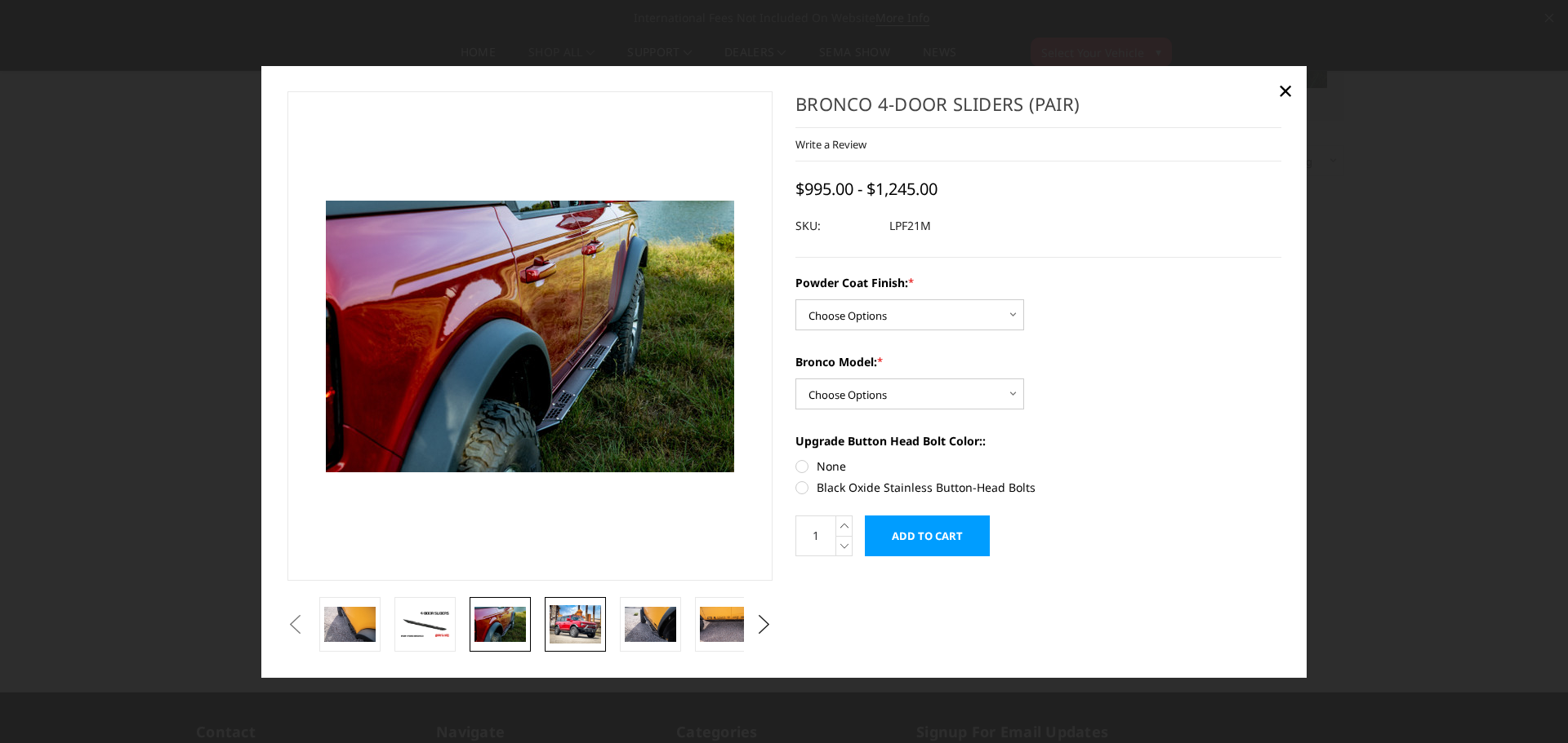
click at [556, 631] on img at bounding box center [575, 624] width 51 height 39
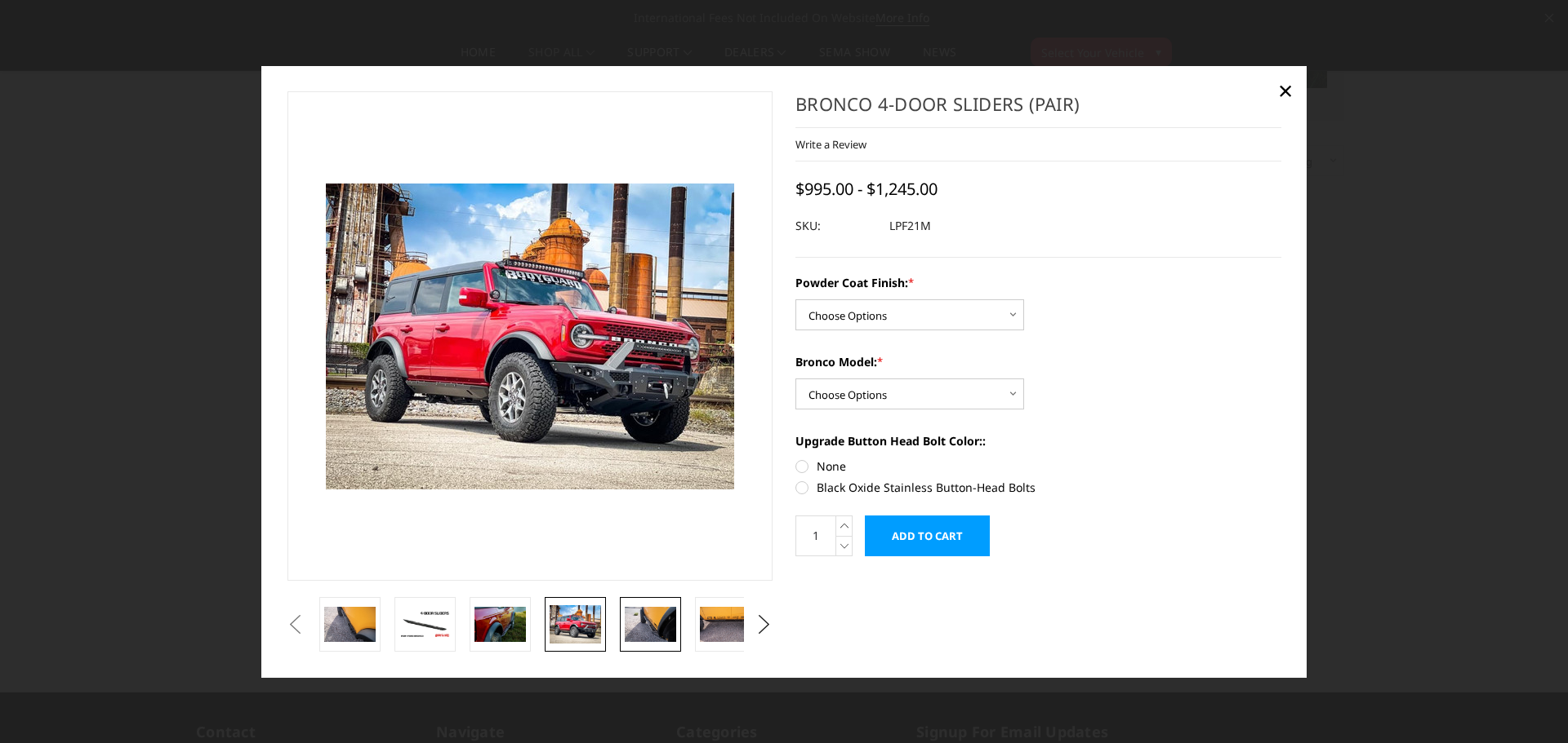
click at [645, 619] on img at bounding box center [650, 624] width 51 height 35
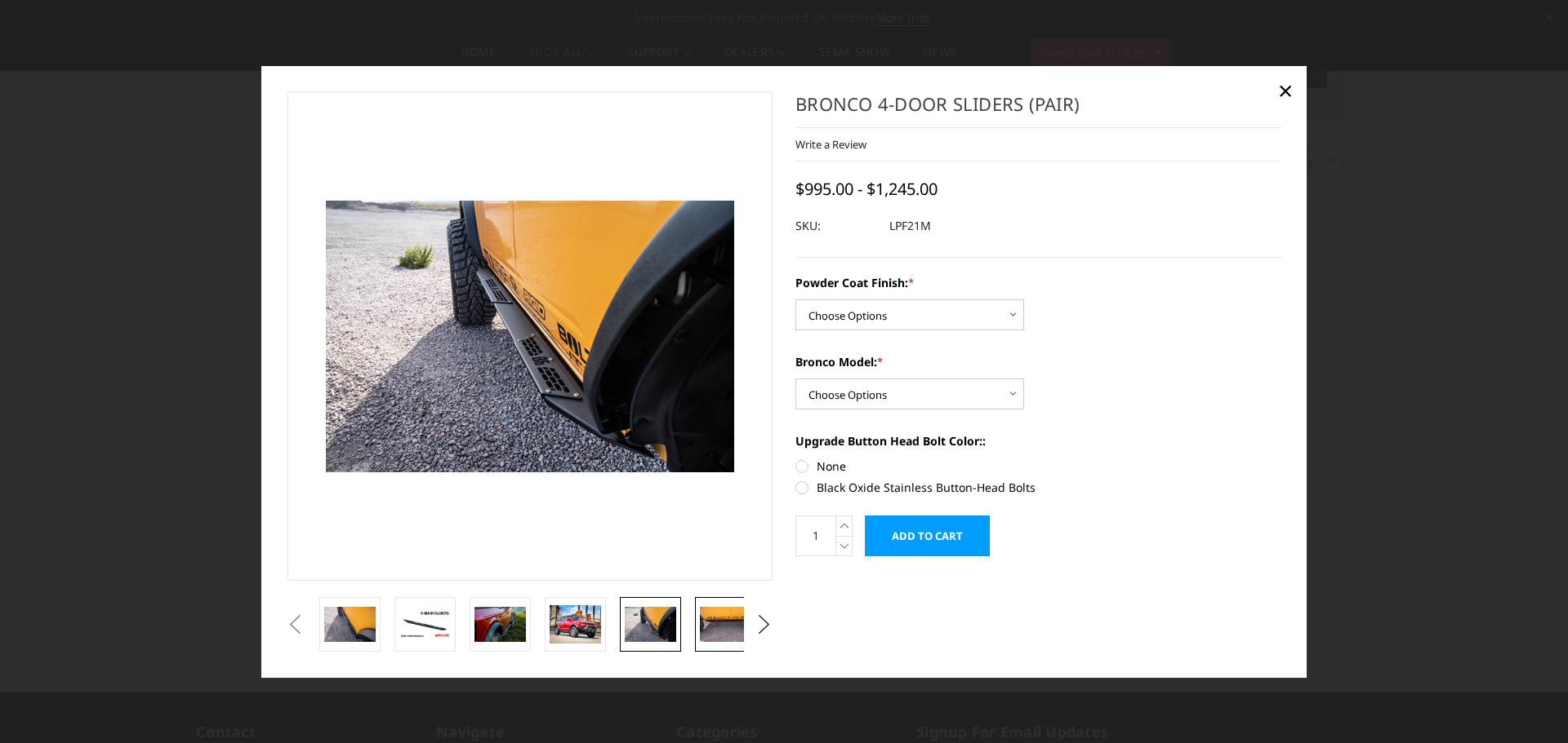
click at [715, 630] on img at bounding box center [726, 624] width 51 height 35
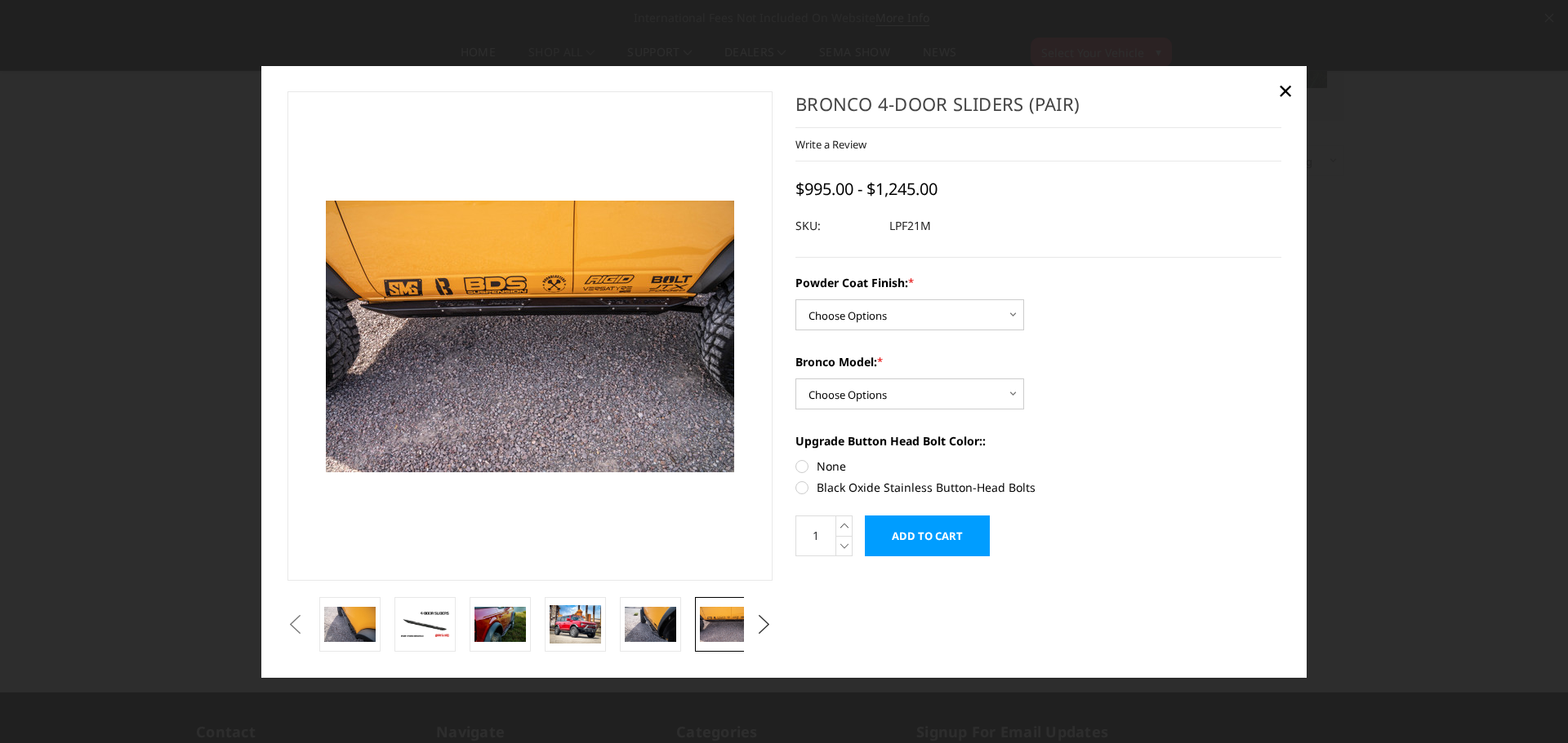
click at [763, 620] on button "Next" at bounding box center [764, 624] width 25 height 25
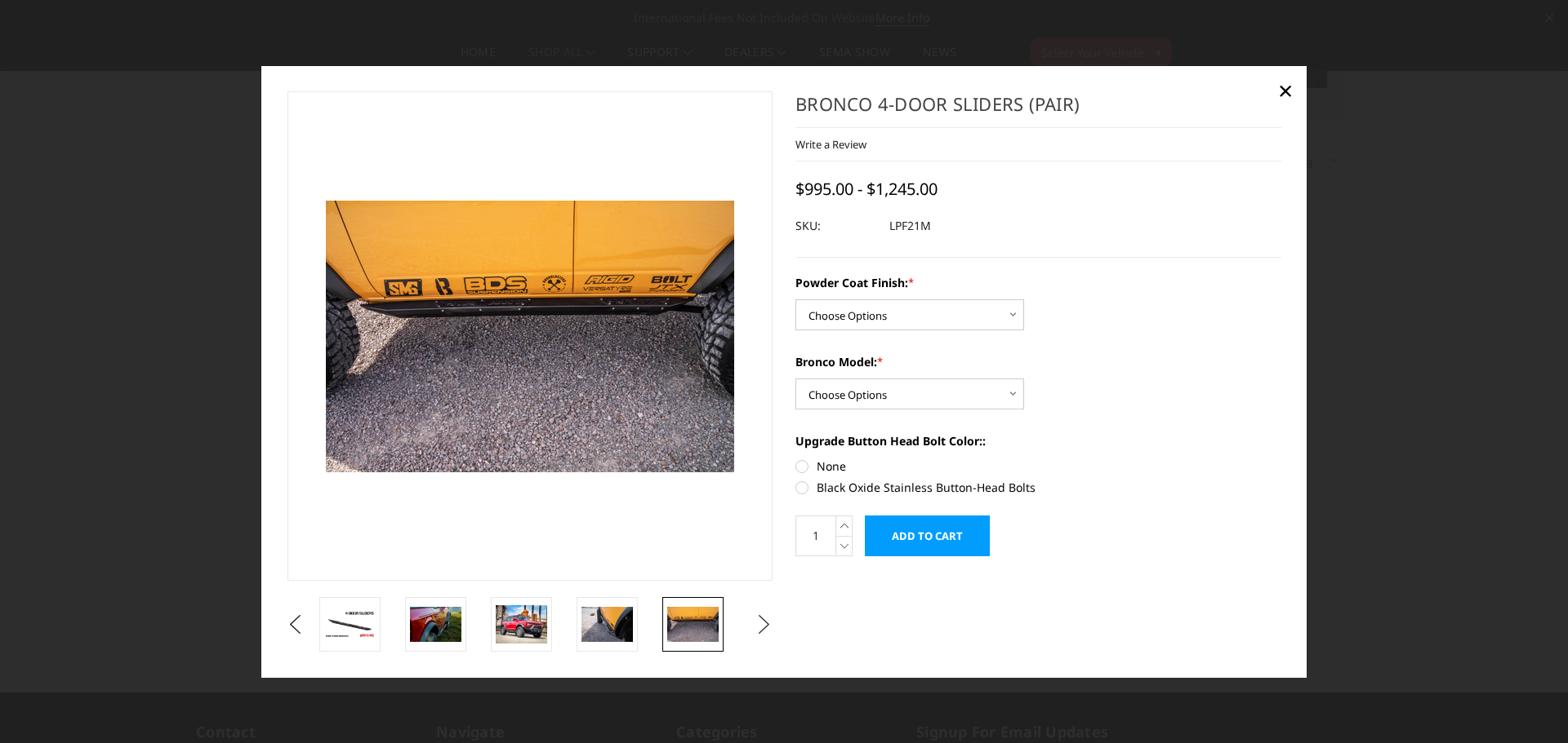
click at [768, 627] on button "Next" at bounding box center [764, 624] width 25 height 25
click at [688, 635] on img at bounding box center [693, 624] width 51 height 35
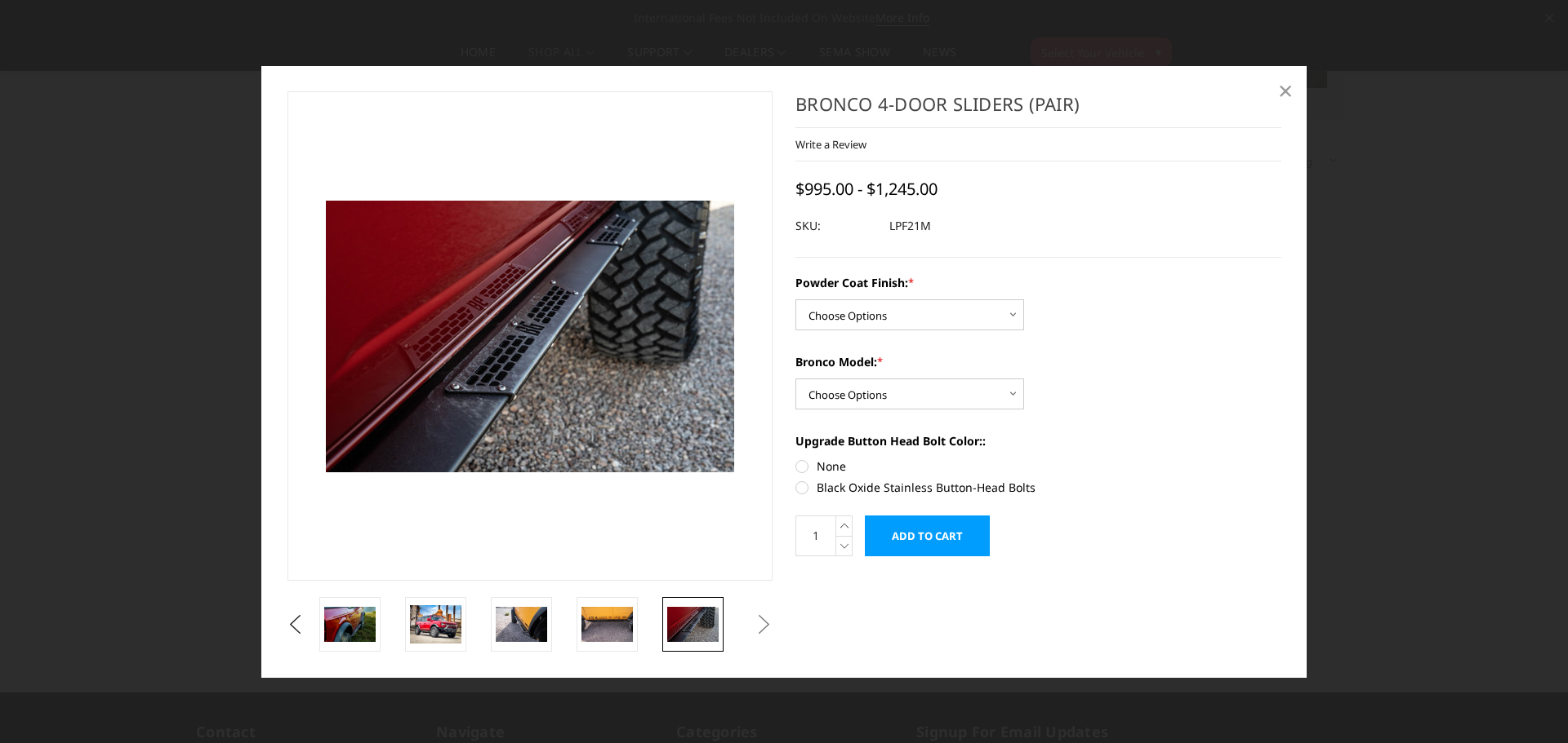
click at [1288, 91] on span "×" at bounding box center [1285, 89] width 15 height 35
